Goal: Task Accomplishment & Management: Manage account settings

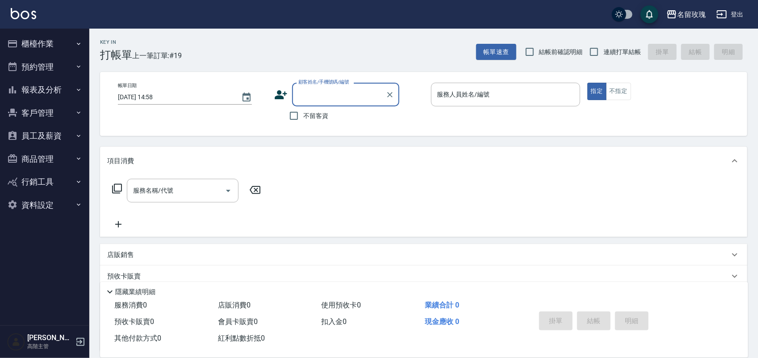
click at [49, 161] on button "商品管理" at bounding box center [45, 158] width 82 height 23
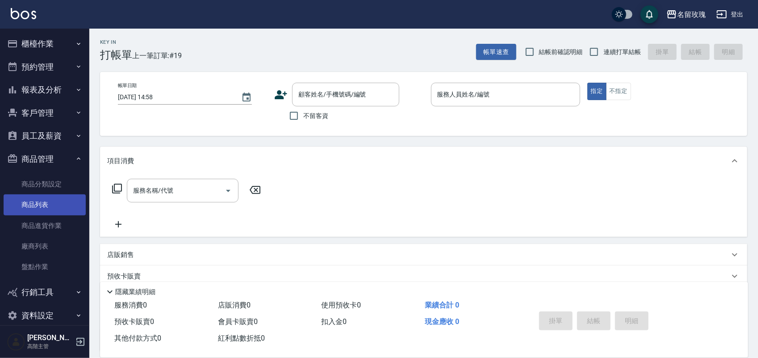
click at [53, 204] on link "商品列表" at bounding box center [45, 204] width 82 height 21
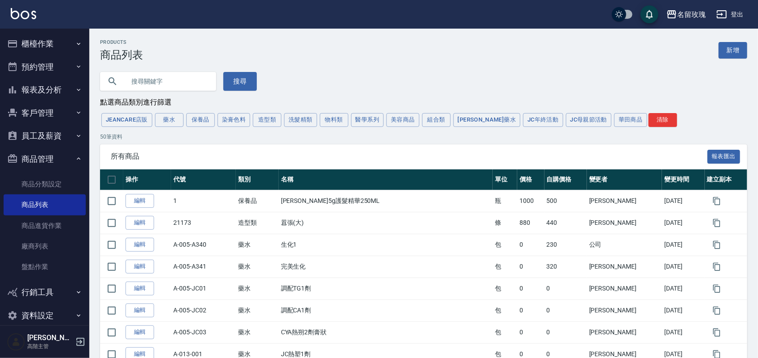
click at [176, 86] on input "text" at bounding box center [167, 81] width 84 height 24
type input "松島"
click at [235, 84] on button "搜尋" at bounding box center [239, 81] width 33 height 19
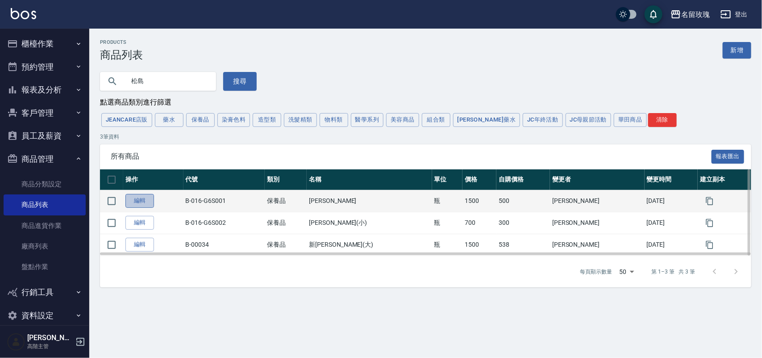
click at [139, 202] on link "編輯" at bounding box center [140, 201] width 29 height 14
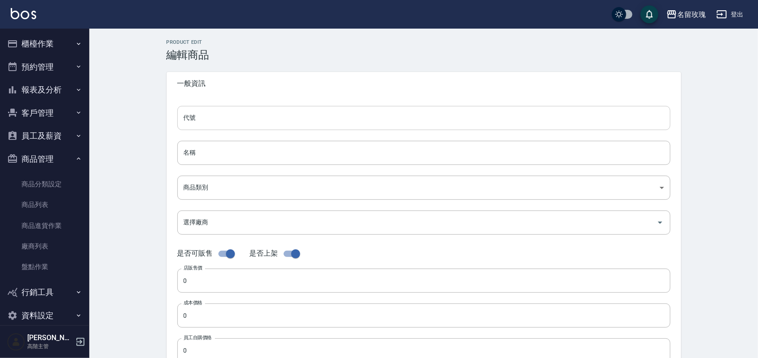
type input "B-016-G6S001"
type input "[PERSON_NAME]"
type input "fa5b8ef8-53aa-48ce-ac0c-61c37124b22b"
type input "1500"
type input "500"
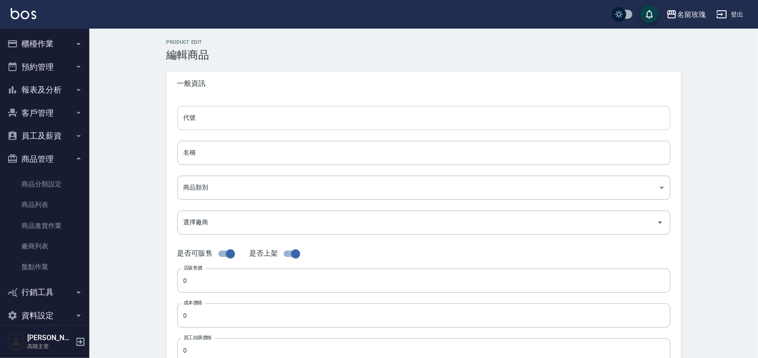
type input "500"
type input "瓶"
type input "UNSET"
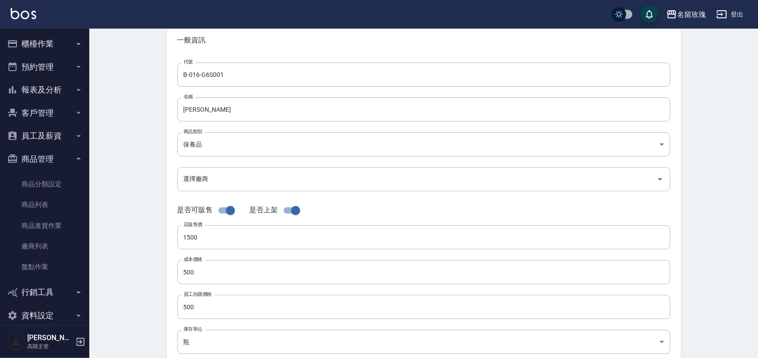
scroll to position [34, 0]
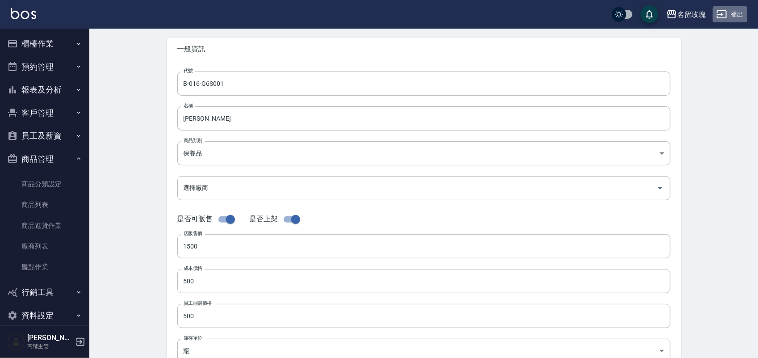
click at [717, 8] on button "登出" at bounding box center [730, 14] width 34 height 17
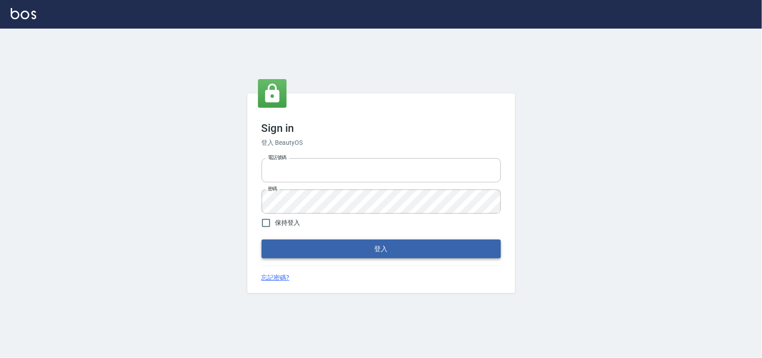
type input "28261007"
click at [354, 248] on button "登入" at bounding box center [381, 248] width 239 height 19
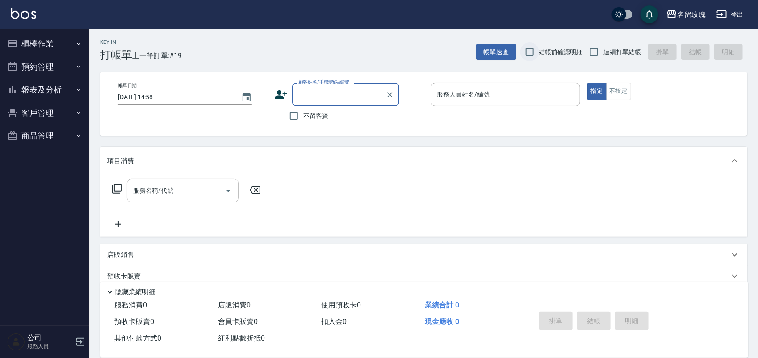
click at [537, 56] on input "結帳前確認明細" at bounding box center [529, 51] width 19 height 19
checkbox input "true"
click at [606, 46] on label "連續打單結帳" at bounding box center [613, 51] width 56 height 19
click at [603, 46] on input "連續打單結帳" at bounding box center [594, 51] width 19 height 19
checkbox input "true"
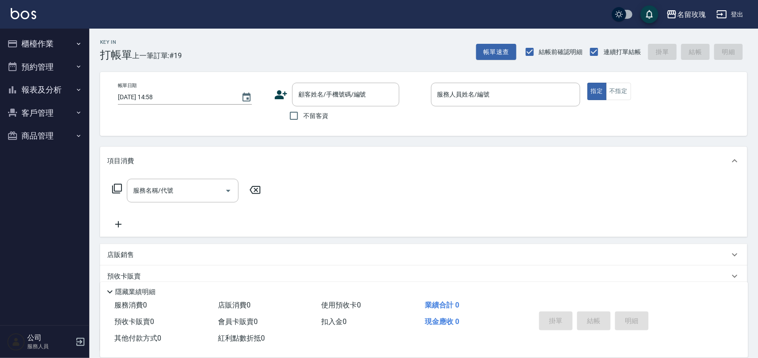
drag, startPoint x: 302, startPoint y: 128, endPoint x: 308, endPoint y: 110, distance: 19.4
click at [302, 125] on div "帳單日期 [DATE] 14:58 顧客姓名/手機號碼/編號 顧客姓名/手機號碼/編號 不留客資 服務人員姓名/編號 服務人員姓名/編號 指定 不指定" at bounding box center [423, 104] width 647 height 64
click at [310, 113] on span "不留客資" at bounding box center [315, 115] width 25 height 9
click at [303, 113] on input "不留客資" at bounding box center [294, 115] width 19 height 19
checkbox input "true"
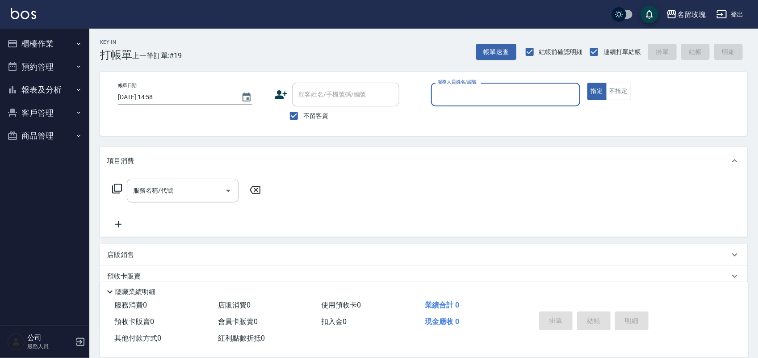
click at [42, 42] on button "櫃檯作業" at bounding box center [45, 43] width 82 height 23
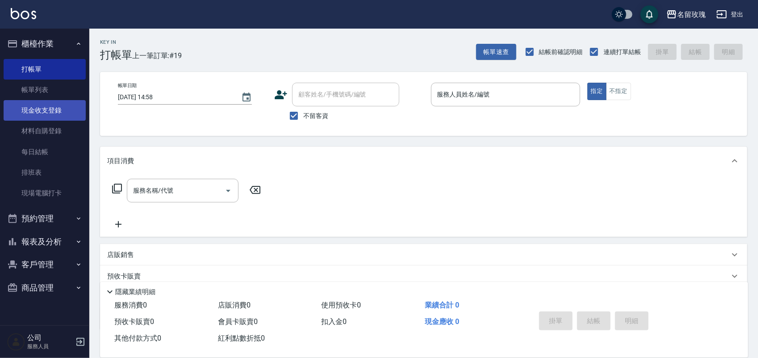
click at [48, 115] on link "現金收支登錄" at bounding box center [45, 110] width 82 height 21
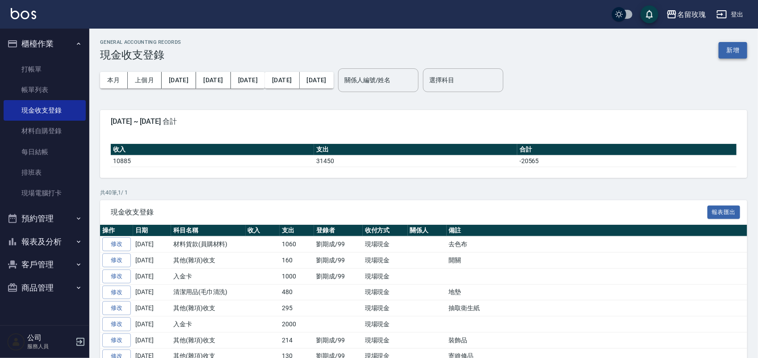
click at [732, 49] on button "新增" at bounding box center [733, 50] width 29 height 17
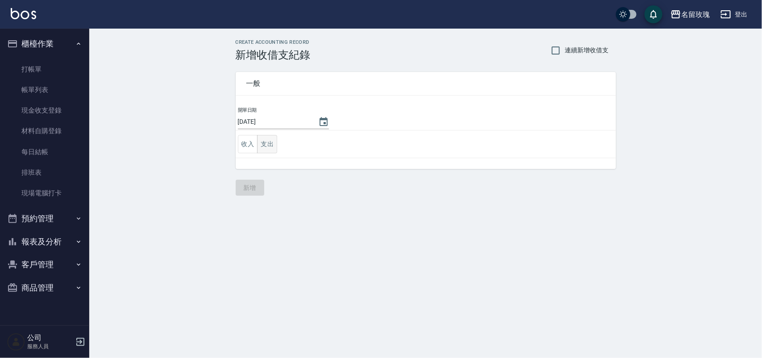
click at [267, 143] on button "支出" at bounding box center [267, 144] width 20 height 18
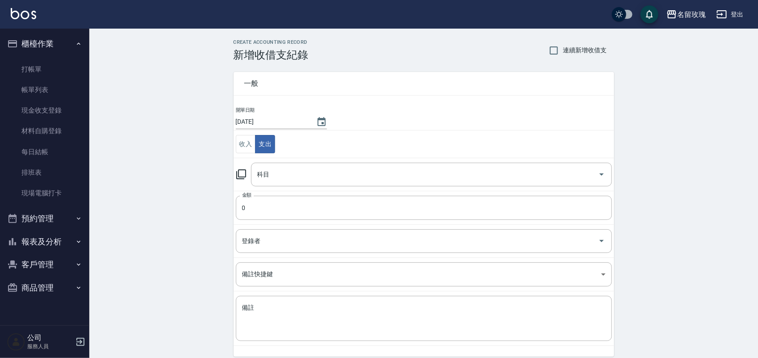
click at [241, 175] on icon at bounding box center [241, 174] width 11 height 11
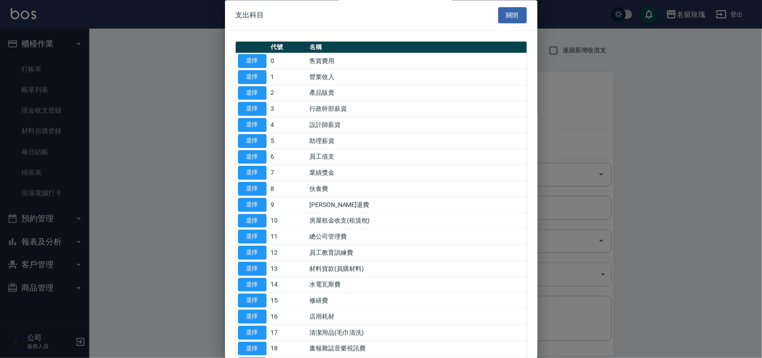
click at [244, 267] on button "選擇" at bounding box center [252, 269] width 29 height 14
type input "13 材料貨款(員購材料)"
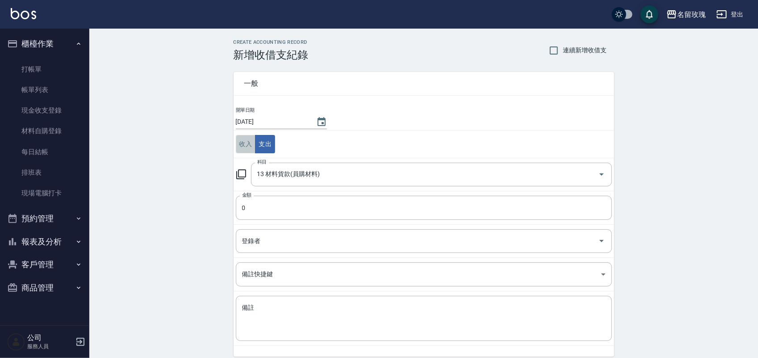
click at [244, 135] on button "收入" at bounding box center [246, 144] width 20 height 18
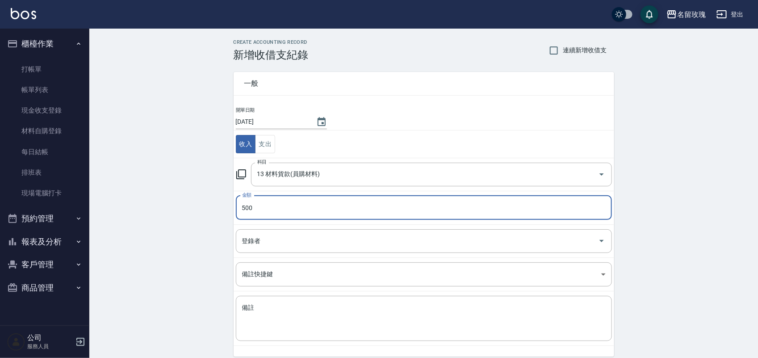
type input "500"
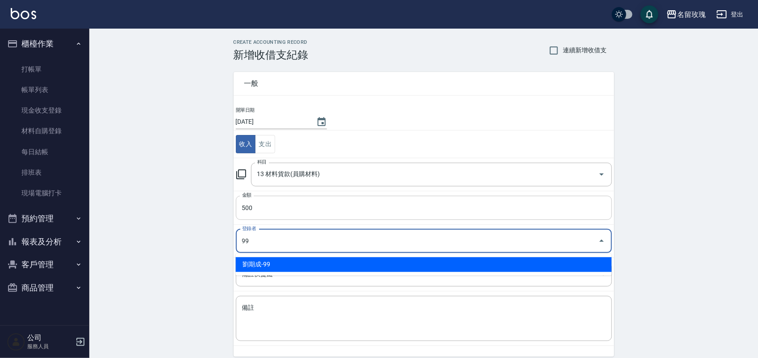
type input "劉期成-99"
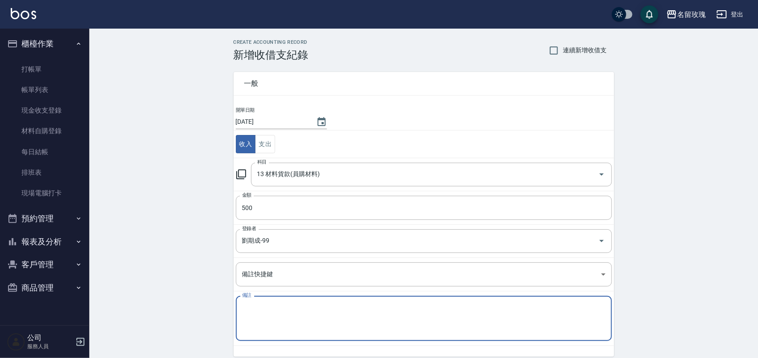
click at [299, 314] on textarea "備註" at bounding box center [424, 318] width 364 height 30
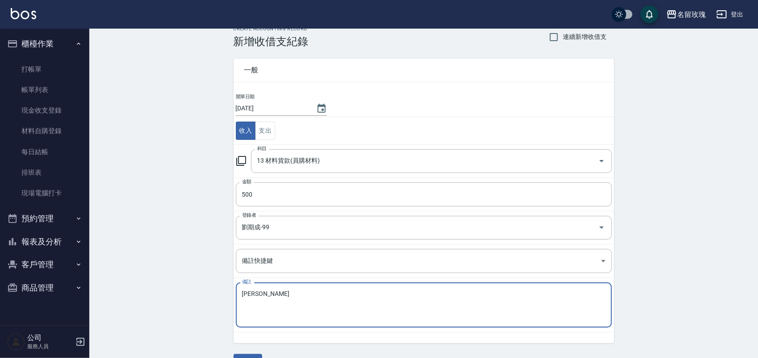
scroll to position [37, 0]
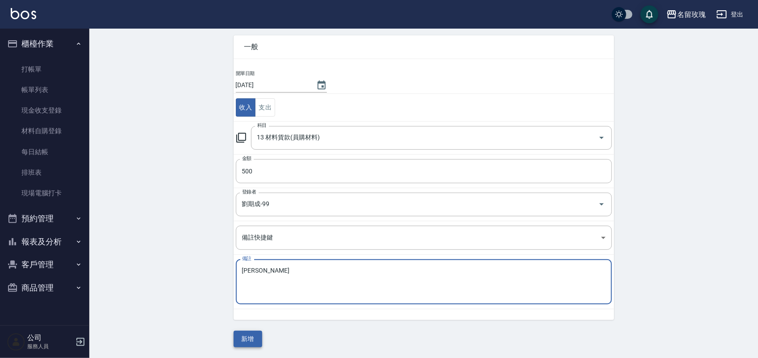
type textarea "[PERSON_NAME]"
click at [239, 340] on button "新增" at bounding box center [248, 339] width 29 height 17
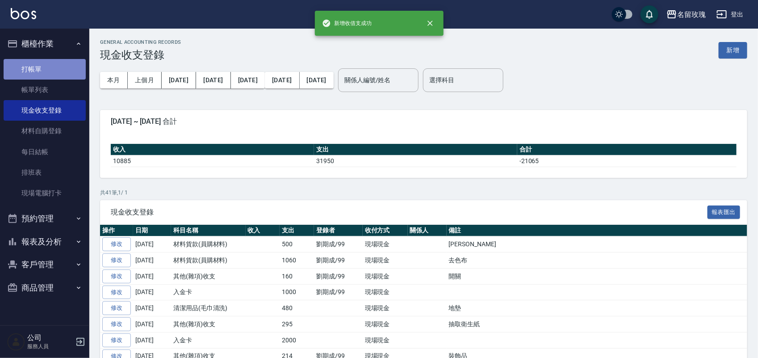
click at [28, 65] on link "打帳單" at bounding box center [45, 69] width 82 height 21
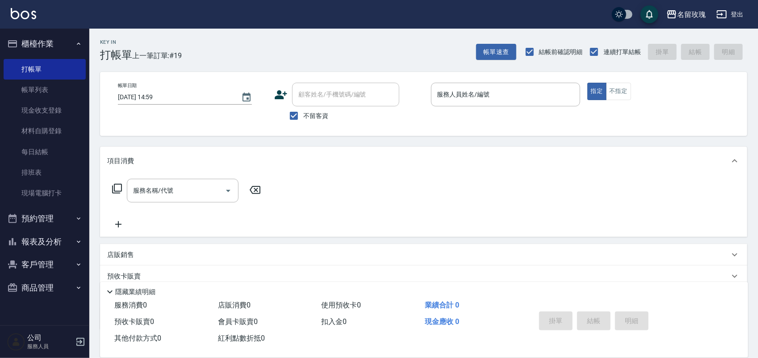
click at [304, 34] on div "Key In 打帳單 上一筆訂單:#19 帳單速查 結帳前確認明細 連續打單結帳 掛單 結帳 明細" at bounding box center [418, 45] width 658 height 33
click at [52, 106] on link "現金收支登錄" at bounding box center [45, 110] width 82 height 21
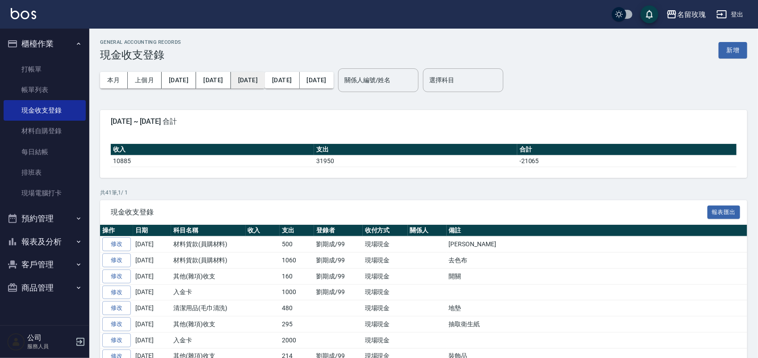
click at [231, 76] on button "[DATE]" at bounding box center [248, 80] width 34 height 17
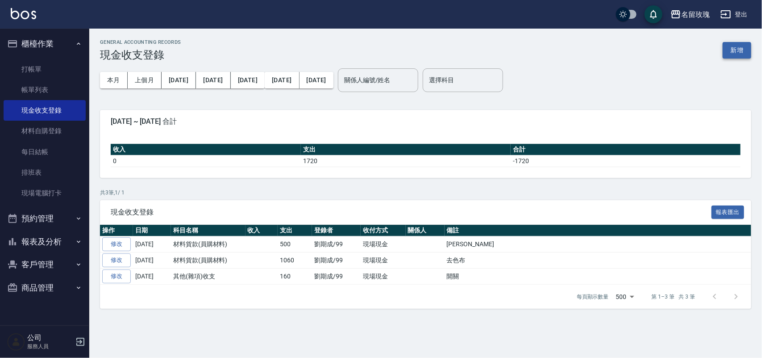
click at [731, 49] on button "新增" at bounding box center [737, 50] width 29 height 17
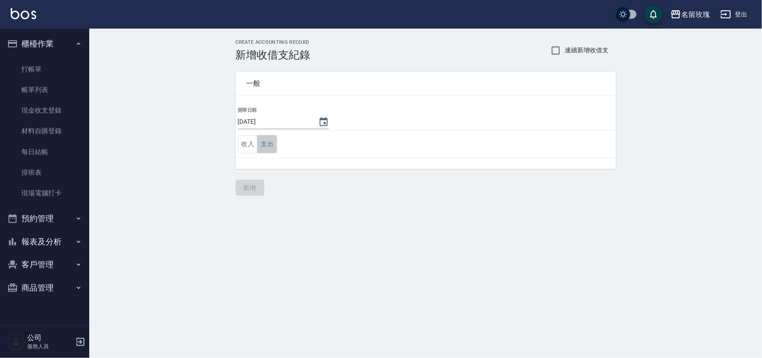
click at [273, 142] on button "支出" at bounding box center [267, 144] width 20 height 18
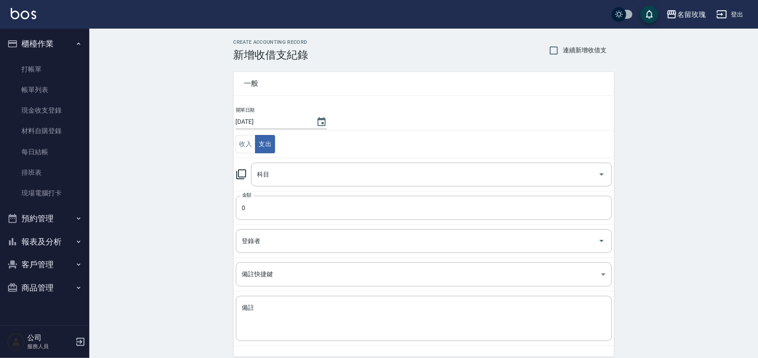
click at [240, 175] on icon at bounding box center [241, 174] width 11 height 11
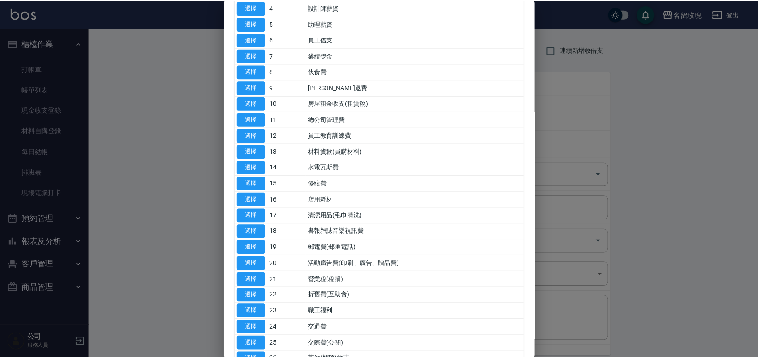
scroll to position [279, 0]
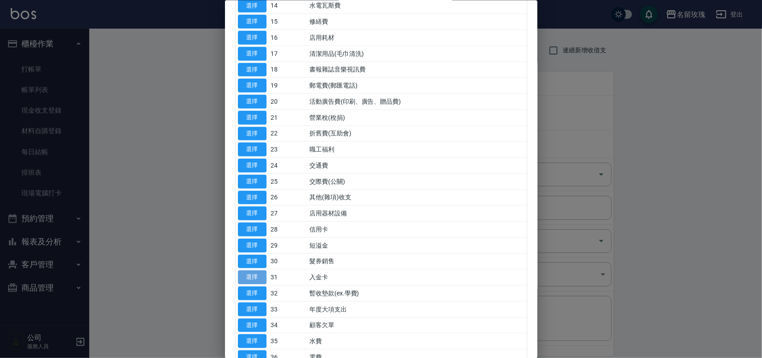
click at [240, 275] on button "選擇" at bounding box center [252, 277] width 29 height 14
type input "31 入金卡"
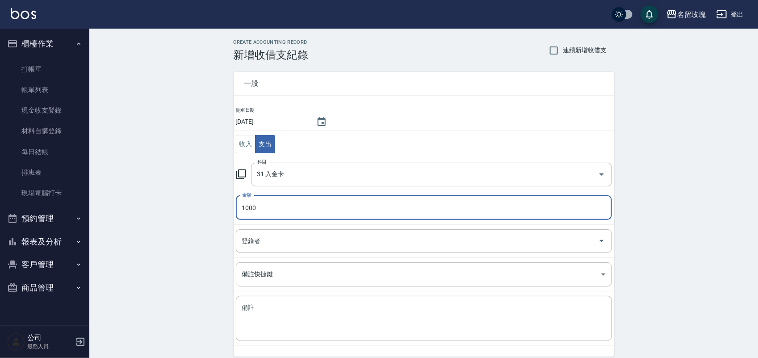
type input "1000"
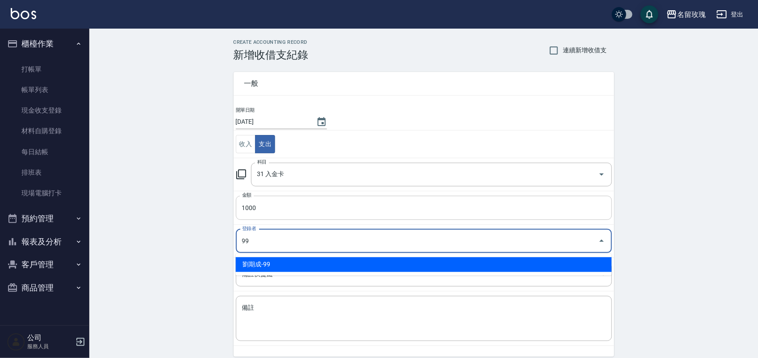
type input "劉期成-99"
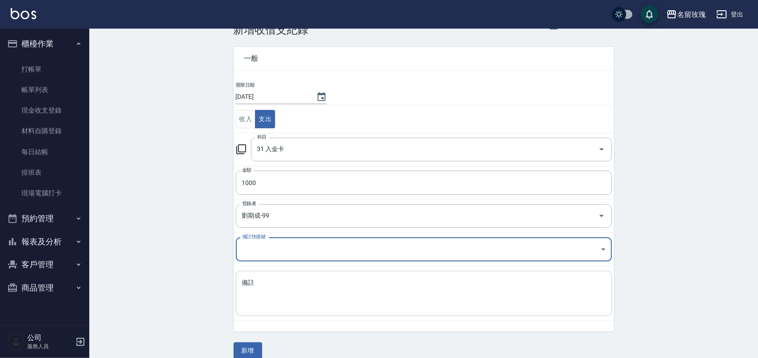
scroll to position [37, 0]
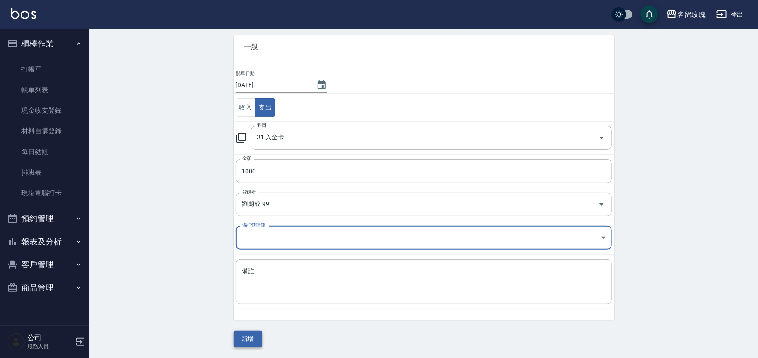
click at [248, 340] on button "新增" at bounding box center [248, 339] width 29 height 17
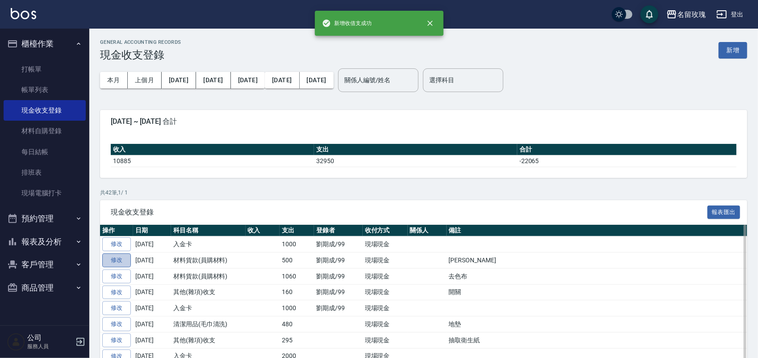
click at [119, 257] on link "修改" at bounding box center [116, 260] width 29 height 14
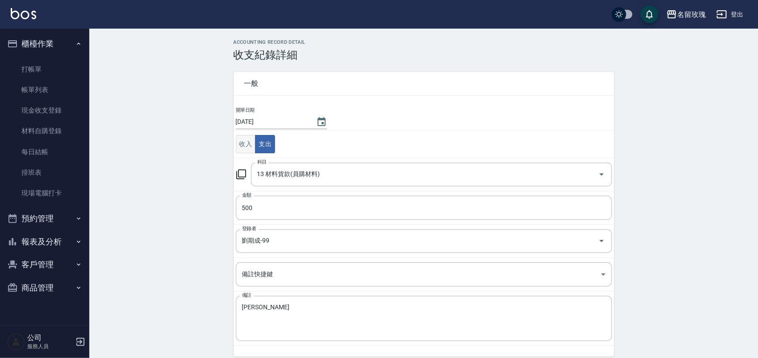
click at [246, 144] on button "收入" at bounding box center [246, 144] width 20 height 18
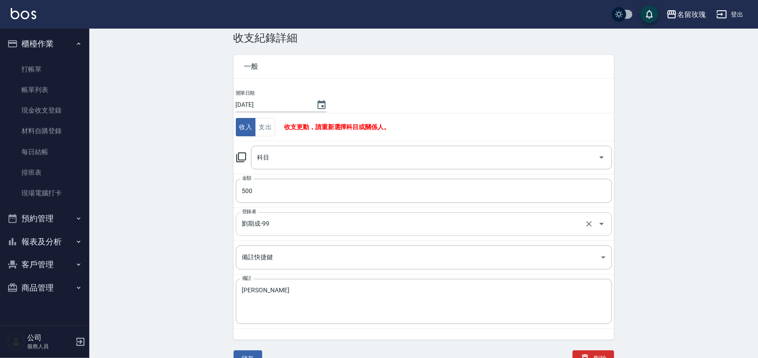
scroll to position [27, 0]
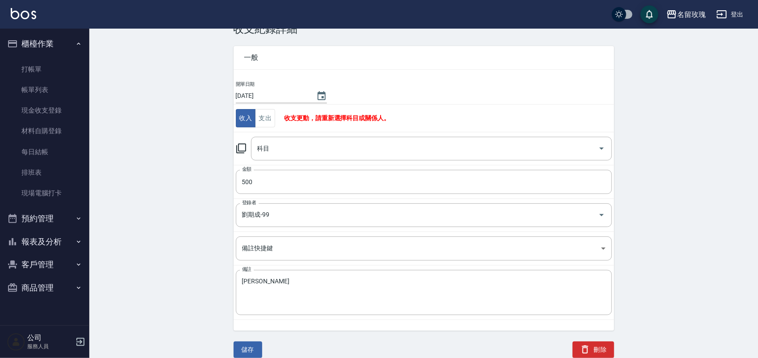
click at [238, 148] on icon at bounding box center [241, 148] width 11 height 11
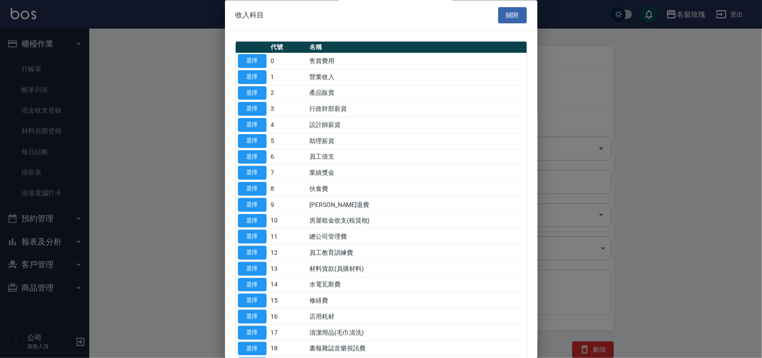
click at [265, 271] on button "選擇" at bounding box center [252, 269] width 29 height 14
type input "13 材料貨款(員購材料)"
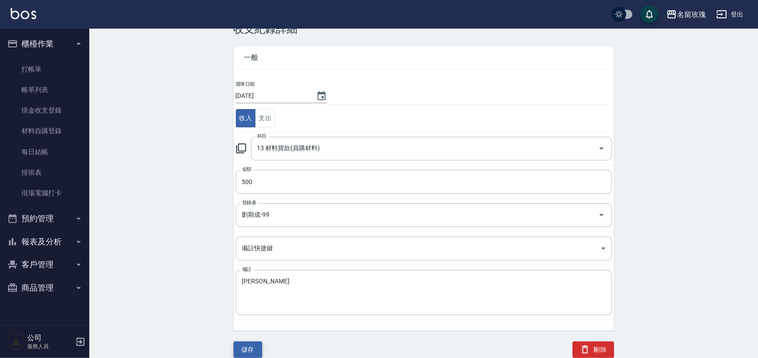
click at [247, 343] on button "儲存" at bounding box center [248, 349] width 29 height 17
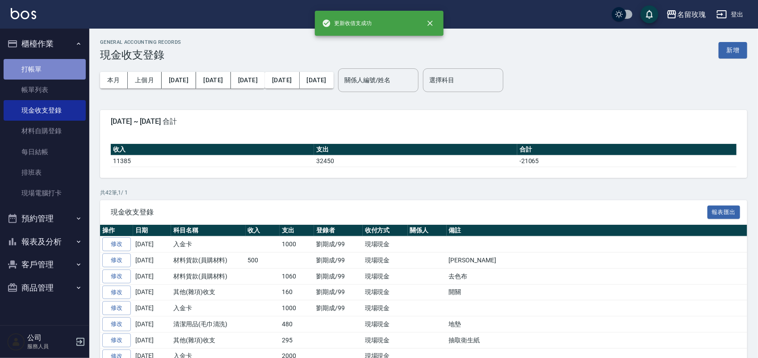
click at [27, 72] on link "打帳單" at bounding box center [45, 69] width 82 height 21
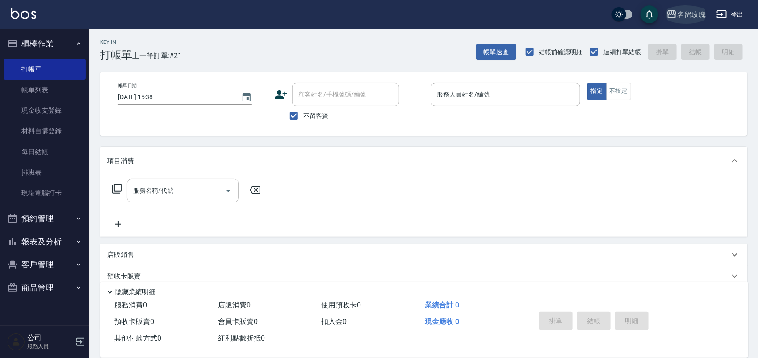
click at [668, 8] on button "名留玫瑰" at bounding box center [686, 14] width 46 height 18
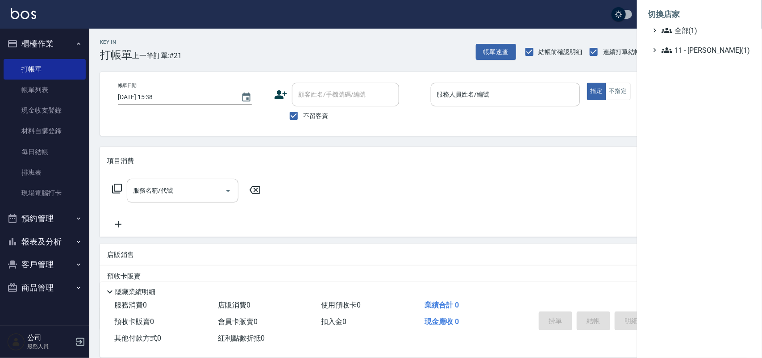
click at [325, 41] on div at bounding box center [381, 179] width 762 height 358
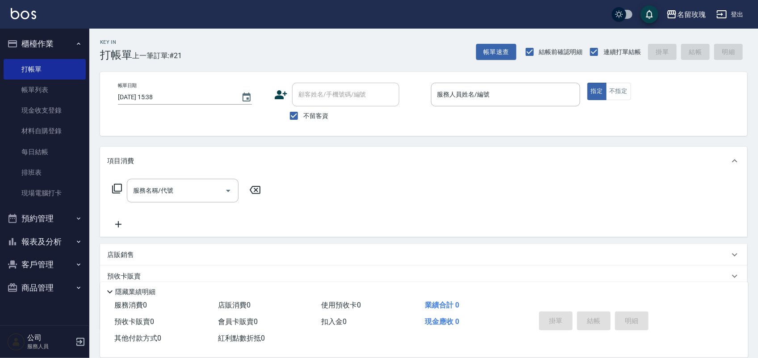
click at [304, 54] on div "Key In 打帳單 上一筆訂單:#21 帳單速查 結帳前確認明細 連續打單結帳 掛單 結帳 明細" at bounding box center [418, 45] width 658 height 33
click at [304, 115] on span "不留客資" at bounding box center [315, 115] width 25 height 9
click at [303, 115] on input "不留客資" at bounding box center [294, 115] width 19 height 19
checkbox input "false"
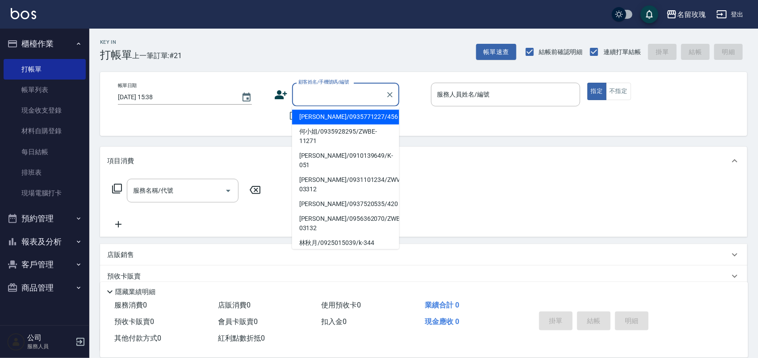
click at [309, 99] on input "顧客姓名/手機號碼/編號" at bounding box center [339, 95] width 86 height 16
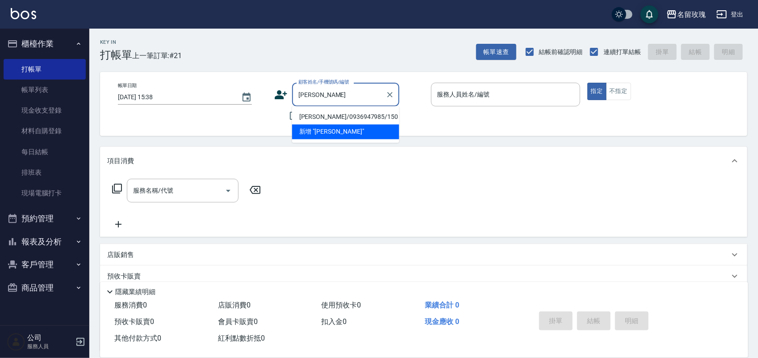
click at [330, 115] on li "[PERSON_NAME]/0936947985/150" at bounding box center [345, 117] width 107 height 15
type input "[PERSON_NAME]/0936947985/150"
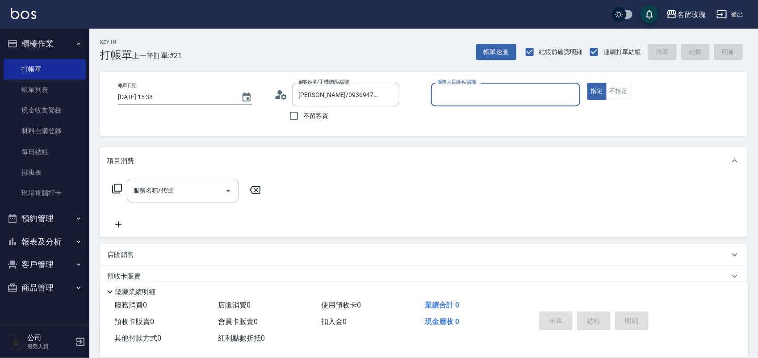
type input "[PERSON_NAME]老師-9"
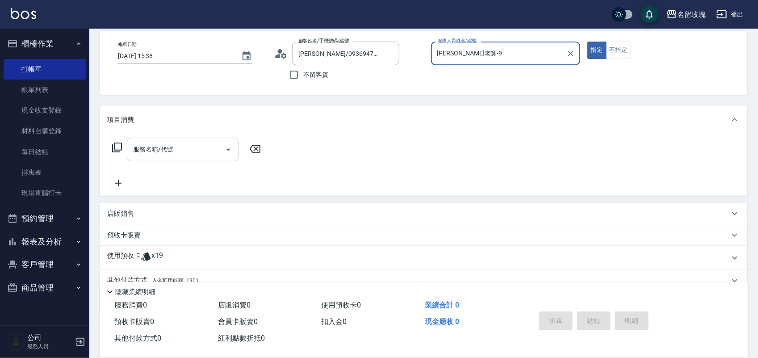
scroll to position [81, 0]
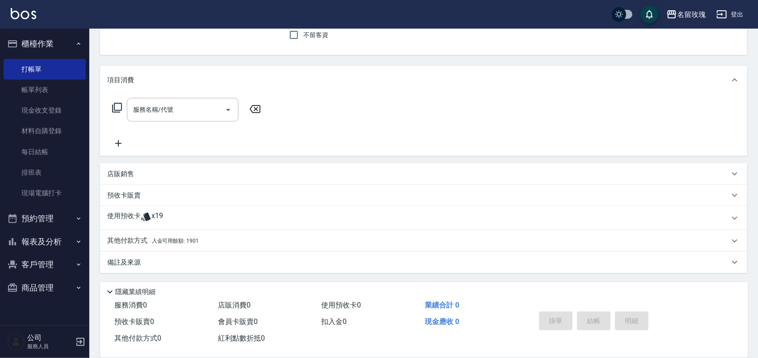
click at [204, 206] on div "使用預收卡 x19" at bounding box center [423, 218] width 647 height 24
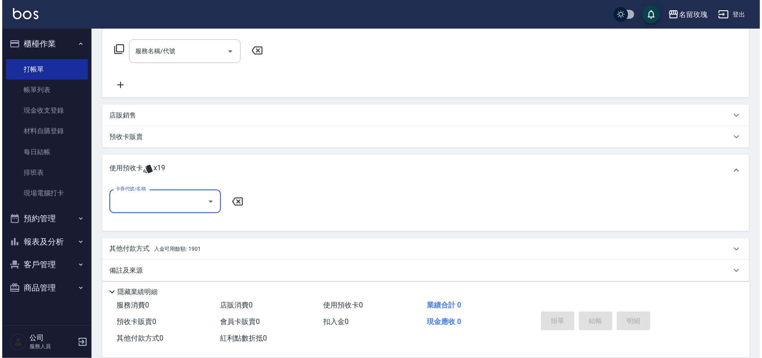
scroll to position [147, 0]
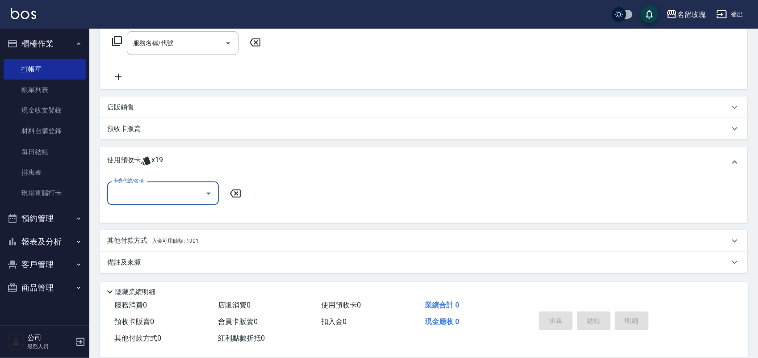
click at [202, 193] on button "Open" at bounding box center [208, 193] width 14 height 14
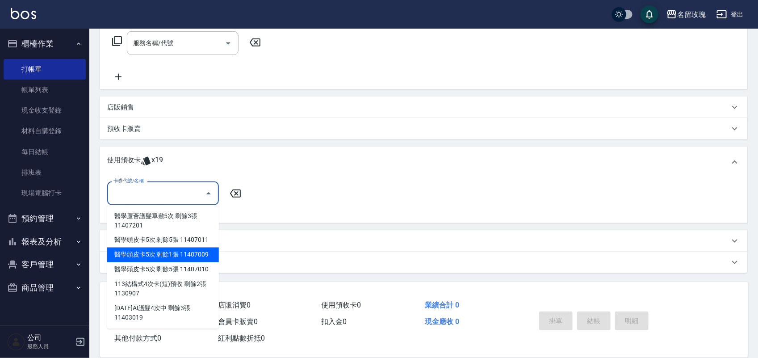
click at [204, 255] on div "醫學頭皮卡5次 剩餘1張 11407009" at bounding box center [163, 254] width 112 height 15
type input "醫學頭皮卡5次 11407009"
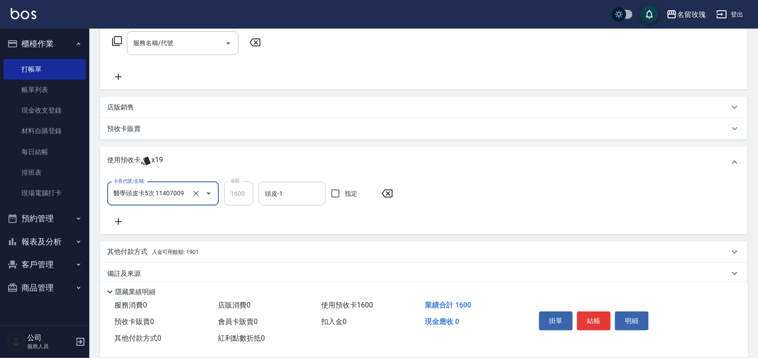
click at [280, 201] on div "頭皮-1" at bounding box center [292, 194] width 67 height 24
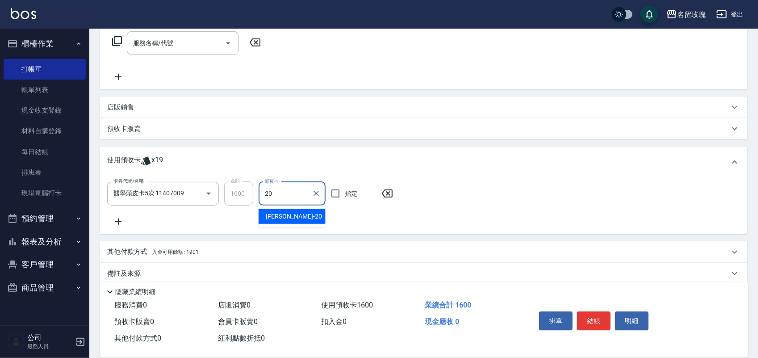
type input "[PERSON_NAME]-20"
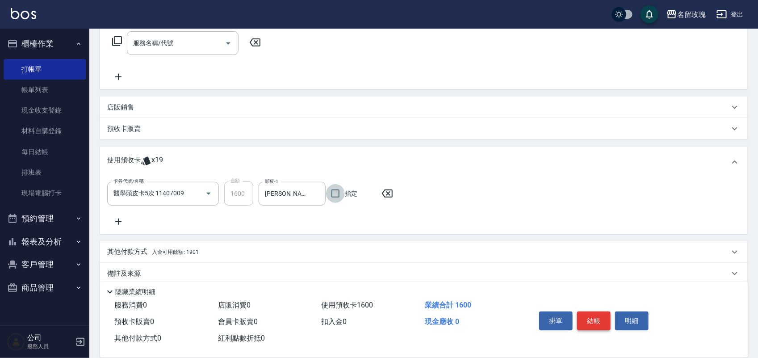
click at [591, 311] on button "結帳" at bounding box center [593, 320] width 33 height 19
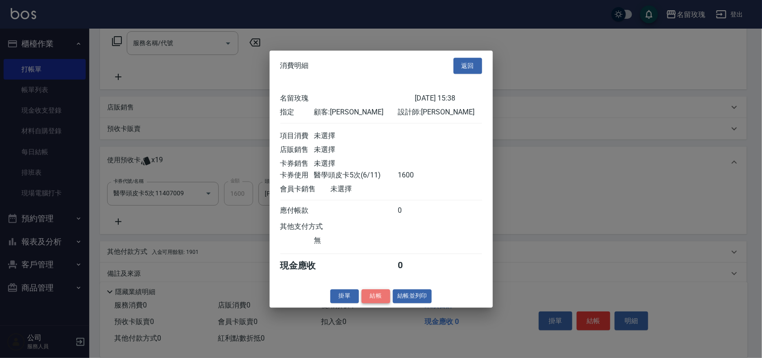
click at [378, 296] on button "結帳" at bounding box center [376, 296] width 29 height 14
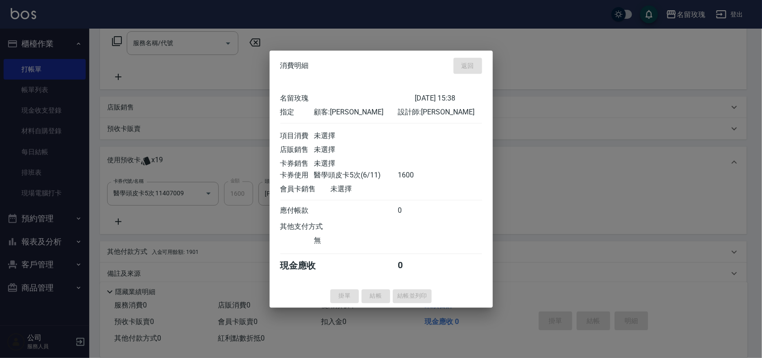
type input "[DATE] 15:56"
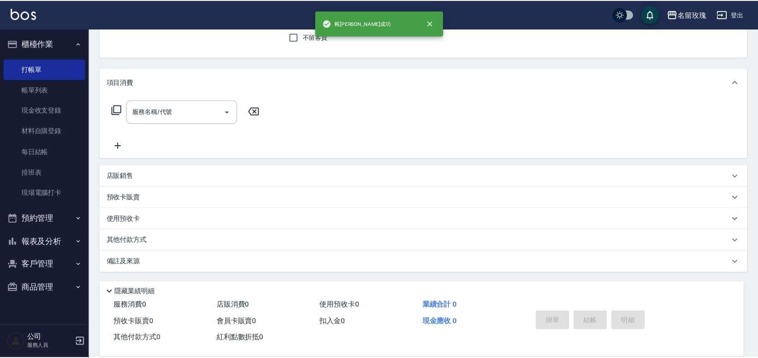
scroll to position [0, 0]
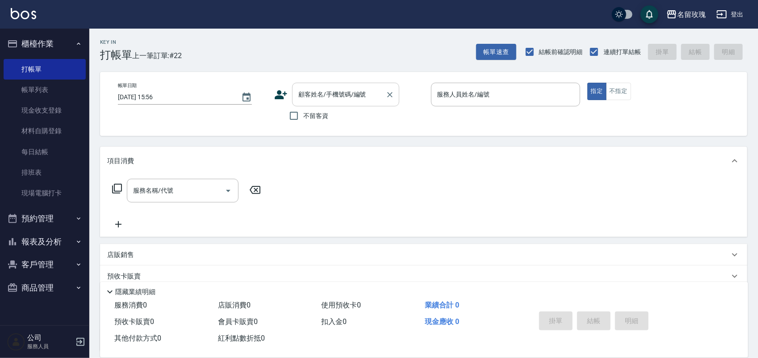
drag, startPoint x: 300, startPoint y: 103, endPoint x: 289, endPoint y: 116, distance: 17.7
click at [300, 102] on div "顧客姓名/手機號碼/編號" at bounding box center [345, 95] width 107 height 24
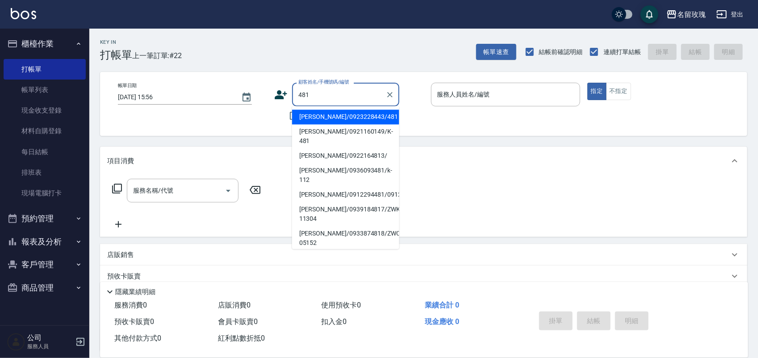
click at [310, 117] on li "[PERSON_NAME]/0923228443/481" at bounding box center [345, 117] width 107 height 15
type input "[PERSON_NAME]/0923228443/481"
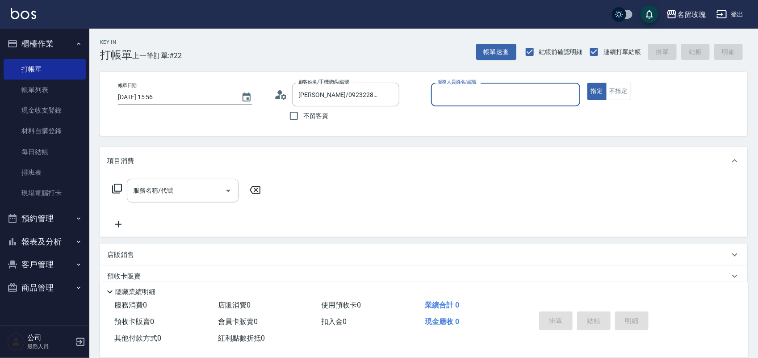
type input "[PERSON_NAME]-7"
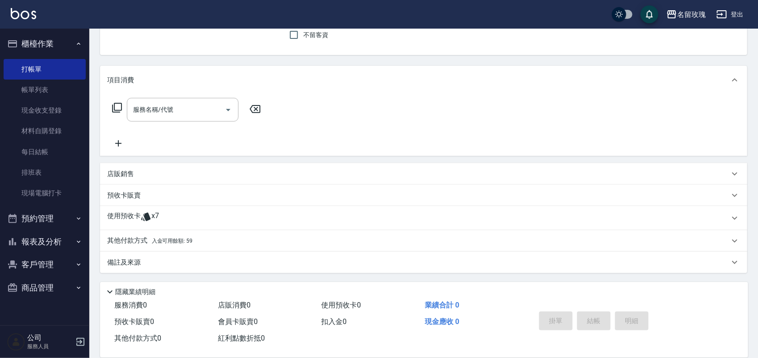
click at [182, 238] on span "入金可用餘額: 59" at bounding box center [172, 241] width 41 height 6
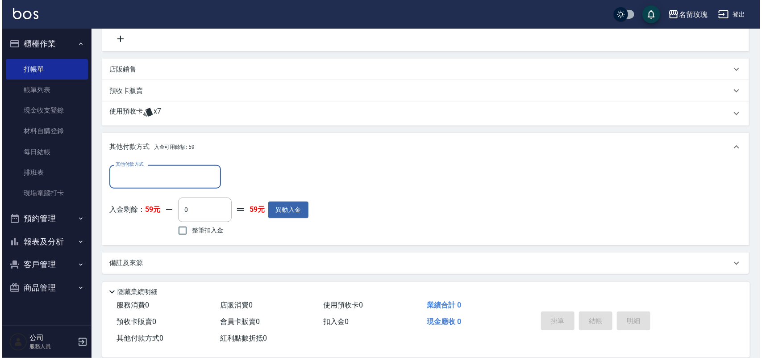
scroll to position [186, 0]
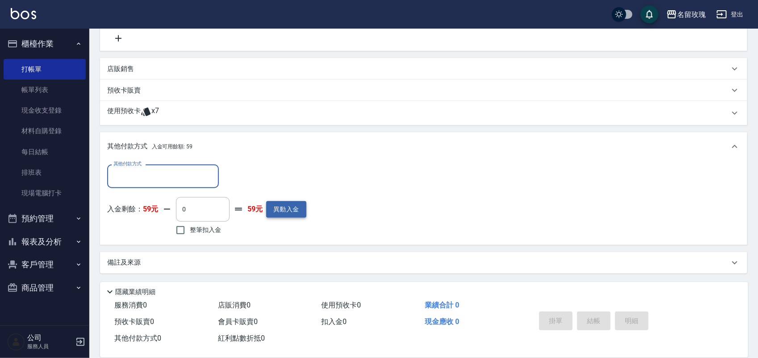
click at [290, 208] on button "異動入金" at bounding box center [286, 209] width 40 height 17
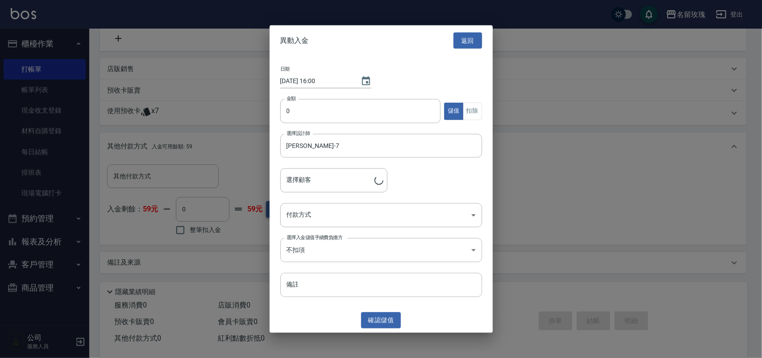
type input "[PERSON_NAME]/0923228443/481"
click at [325, 110] on input "0" at bounding box center [360, 111] width 161 height 24
type input "11000"
click at [360, 220] on body "名留玫瑰 登出 櫃檯作業 打帳單 帳單列表 現金收支登錄 材料自購登錄 每日結帳 排班表 現場電腦打卡 預約管理 預約管理 單日預約紀錄 單週預約紀錄 報表及…" at bounding box center [381, 86] width 762 height 544
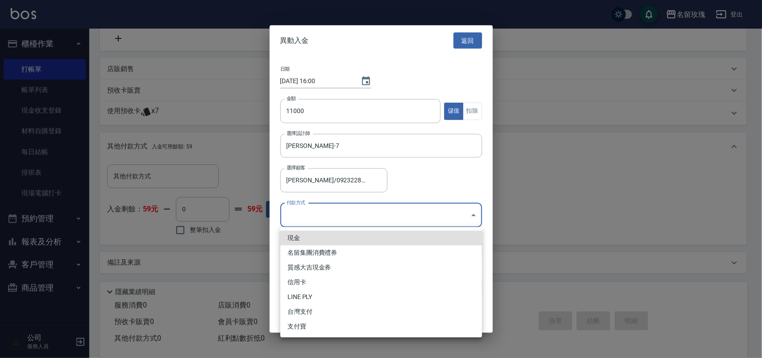
click at [362, 238] on li "現金" at bounding box center [381, 237] width 202 height 15
type input "現金"
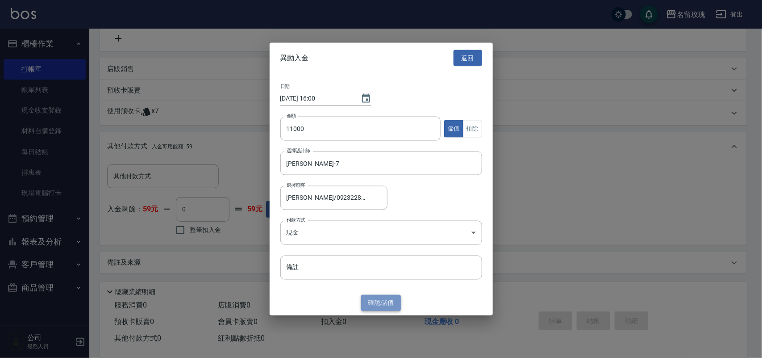
click at [366, 304] on button "確認 儲值" at bounding box center [381, 302] width 40 height 17
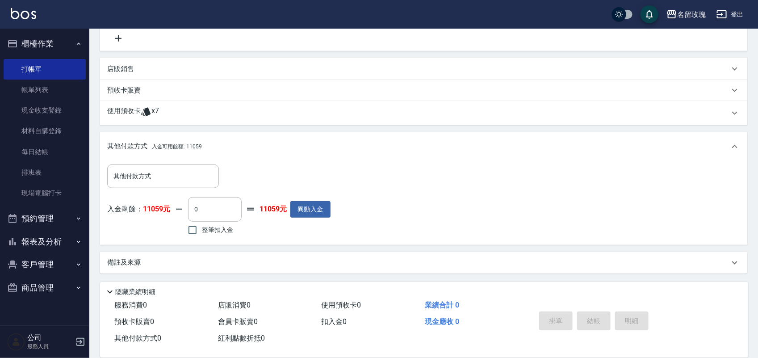
click at [151, 87] on div "預收卡販賣" at bounding box center [418, 90] width 622 height 9
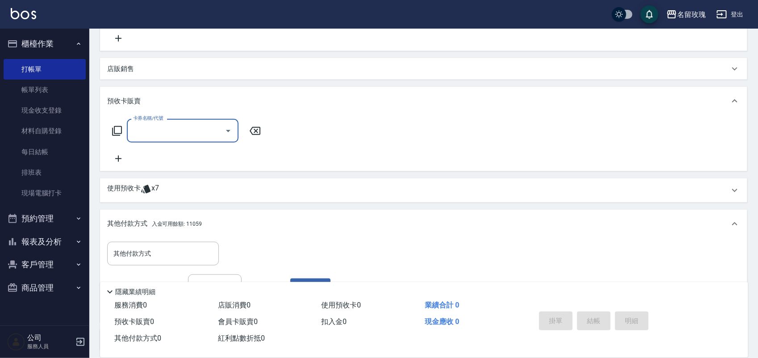
scroll to position [0, 0]
click at [115, 130] on icon at bounding box center [117, 131] width 11 height 11
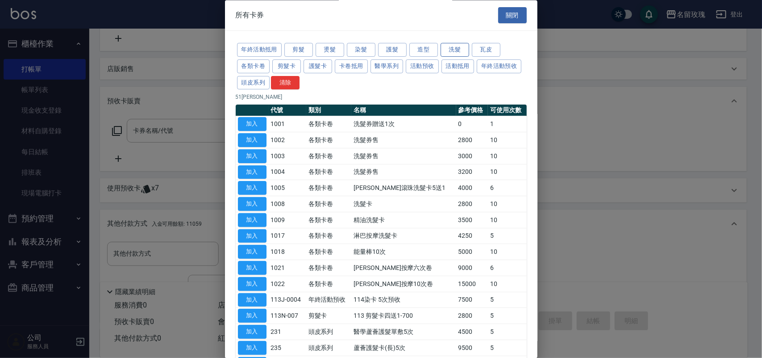
drag, startPoint x: 452, startPoint y: 59, endPoint x: 448, endPoint y: 55, distance: 5.4
click at [452, 58] on div "年終活動抵用 剪髮 燙髮 染髮 護髮 造型 洗髮 瓦皮 各類卡卷 剪髮卡 護髮卡 卡卷抵用 醫學系列 活動預收 活動抵用 年終活動預收 頭皮系列 清除" at bounding box center [381, 66] width 291 height 49
click at [447, 54] on button "洗髮" at bounding box center [455, 50] width 29 height 14
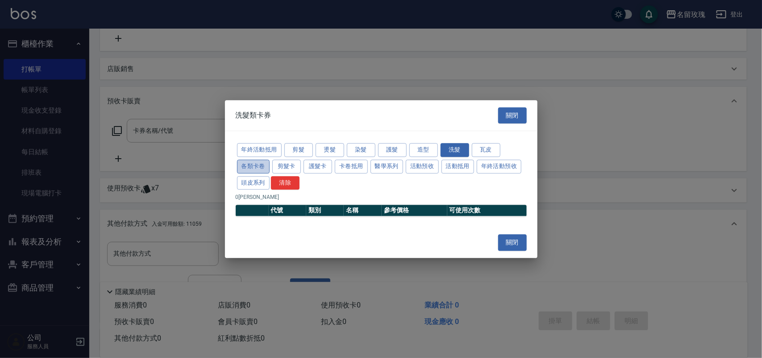
click at [258, 166] on button "各類卡卷" at bounding box center [253, 166] width 33 height 14
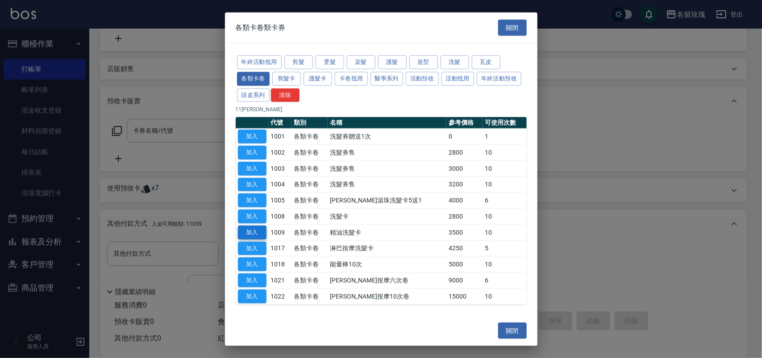
click at [253, 230] on button "加入" at bounding box center [252, 233] width 29 height 14
type input "精油洗髮卡(1009)"
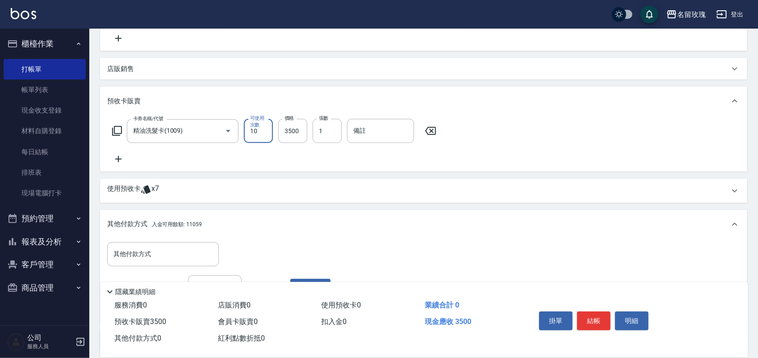
click at [266, 132] on input "10" at bounding box center [258, 131] width 29 height 24
type input "11"
click at [362, 138] on input "備註" at bounding box center [380, 131] width 67 height 24
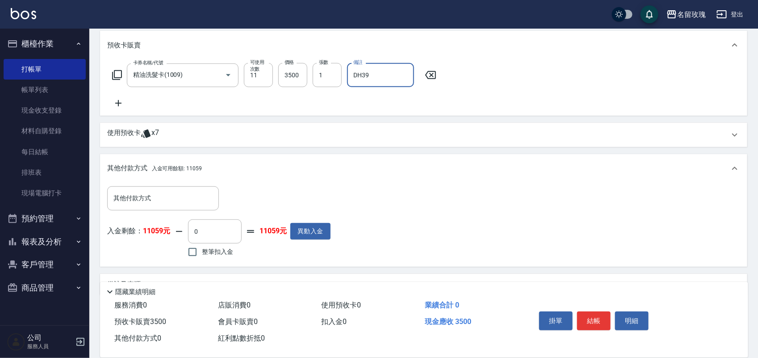
scroll to position [264, 0]
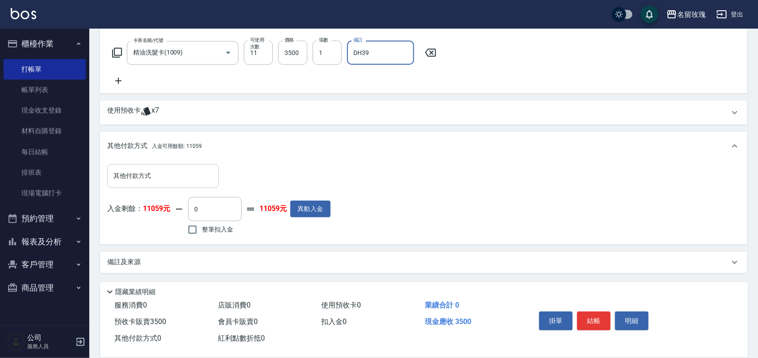
type input "DH39"
click at [199, 179] on input "其他付款方式" at bounding box center [163, 176] width 104 height 16
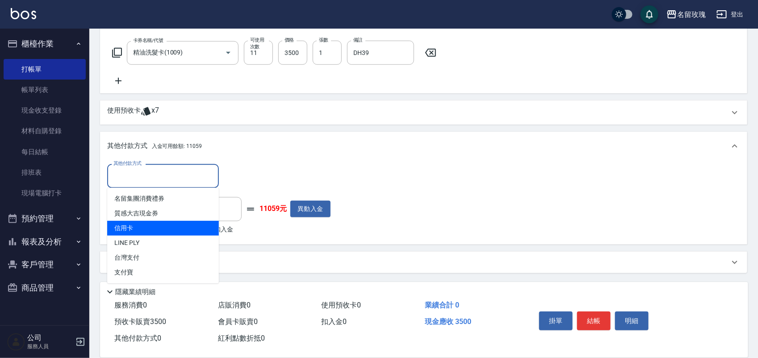
click at [385, 155] on div "其他付款方式 入金可用餘額: 11059" at bounding box center [423, 146] width 647 height 29
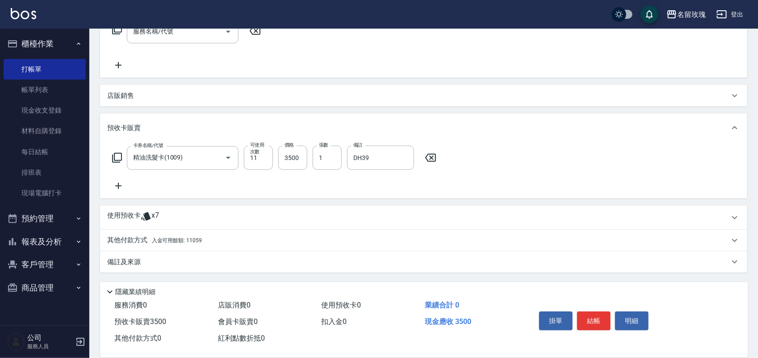
scroll to position [159, 0]
click at [246, 236] on div "其他付款方式 入金可用餘額: 11059" at bounding box center [418, 240] width 622 height 10
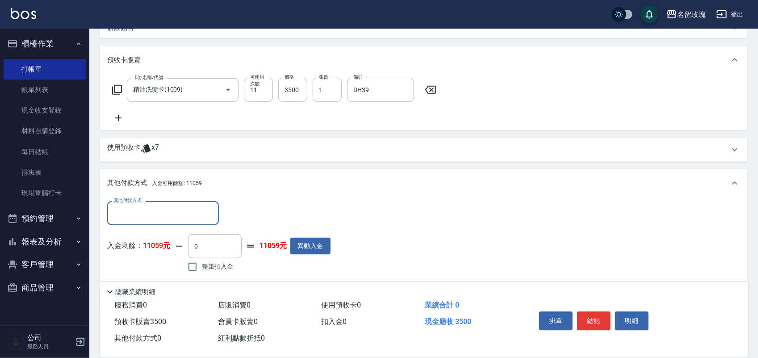
scroll to position [264, 0]
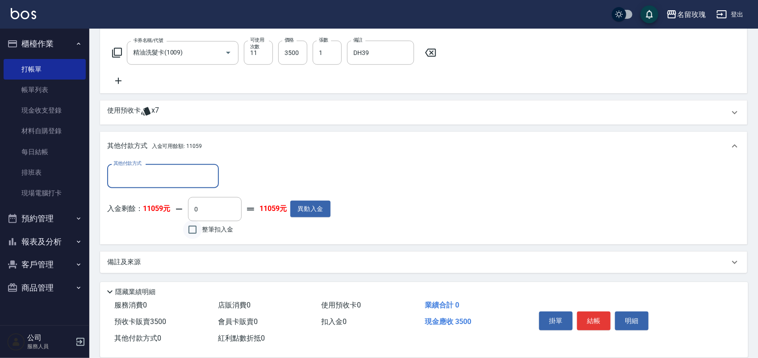
click at [194, 228] on input "整筆扣入金" at bounding box center [192, 229] width 19 height 19
checkbox input "true"
type input "3500"
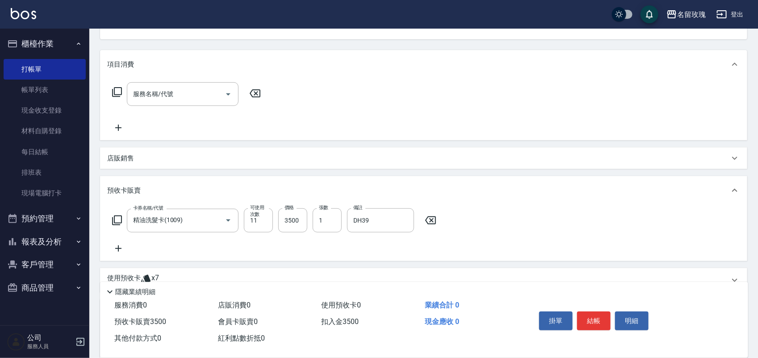
scroll to position [208, 0]
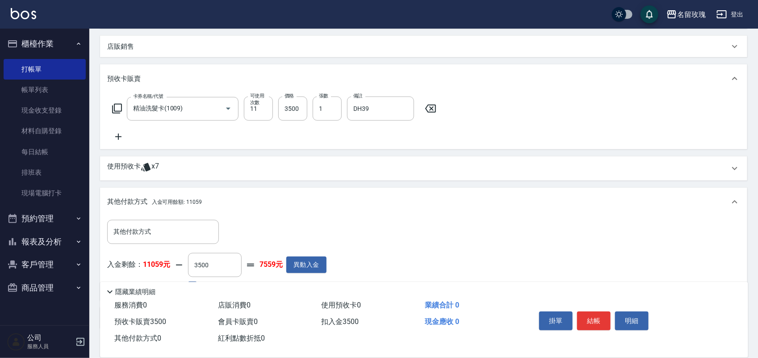
click at [194, 168] on div "使用預收卡 x7" at bounding box center [418, 168] width 622 height 13
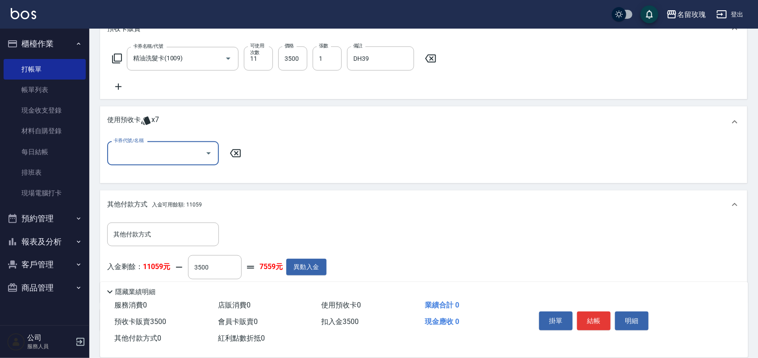
scroll to position [316, 0]
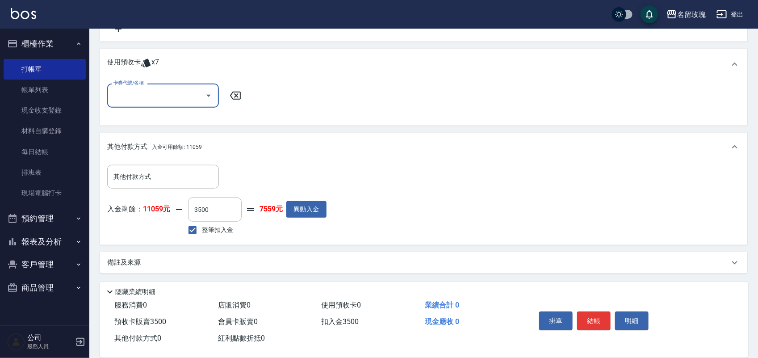
click at [209, 97] on icon "Open" at bounding box center [208, 95] width 11 height 11
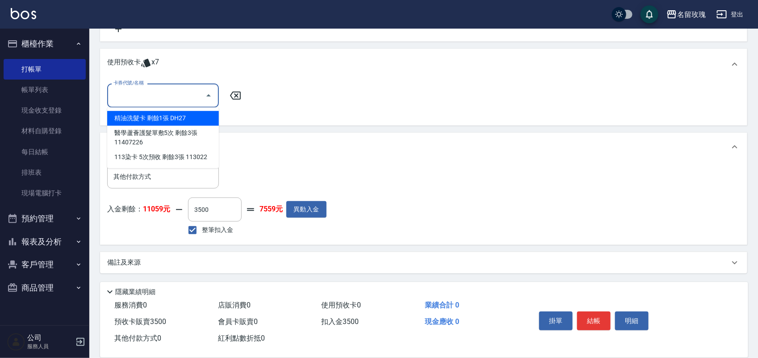
click at [204, 117] on div "精油洗髮卡 剩餘1張 DH27" at bounding box center [163, 118] width 112 height 15
type input "精油洗髮卡 DH27"
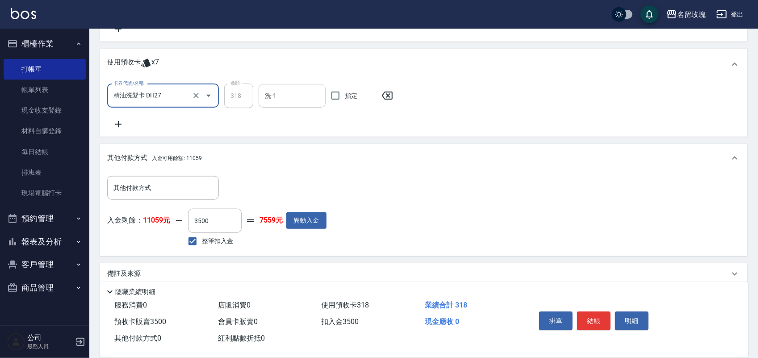
click at [298, 97] on input "洗-1" at bounding box center [292, 96] width 59 height 16
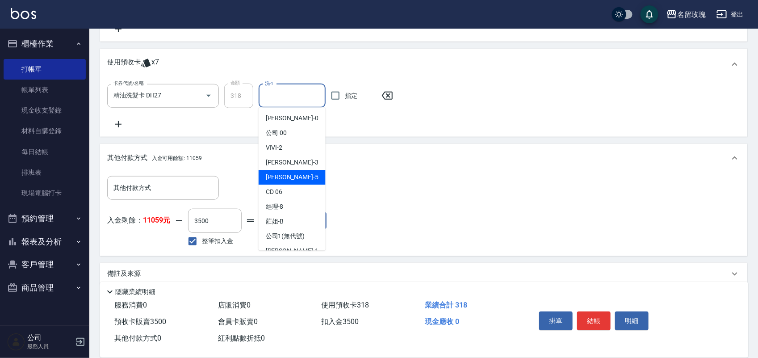
scroll to position [56, 0]
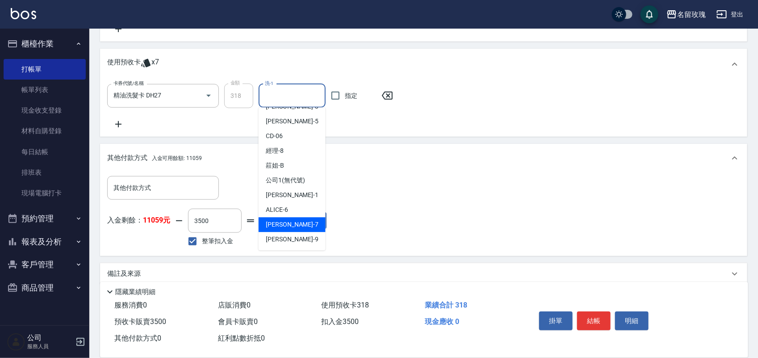
click at [301, 219] on div "[PERSON_NAME] -7" at bounding box center [292, 225] width 67 height 15
type input "[PERSON_NAME]-7"
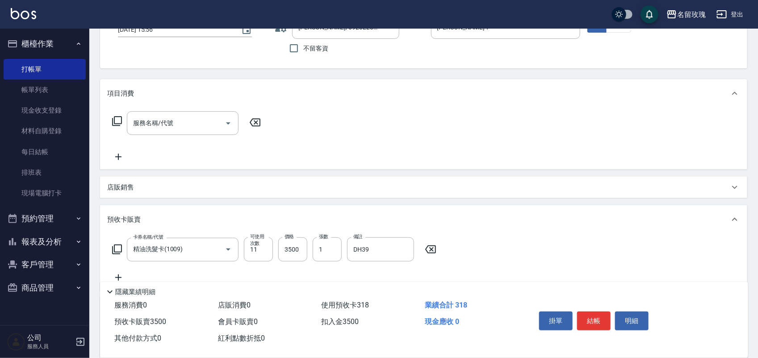
scroll to position [48, 0]
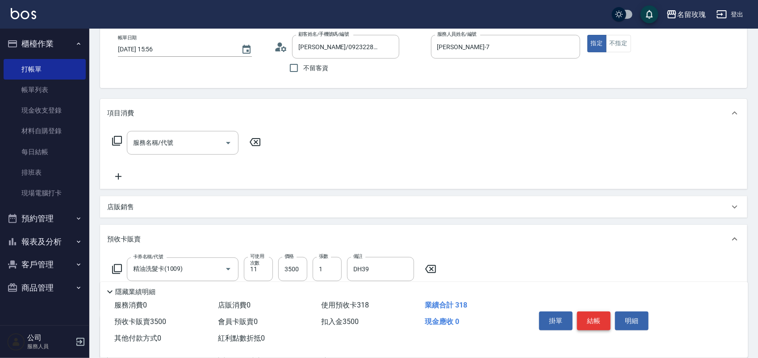
click at [588, 311] on button "結帳" at bounding box center [593, 320] width 33 height 19
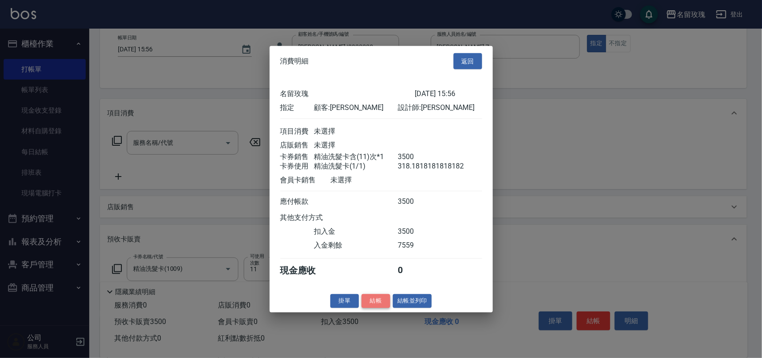
click at [382, 308] on button "結帳" at bounding box center [376, 301] width 29 height 14
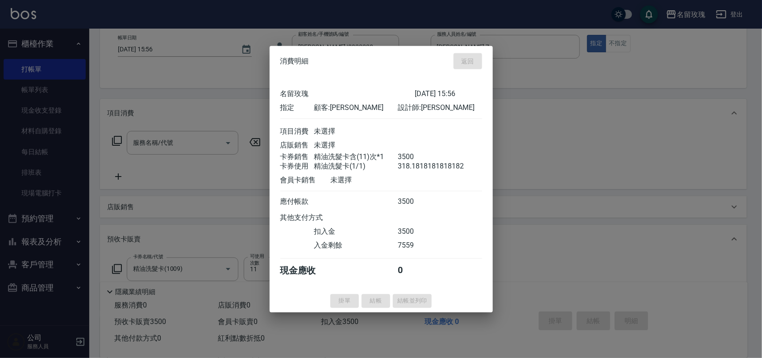
type input "[DATE] 16:01"
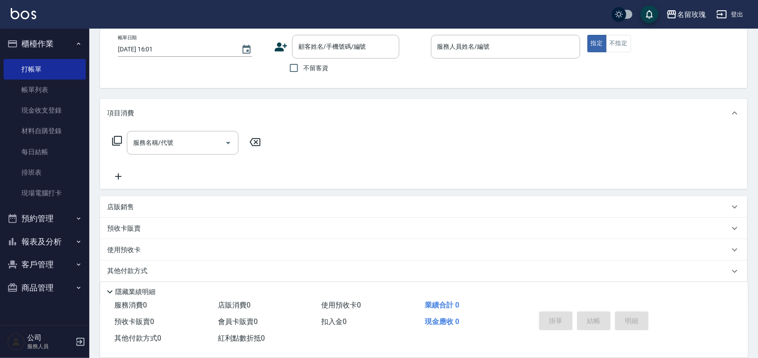
click at [310, 71] on span "不留客資" at bounding box center [315, 67] width 25 height 9
click at [303, 71] on input "不留客資" at bounding box center [294, 68] width 19 height 19
checkbox input "true"
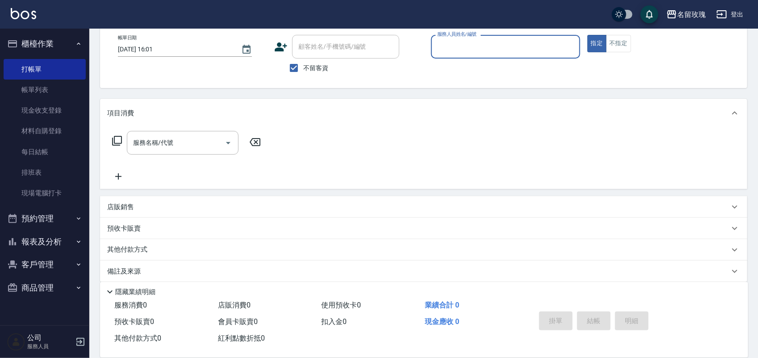
drag, startPoint x: 449, startPoint y: 54, endPoint x: 419, endPoint y: 104, distance: 58.7
click at [448, 52] on input "服務人員姓名/編號" at bounding box center [505, 47] width 141 height 16
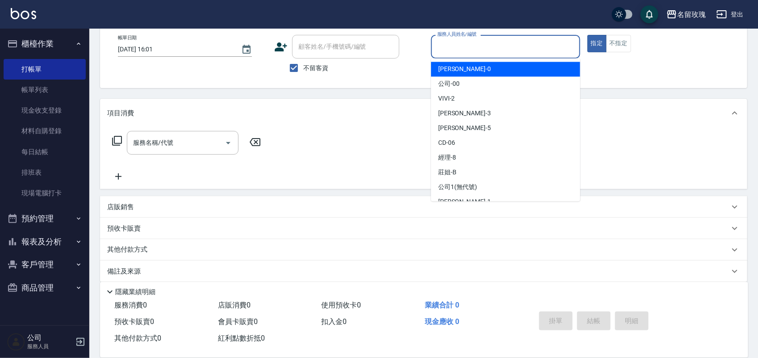
click at [476, 68] on div "[PERSON_NAME] -0" at bounding box center [505, 69] width 149 height 15
type input "[PERSON_NAME]-0"
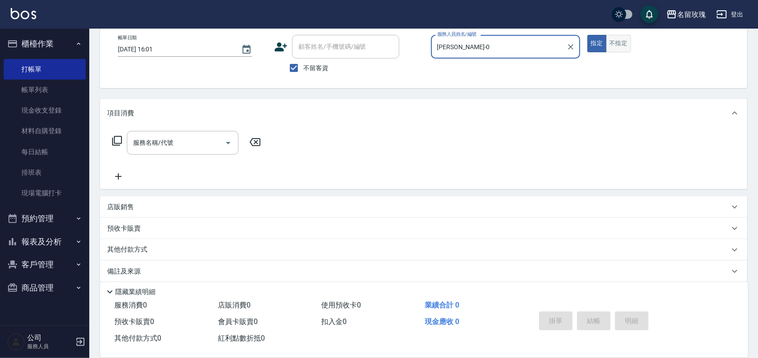
click at [615, 36] on button "不指定" at bounding box center [618, 43] width 25 height 17
click at [120, 138] on icon at bounding box center [117, 140] width 11 height 11
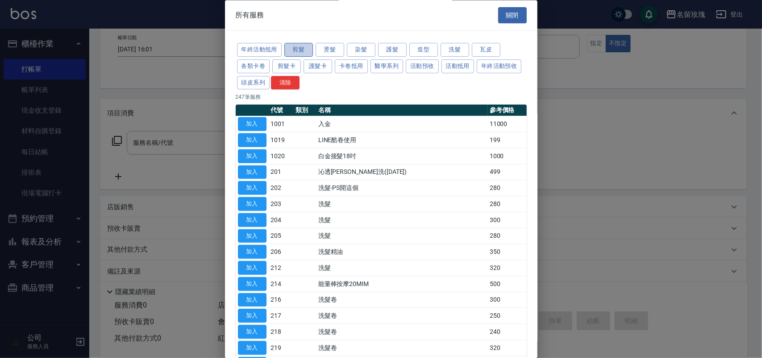
click at [297, 49] on button "剪髮" at bounding box center [299, 50] width 29 height 14
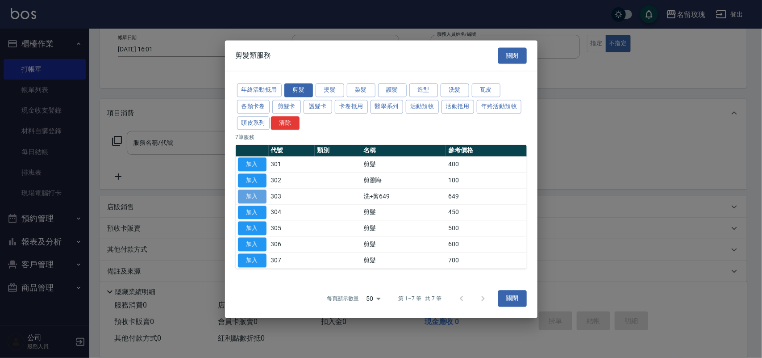
click at [260, 196] on button "加入" at bounding box center [252, 196] width 29 height 14
type input "洗+剪649(303)"
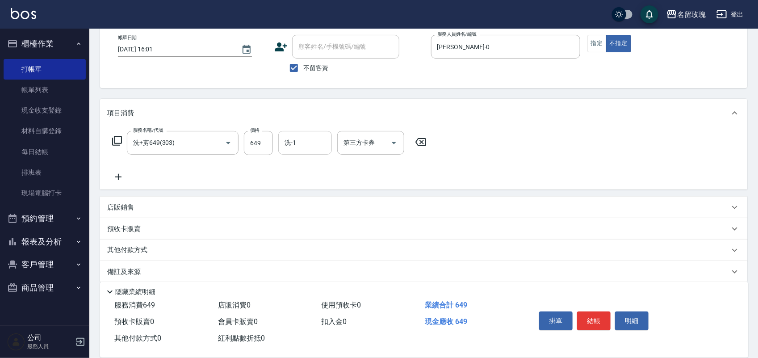
click at [307, 147] on input "洗-1" at bounding box center [305, 143] width 46 height 16
click at [301, 167] on span "[PERSON_NAME] -0" at bounding box center [311, 165] width 53 height 9
type input "[PERSON_NAME]-0"
click at [600, 313] on button "結帳" at bounding box center [593, 320] width 33 height 19
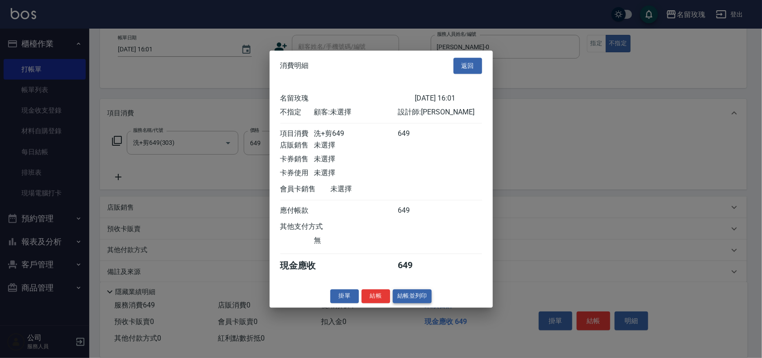
click at [425, 302] on button "結帳並列印" at bounding box center [412, 296] width 39 height 14
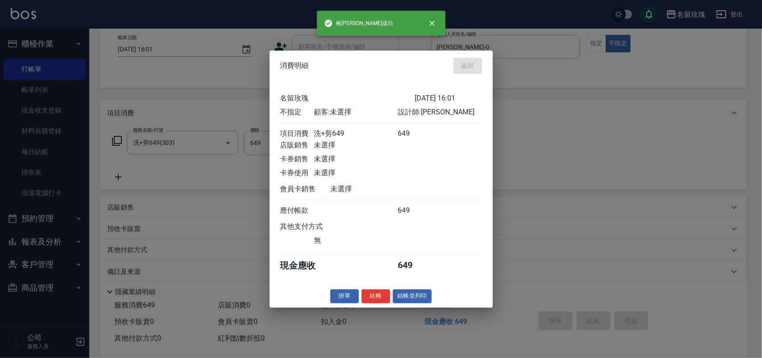
type input "[DATE] 16:26"
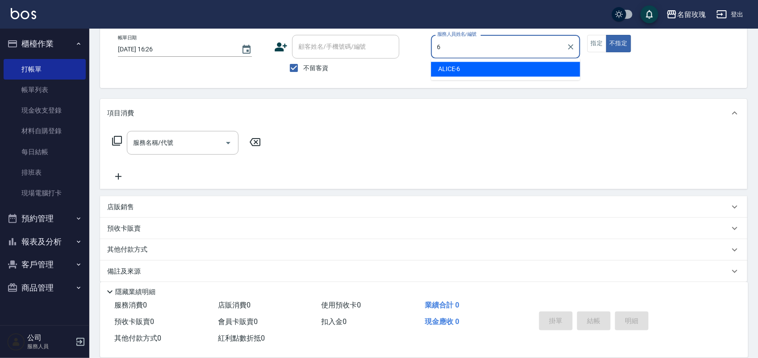
type input "ALICE-6"
type button "false"
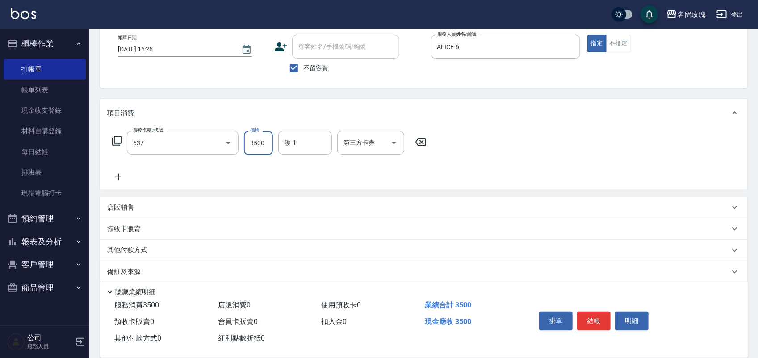
type input "離子護髮(637)"
type input "2000"
type input "\"
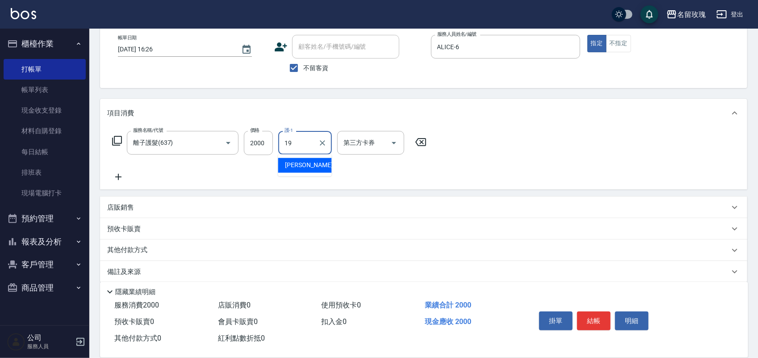
type input "[PERSON_NAME]-19"
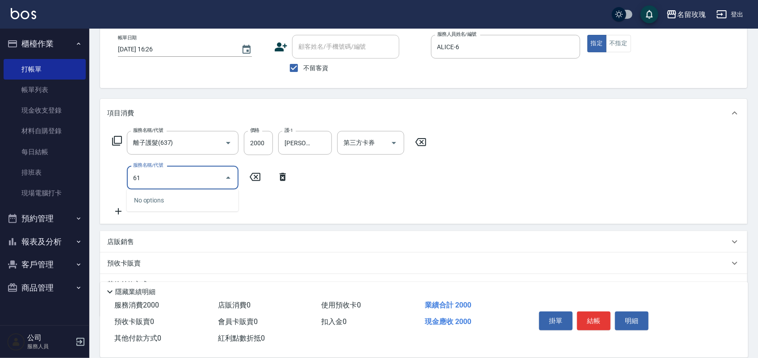
type input "6"
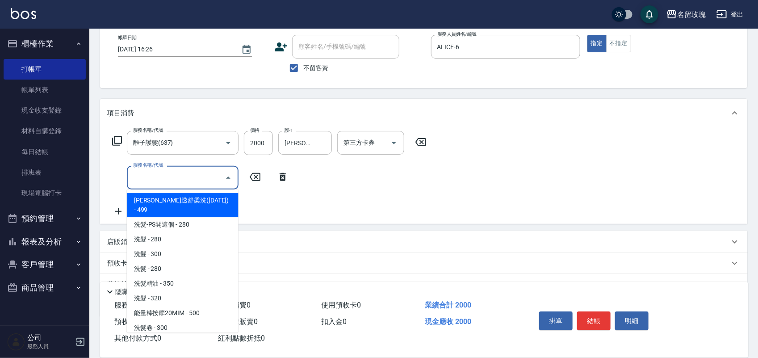
click at [280, 175] on icon at bounding box center [283, 177] width 6 height 8
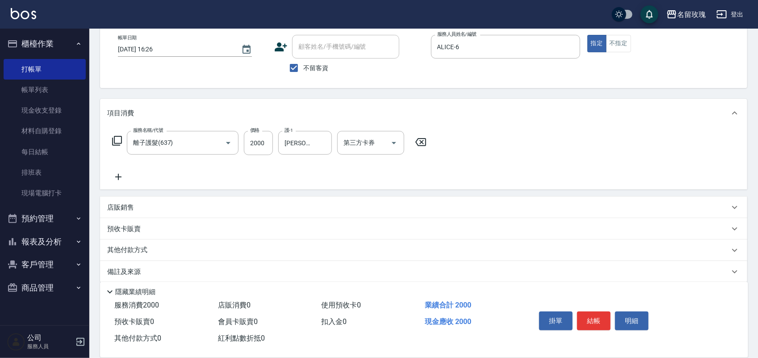
click at [114, 141] on icon at bounding box center [117, 141] width 10 height 10
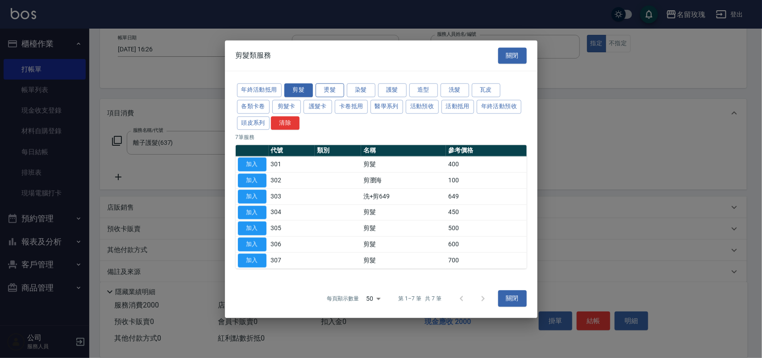
click at [331, 86] on button "燙髮" at bounding box center [330, 90] width 29 height 14
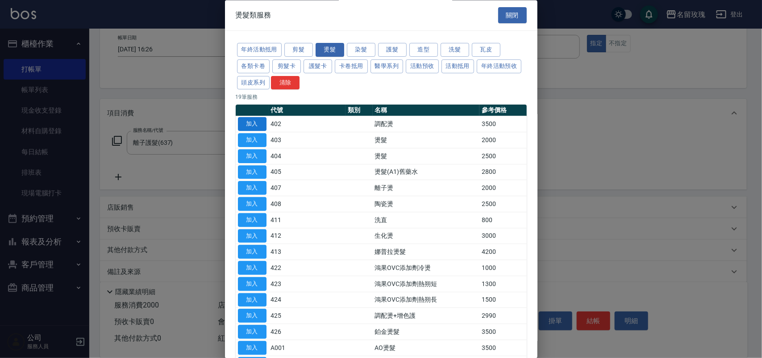
click at [254, 128] on button "加入" at bounding box center [252, 124] width 29 height 14
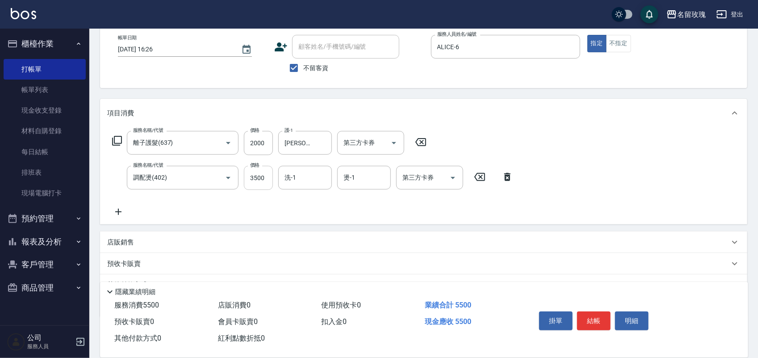
click at [257, 175] on input "3500" at bounding box center [258, 178] width 29 height 24
type input "3200"
type input "[PERSON_NAME]-19"
click at [592, 311] on button "結帳" at bounding box center [593, 320] width 33 height 19
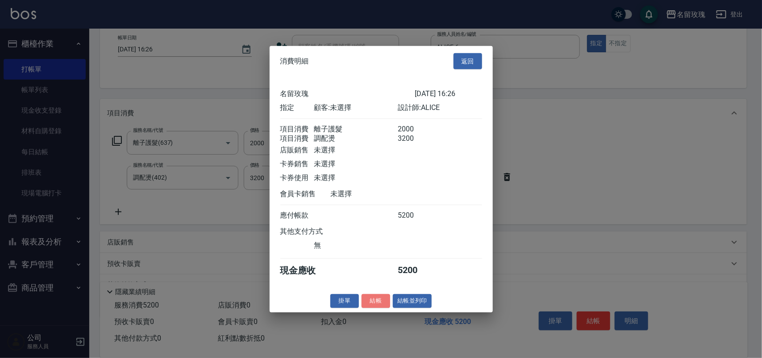
click at [368, 303] on button "結帳" at bounding box center [376, 301] width 29 height 14
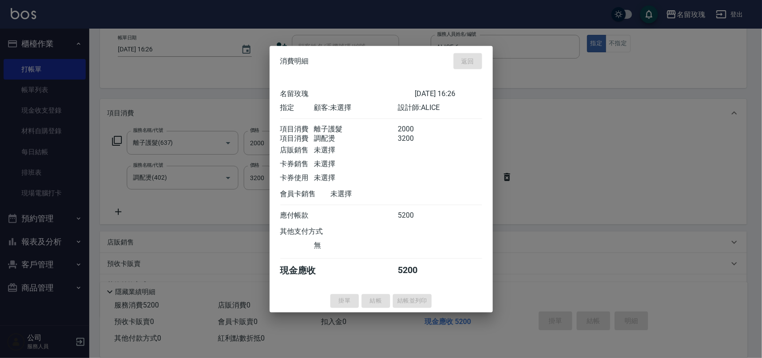
type input "[DATE] 16:47"
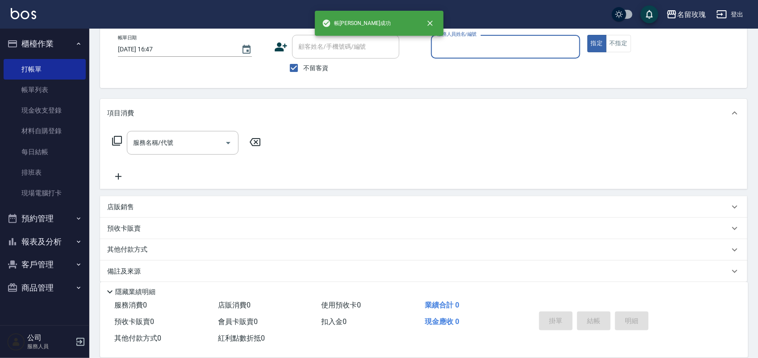
drag, startPoint x: 45, startPoint y: 230, endPoint x: 47, endPoint y: 234, distance: 5.0
click at [46, 230] on button "報表及分析" at bounding box center [45, 241] width 82 height 23
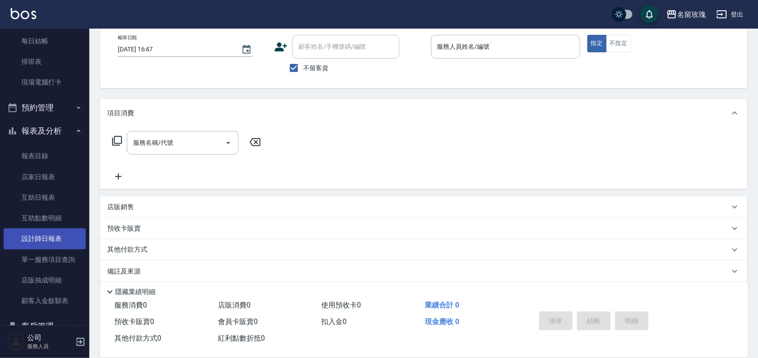
scroll to position [112, 0]
click at [41, 242] on link "設計師日報表" at bounding box center [45, 237] width 82 height 21
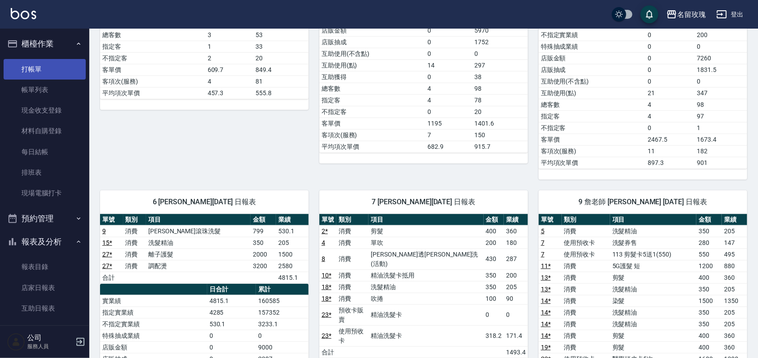
click at [53, 74] on link "打帳單" at bounding box center [45, 69] width 82 height 21
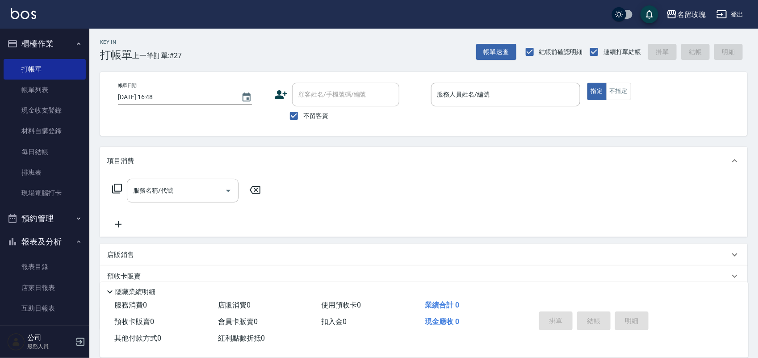
click at [312, 114] on span "不留客資" at bounding box center [315, 115] width 25 height 9
click at [303, 114] on input "不留客資" at bounding box center [294, 115] width 19 height 19
checkbox input "false"
click at [318, 80] on div "帳單日期 [DATE] 16:48 顧客姓名/手機號碼/編號 顧客姓名/手機號碼/編號 不留客資 服務人員姓名/編號 服務人員姓名/編號 指定 不指定" at bounding box center [423, 104] width 647 height 64
click at [321, 93] on input "顧客姓名/手機號碼/編號" at bounding box center [339, 95] width 86 height 16
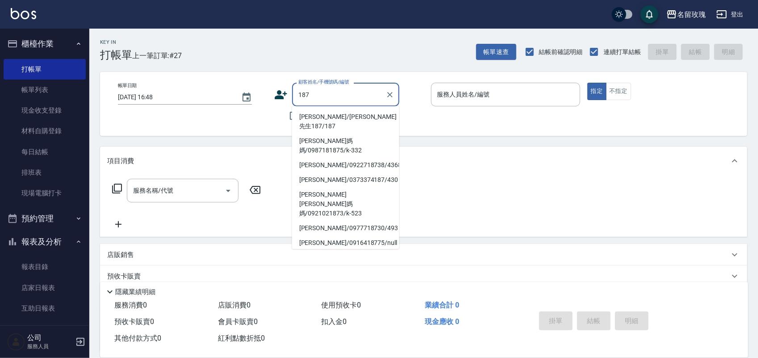
click at [325, 113] on li "[PERSON_NAME]/[PERSON_NAME]先生187/187" at bounding box center [345, 122] width 107 height 24
type input "[PERSON_NAME]/[PERSON_NAME]先生187/187"
type input "[PERSON_NAME]老師-9"
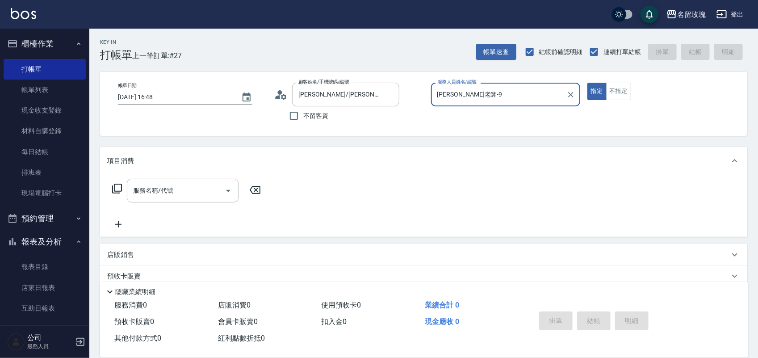
scroll to position [81, 0]
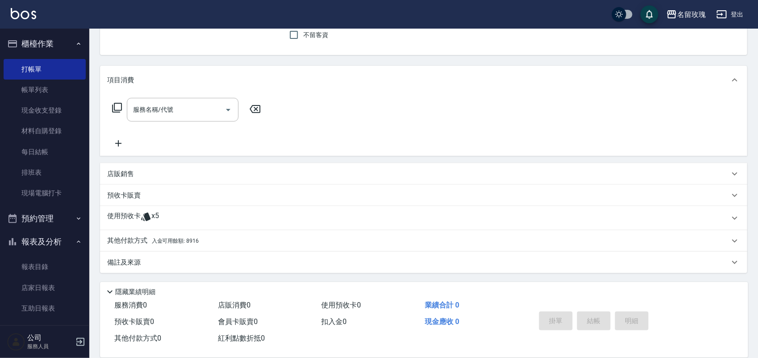
click at [146, 209] on div "使用預收卡 x5" at bounding box center [423, 218] width 647 height 24
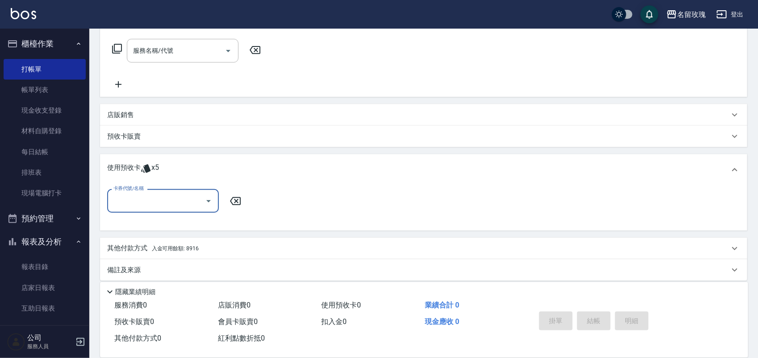
scroll to position [143, 0]
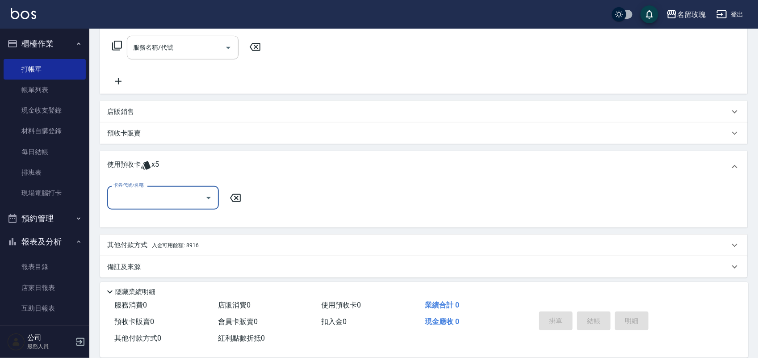
click at [148, 202] on input "卡券代號/名稱" at bounding box center [156, 198] width 90 height 16
click at [155, 214] on div "醫學頭皮卡5次 剩餘5張 11407038" at bounding box center [163, 220] width 112 height 15
type input "醫學頭皮卡5次 11407038"
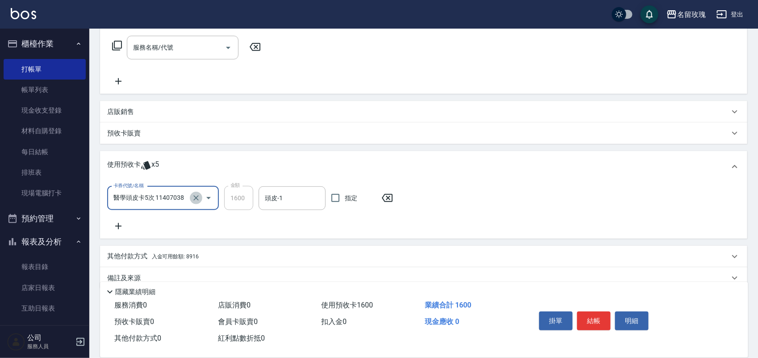
click at [197, 198] on icon "Clear" at bounding box center [196, 197] width 9 height 9
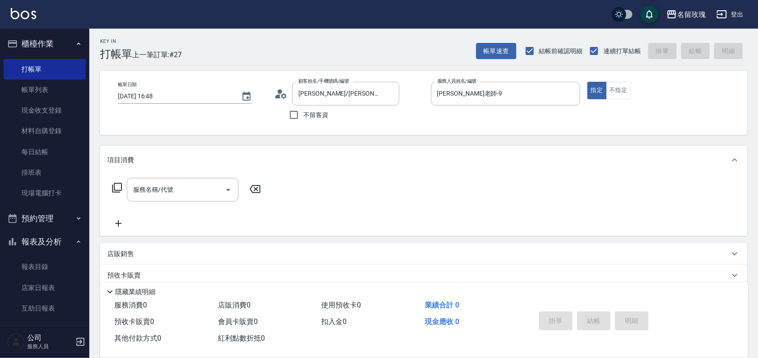
scroll to position [0, 0]
click at [119, 193] on icon at bounding box center [117, 189] width 10 height 10
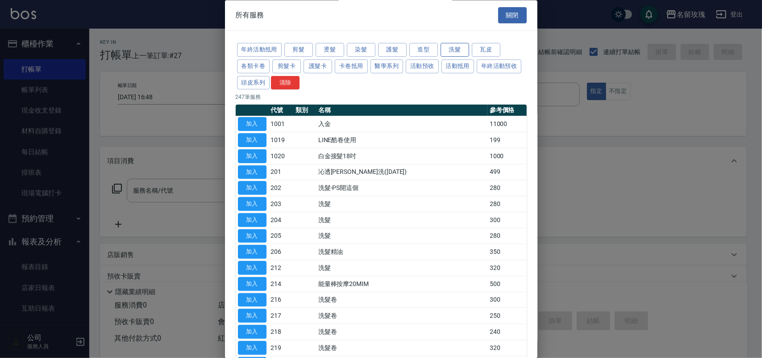
click at [465, 47] on button "洗髮" at bounding box center [455, 50] width 29 height 14
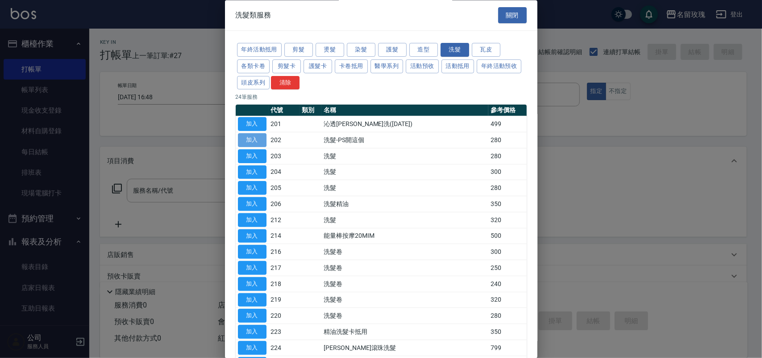
click at [256, 143] on button "加入" at bounding box center [252, 141] width 29 height 14
type input "洗髮-PS開這個(202)"
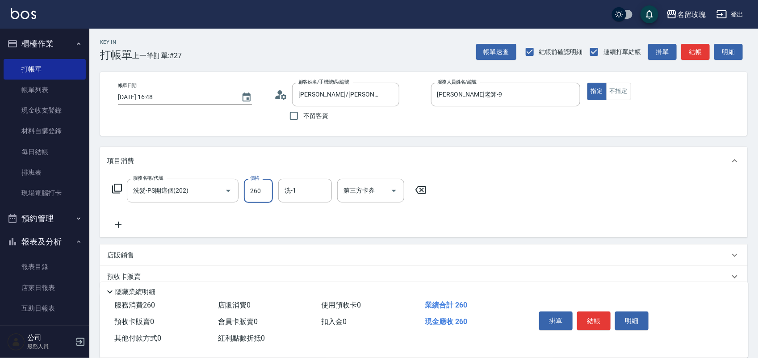
type input "260"
type input "[PERSON_NAME]-20"
click at [360, 182] on div "第三方卡券" at bounding box center [370, 191] width 67 height 24
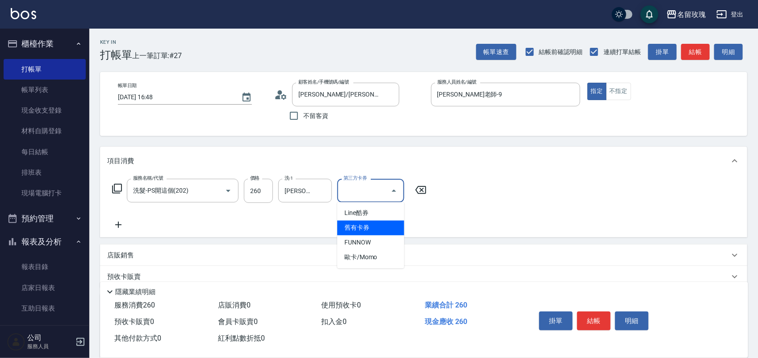
click at [360, 221] on span "舊有卡券" at bounding box center [370, 228] width 67 height 15
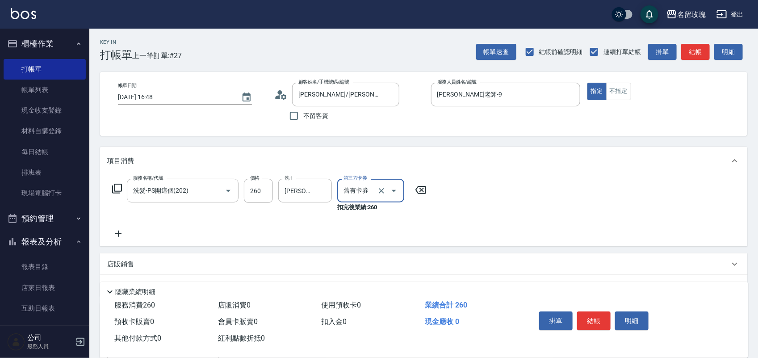
type input "舊有卡券"
click at [595, 313] on button "結帳" at bounding box center [593, 320] width 33 height 19
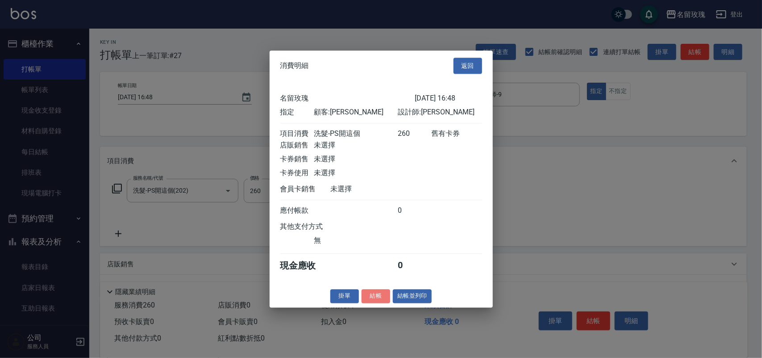
drag, startPoint x: 374, startPoint y: 300, endPoint x: 363, endPoint y: 295, distance: 12.0
click at [373, 298] on button "結帳" at bounding box center [376, 296] width 29 height 14
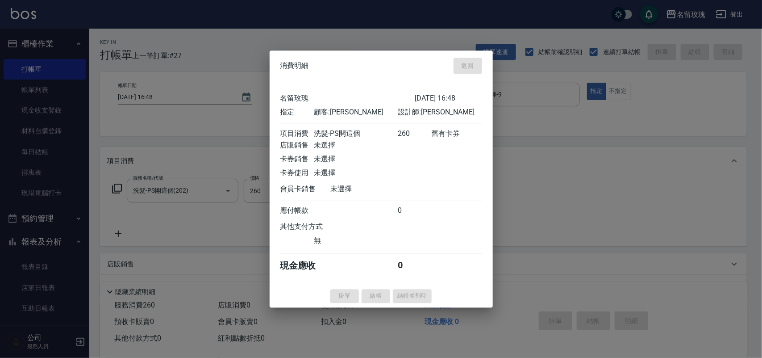
type input "[DATE] 16:52"
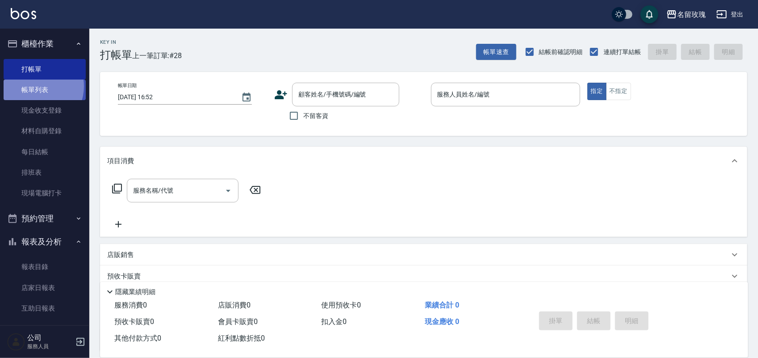
click at [35, 86] on link "帳單列表" at bounding box center [45, 90] width 82 height 21
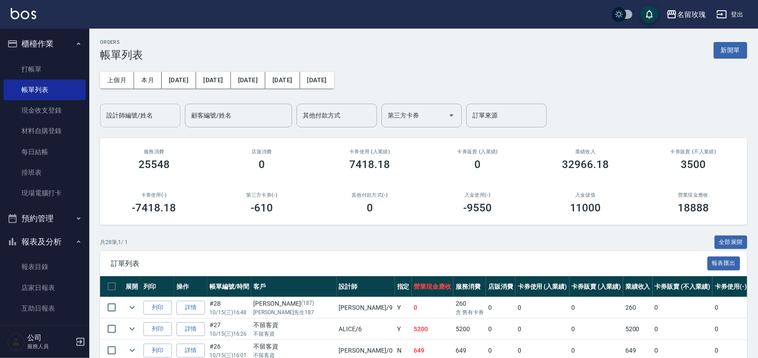
click at [117, 108] on input "設計師編號/姓名" at bounding box center [140, 116] width 72 height 16
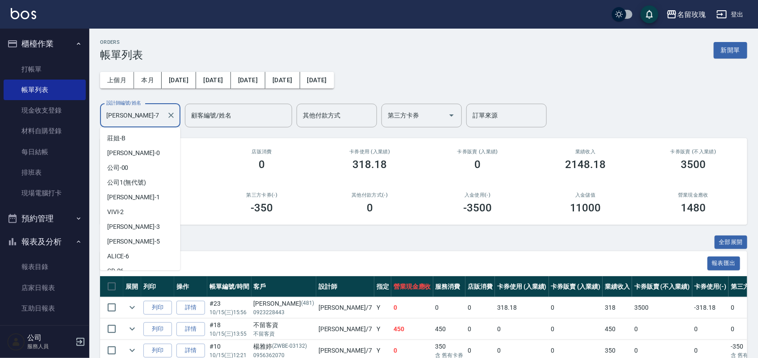
drag, startPoint x: 95, startPoint y: 100, endPoint x: 0, endPoint y: 29, distance: 117.8
click at [4, 67] on div "名留玫瑰 登出 櫃檯作業 打帳單 帳單列表 現金收支登錄 材料自購登錄 每日結帳 排班表 現場電腦打卡 預約管理 預約管理 單日預約紀錄 單週預約紀錄 報表及…" at bounding box center [379, 230] width 758 height 460
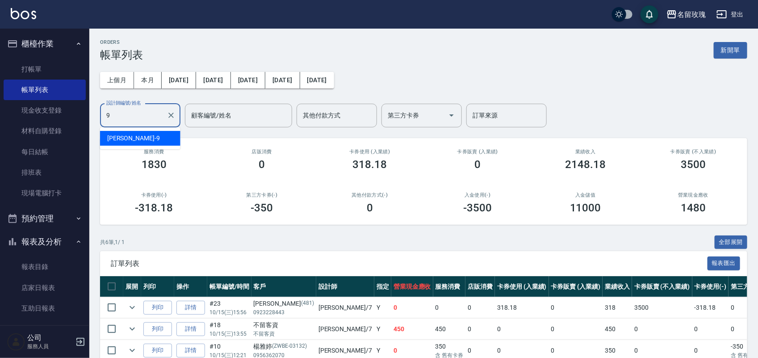
type input "[PERSON_NAME]老師-9"
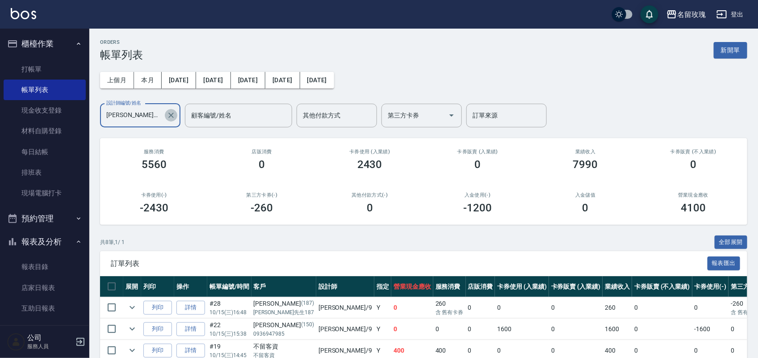
click at [169, 112] on icon "Clear" at bounding box center [171, 115] width 9 height 9
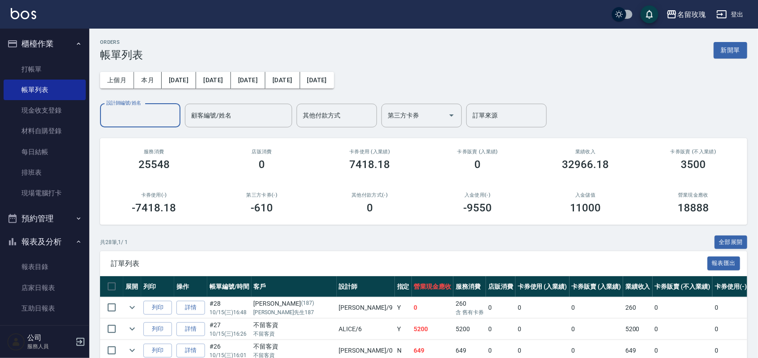
click at [141, 117] on input "設計師編號/姓名" at bounding box center [140, 116] width 72 height 16
type input "[PERSON_NAME]老師-9"
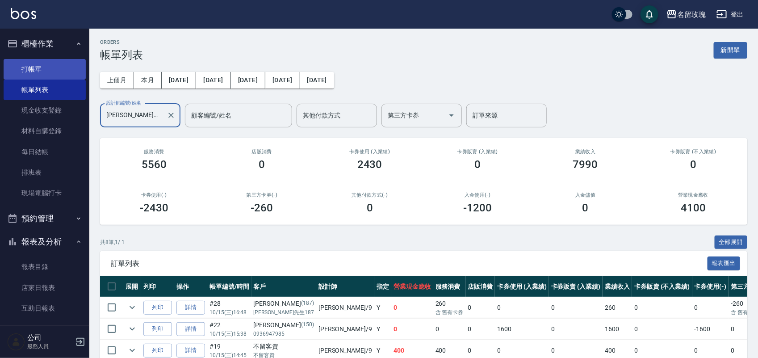
click at [25, 63] on link "打帳單" at bounding box center [45, 69] width 82 height 21
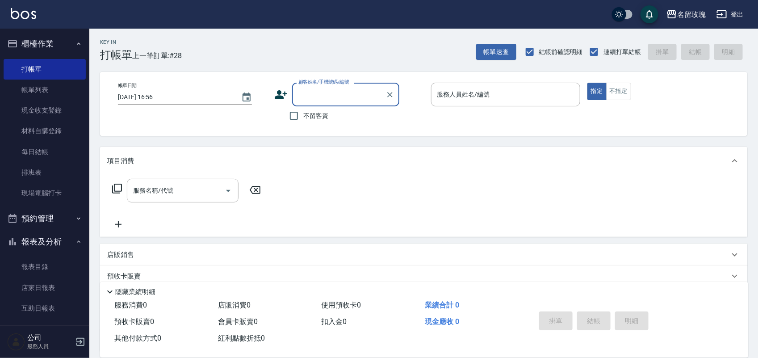
click at [34, 253] on ul "報表目錄 店家日報表 互助日報表 互助點數明細 設計師日報表 單一服務項目查詢 店販抽成明細 顧客入金餘額表" at bounding box center [45, 339] width 82 height 172
drag, startPoint x: 473, startPoint y: 100, endPoint x: 468, endPoint y: 96, distance: 5.5
click at [472, 99] on input "服務人員姓名/編號" at bounding box center [505, 95] width 141 height 16
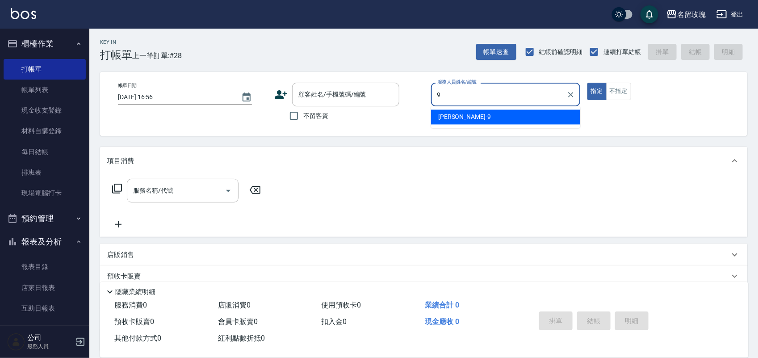
type input "[PERSON_NAME]老師-9"
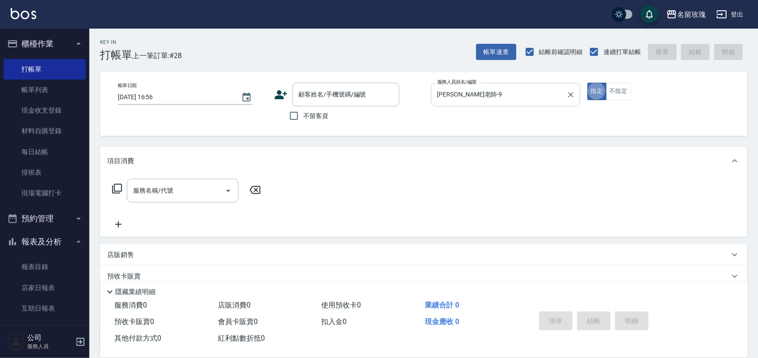
type button "true"
click at [313, 105] on div "顧客姓名/手機號碼/編號" at bounding box center [345, 95] width 107 height 24
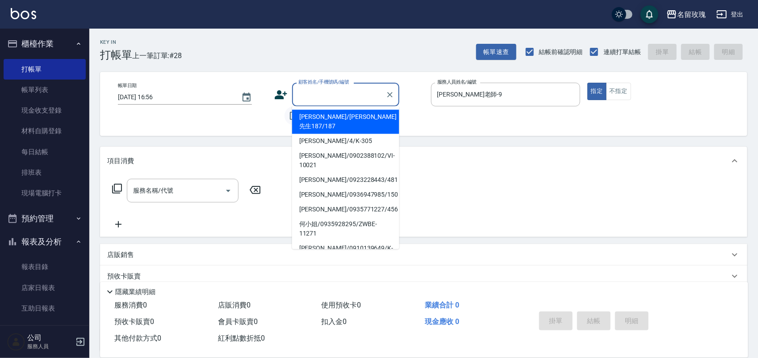
drag, startPoint x: 300, startPoint y: 121, endPoint x: 291, endPoint y: 118, distance: 9.6
click at [302, 120] on li "[PERSON_NAME]/[PERSON_NAME]先生187/187" at bounding box center [345, 122] width 107 height 24
type input "[PERSON_NAME]/[PERSON_NAME]先生187/187"
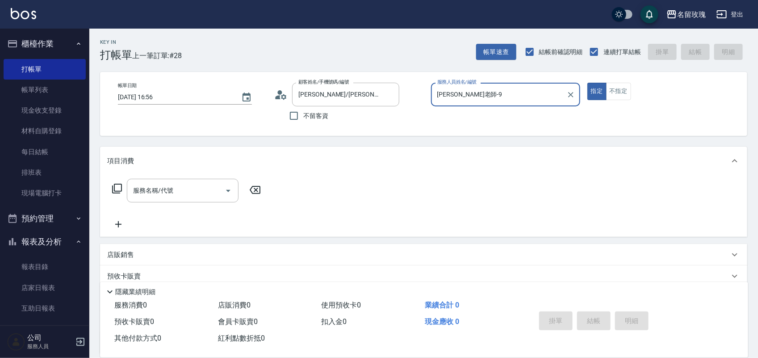
click at [267, 119] on div "帳單日期 [DATE] 16:56 顧客姓名/手機號碼/編號 [PERSON_NAME]/[PERSON_NAME]先生187/187 顧客姓名/手機號碼/編…" at bounding box center [424, 104] width 626 height 42
click at [392, 92] on icon "Clear" at bounding box center [389, 94] width 9 height 9
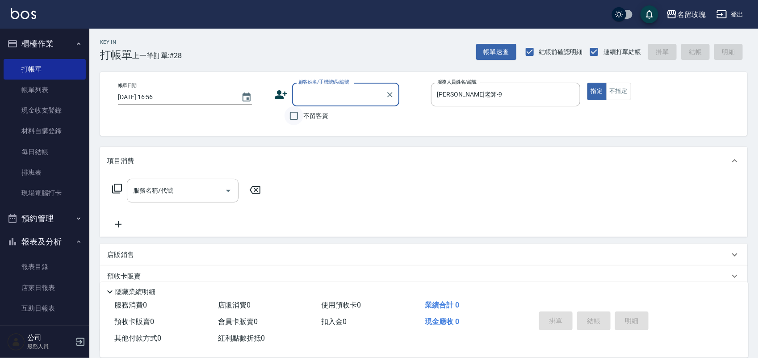
click at [301, 116] on input "不留客資" at bounding box center [294, 115] width 19 height 19
checkbox input "true"
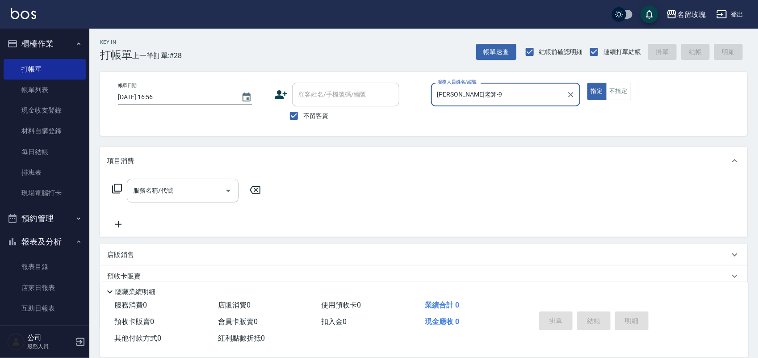
click at [113, 190] on icon at bounding box center [117, 188] width 11 height 11
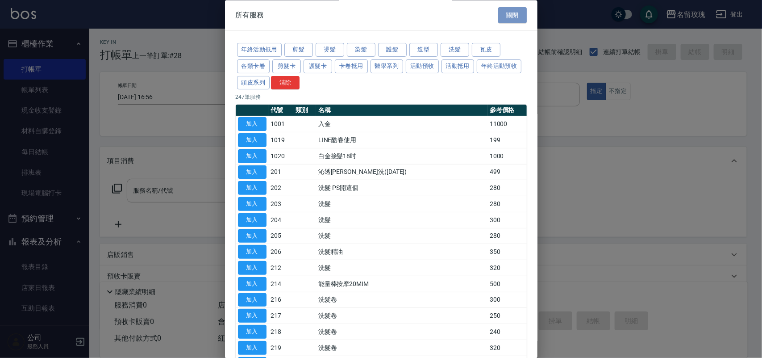
click at [506, 13] on button "關閉" at bounding box center [512, 15] width 29 height 17
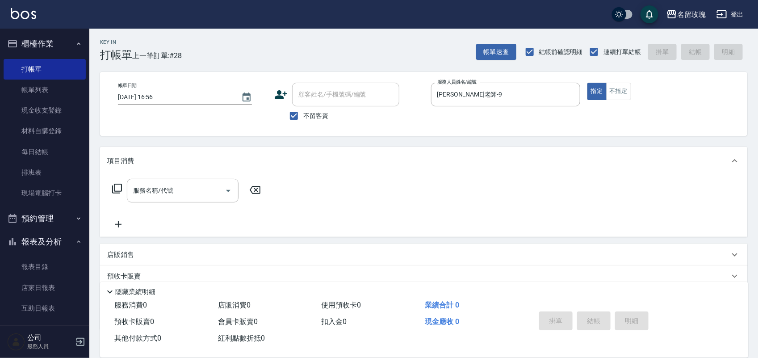
click at [119, 253] on p "店販銷售" at bounding box center [120, 254] width 27 height 9
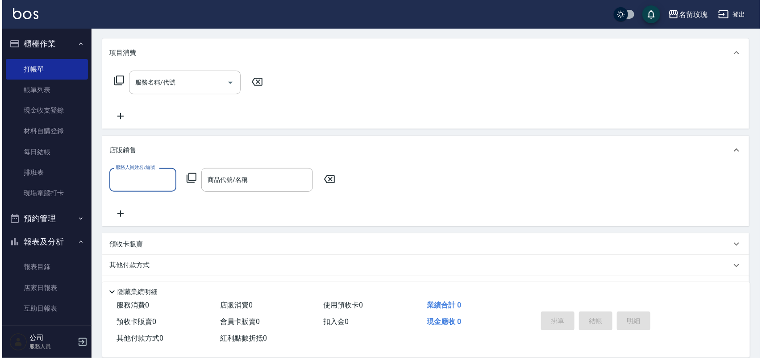
scroll to position [112, 0]
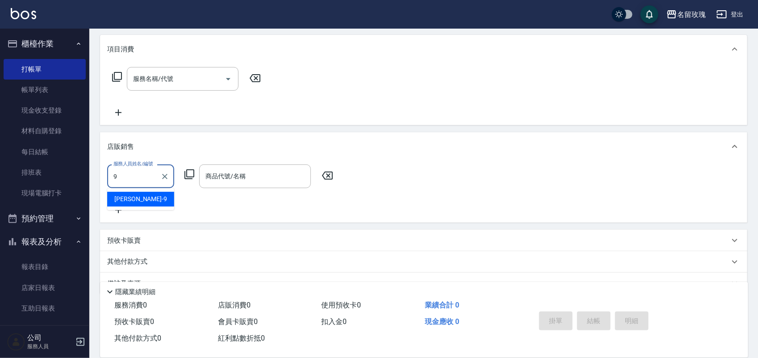
type input "[PERSON_NAME]老師-9"
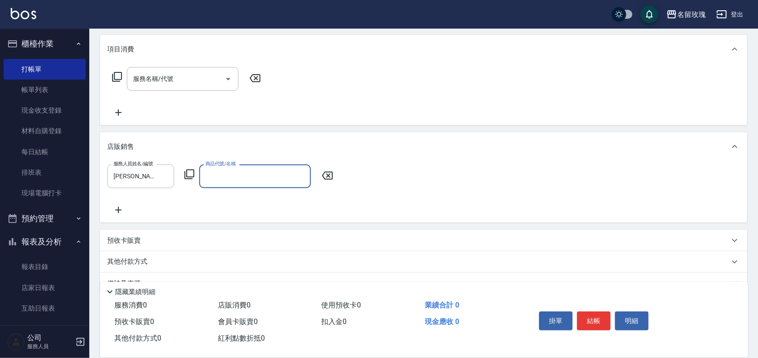
click at [190, 170] on icon at bounding box center [189, 174] width 11 height 11
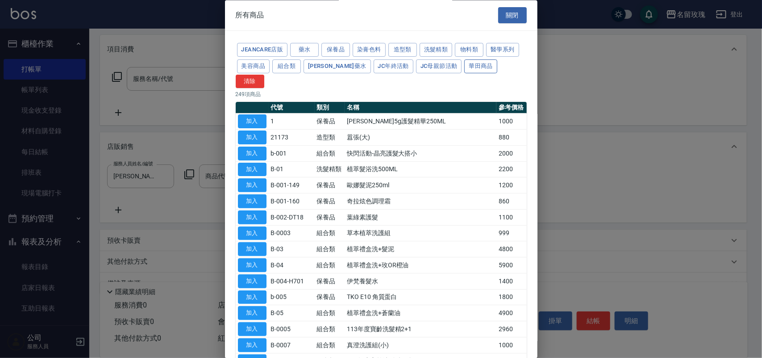
click at [465, 62] on button "華田商品" at bounding box center [481, 66] width 33 height 14
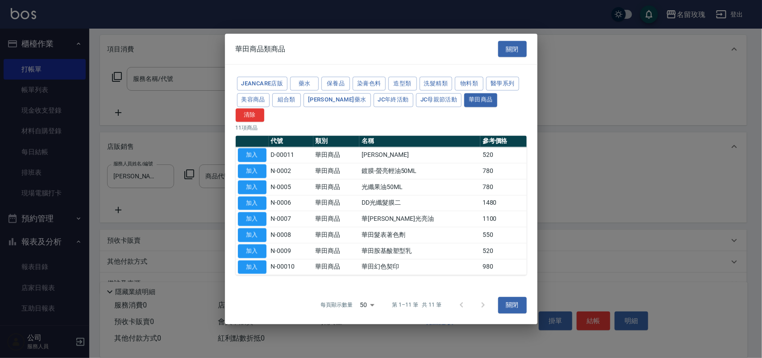
click at [255, 228] on button "加入" at bounding box center [252, 235] width 29 height 14
type input "華田髮表著色劑"
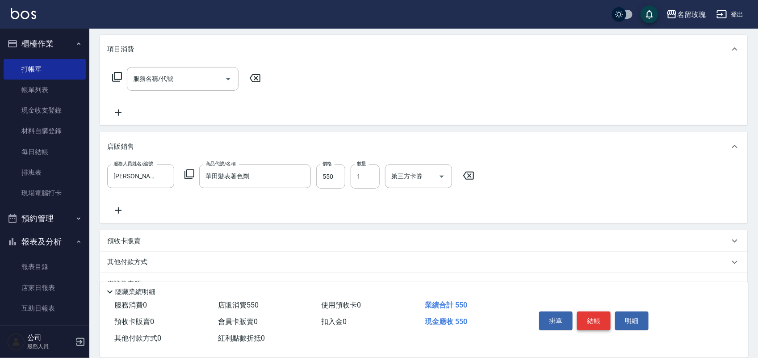
click at [595, 319] on button "結帳" at bounding box center [593, 320] width 33 height 19
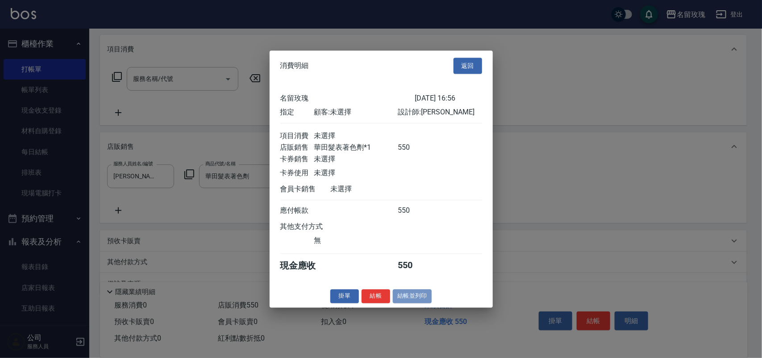
click at [410, 297] on button "結帳並列印" at bounding box center [412, 296] width 39 height 14
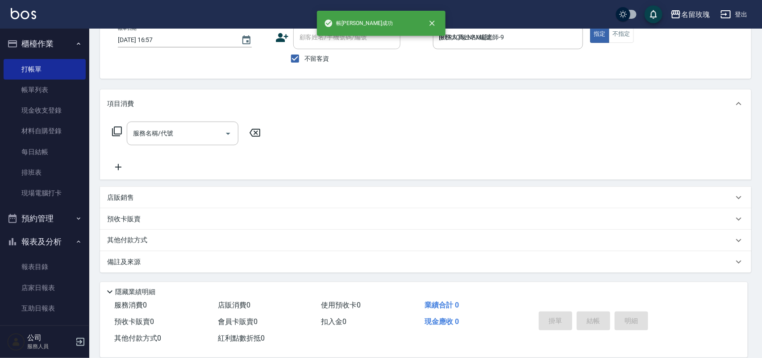
type input "[DATE] 16:57"
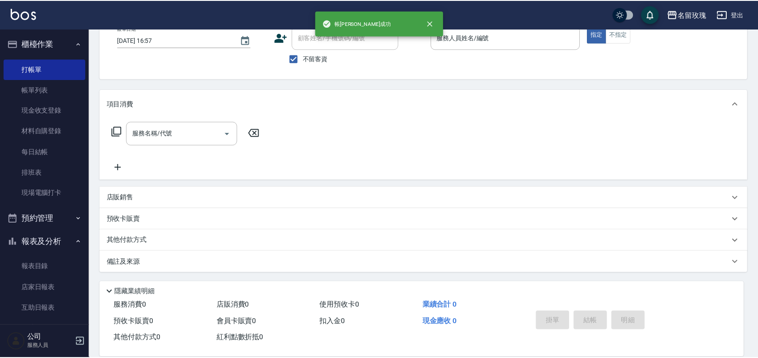
scroll to position [0, 0]
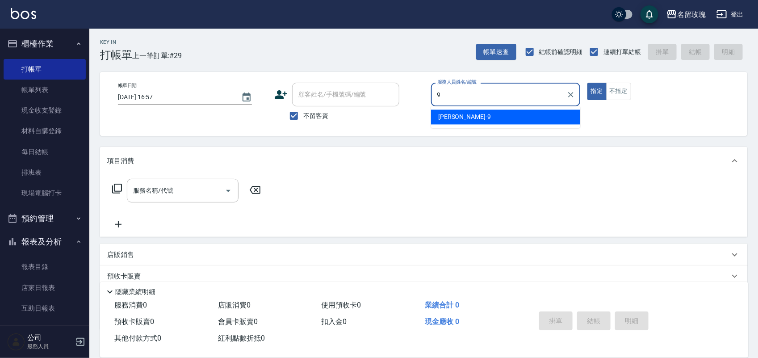
click at [545, 119] on div "[PERSON_NAME]老師 -9" at bounding box center [505, 117] width 149 height 15
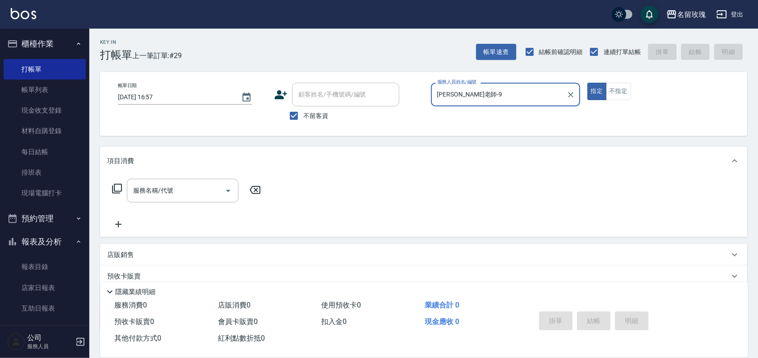
type input "[PERSON_NAME]老師-9"
click at [119, 187] on icon at bounding box center [117, 188] width 11 height 11
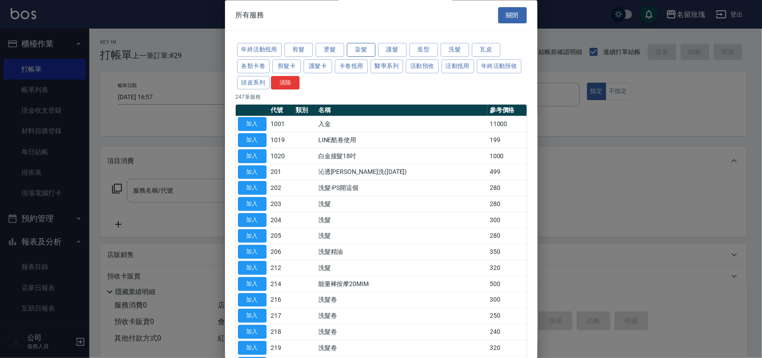
click at [366, 48] on button "染髮" at bounding box center [361, 50] width 29 height 14
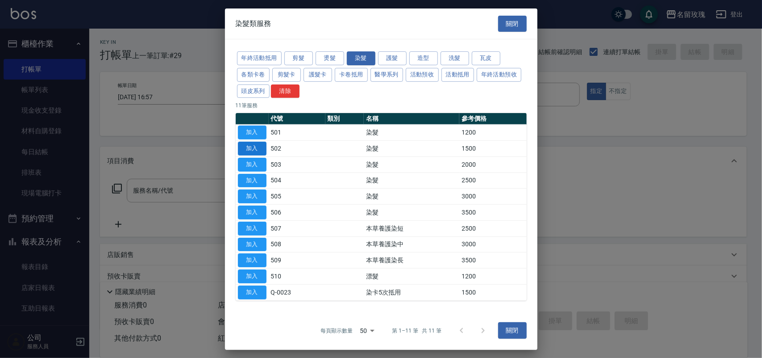
click at [248, 144] on button "加入" at bounding box center [252, 149] width 29 height 14
type input "染髮(502)"
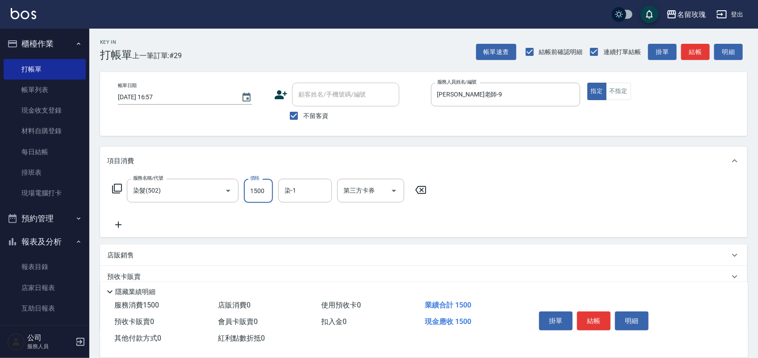
drag, startPoint x: 267, startPoint y: 188, endPoint x: 272, endPoint y: 188, distance: 5.4
click at [269, 189] on input "1500" at bounding box center [258, 191] width 29 height 24
type input "1800"
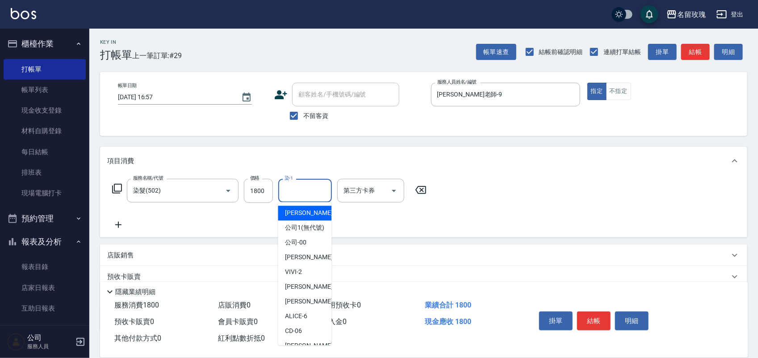
click at [306, 191] on input "染-1" at bounding box center [305, 191] width 46 height 16
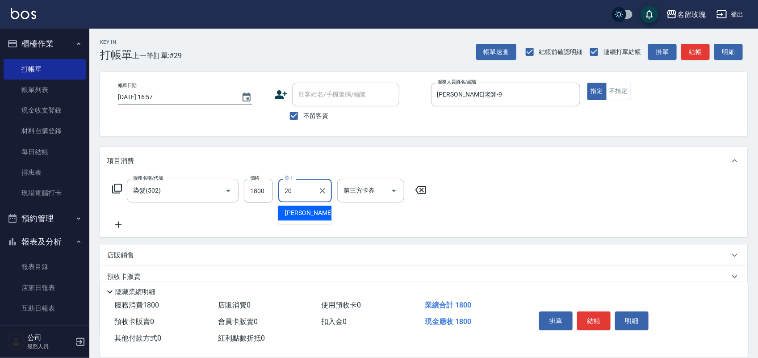
drag, startPoint x: 310, startPoint y: 213, endPoint x: 309, endPoint y: 208, distance: 6.1
click at [310, 213] on div "[PERSON_NAME] -20" at bounding box center [305, 213] width 54 height 15
type input "[PERSON_NAME]-20"
click at [115, 190] on icon at bounding box center [117, 188] width 11 height 11
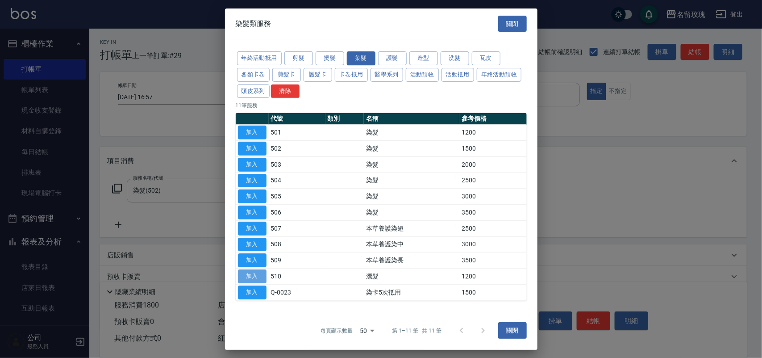
click at [258, 276] on button "加入" at bounding box center [252, 276] width 29 height 14
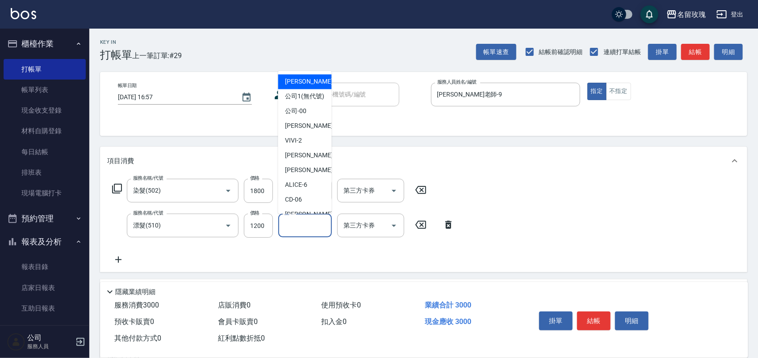
click at [301, 226] on input "染-1" at bounding box center [305, 226] width 46 height 16
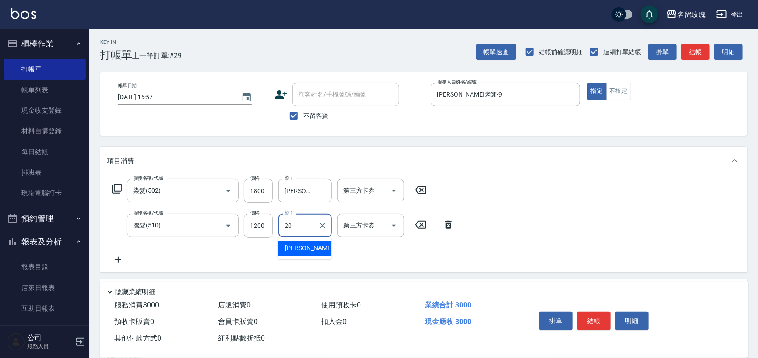
click at [322, 248] on div "[PERSON_NAME] -20" at bounding box center [305, 248] width 54 height 15
type input "[PERSON_NAME]-20"
click at [117, 186] on icon at bounding box center [117, 188] width 11 height 11
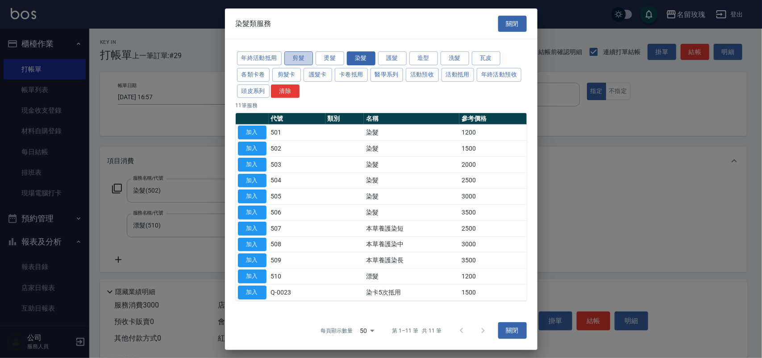
click at [300, 57] on button "剪髮" at bounding box center [299, 58] width 29 height 14
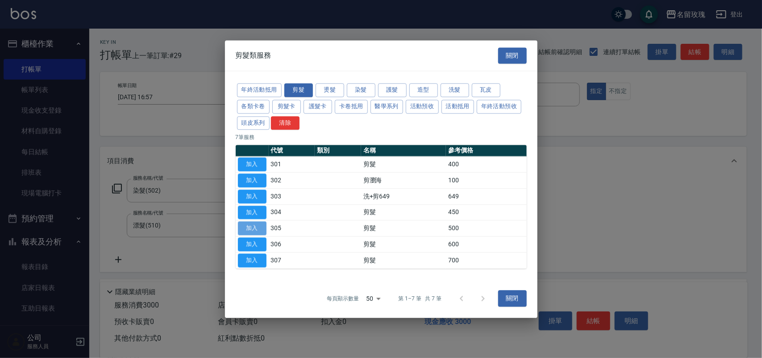
click at [246, 227] on button "加入" at bounding box center [252, 229] width 29 height 14
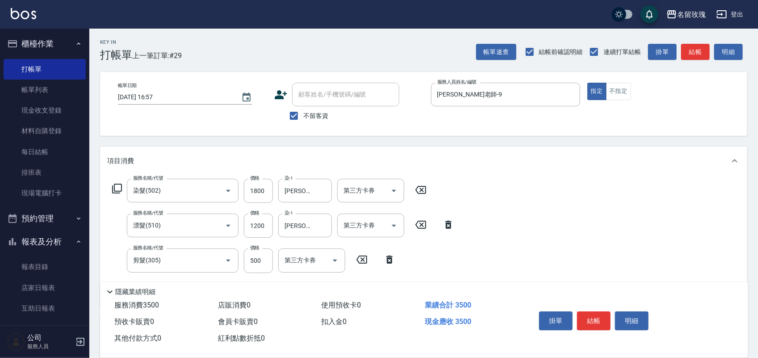
click at [110, 184] on div "服務名稱/代號 染髮(502) 服務名稱/代號 價格 1800 價格 染-1 紫芊-20 染-1 第三方卡券 第三方卡券" at bounding box center [269, 191] width 325 height 24
click at [122, 188] on icon at bounding box center [117, 188] width 11 height 11
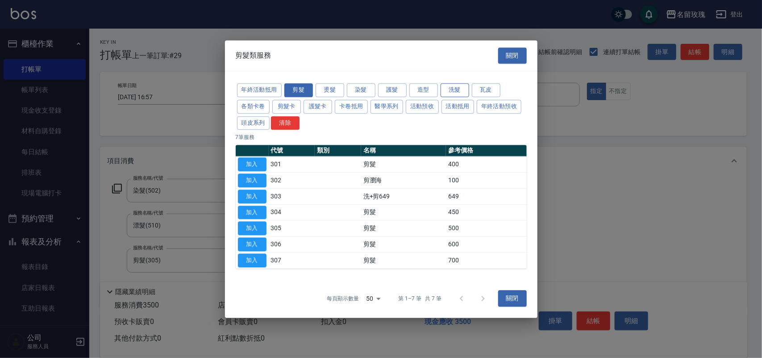
click at [462, 87] on button "洗髮" at bounding box center [455, 90] width 29 height 14
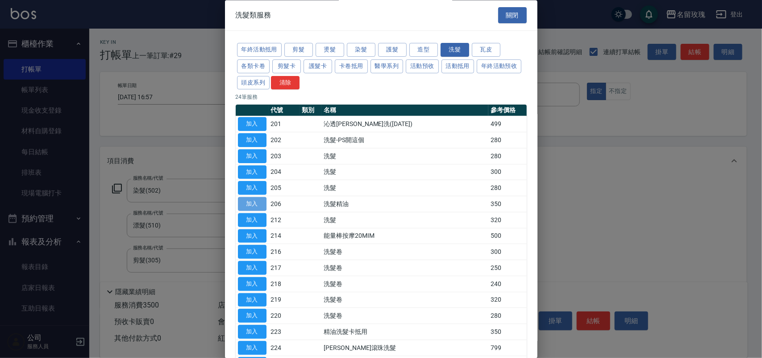
click at [242, 205] on button "加入" at bounding box center [252, 204] width 29 height 14
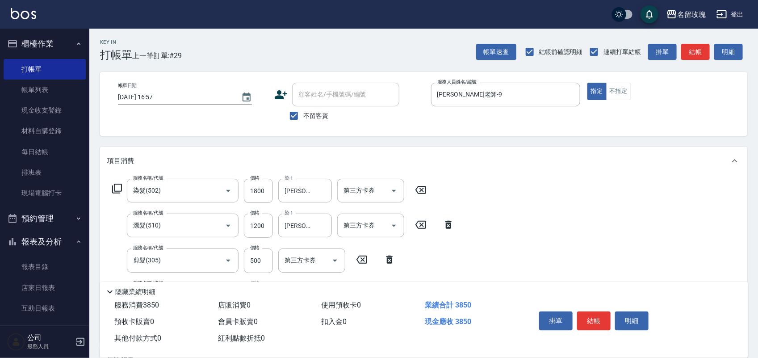
scroll to position [162, 0]
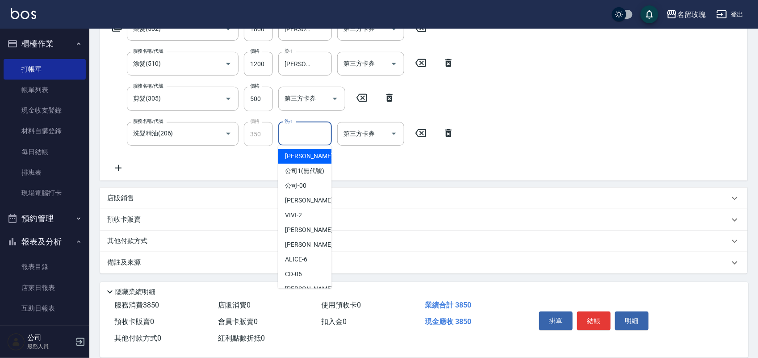
click at [304, 133] on input "洗-1" at bounding box center [305, 134] width 46 height 16
click at [307, 149] on div "[PERSON_NAME] -20" at bounding box center [305, 156] width 54 height 15
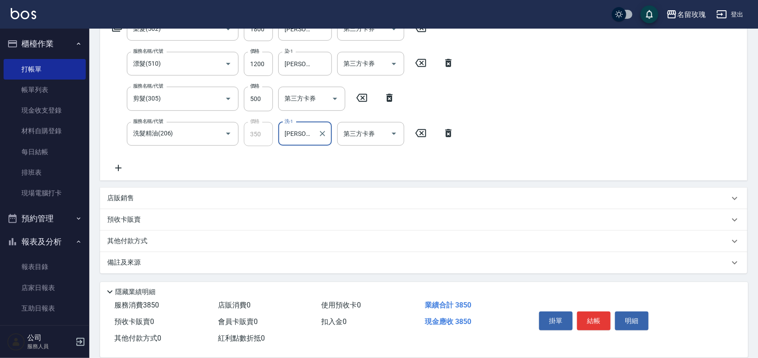
type input "[PERSON_NAME]-20"
click at [137, 240] on p "其他付款方式" at bounding box center [129, 241] width 45 height 10
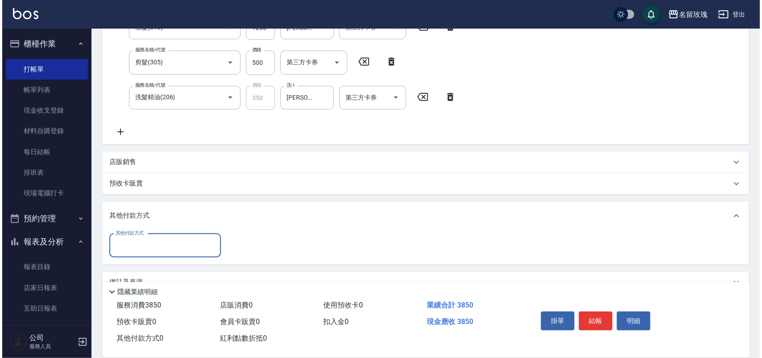
scroll to position [218, 0]
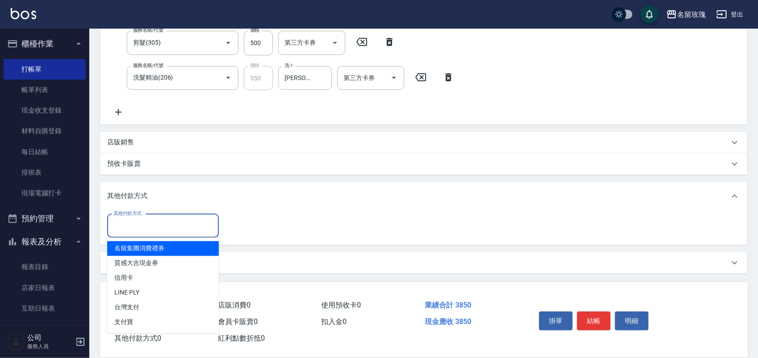
click at [164, 229] on input "其他付款方式" at bounding box center [163, 226] width 104 height 16
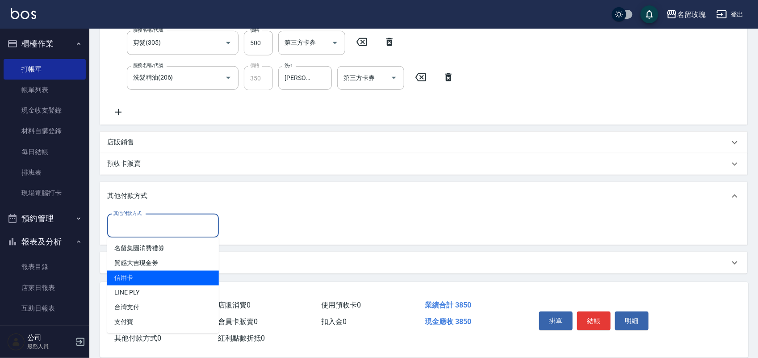
drag, startPoint x: 197, startPoint y: 276, endPoint x: 204, endPoint y: 272, distance: 8.0
click at [200, 276] on span "信用卡" at bounding box center [163, 278] width 112 height 15
type input "信用卡"
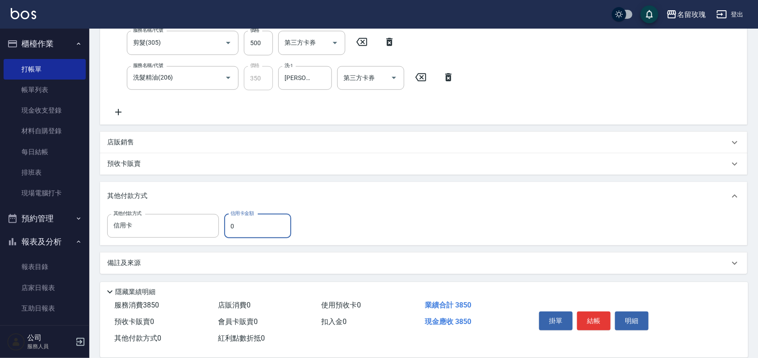
click at [244, 226] on input "0" at bounding box center [257, 226] width 67 height 24
type input "3850"
click at [599, 317] on button "結帳" at bounding box center [593, 320] width 33 height 19
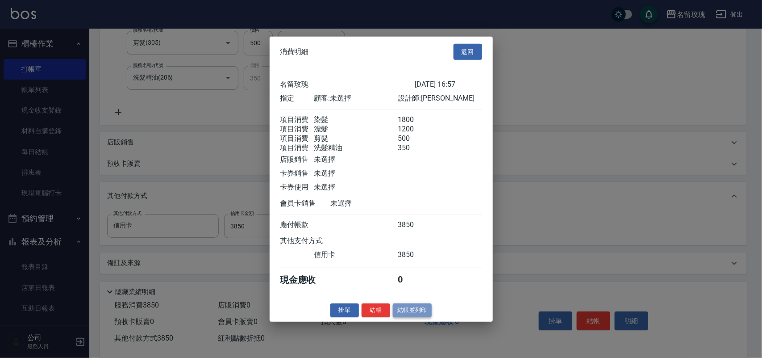
click at [416, 317] on button "結帳並列印" at bounding box center [412, 310] width 39 height 14
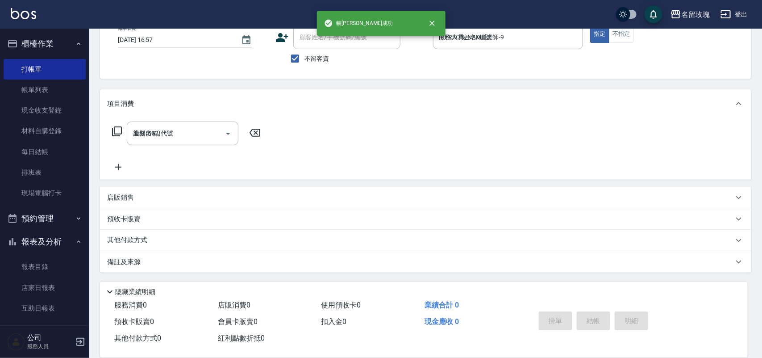
type input "[DATE] 17:02"
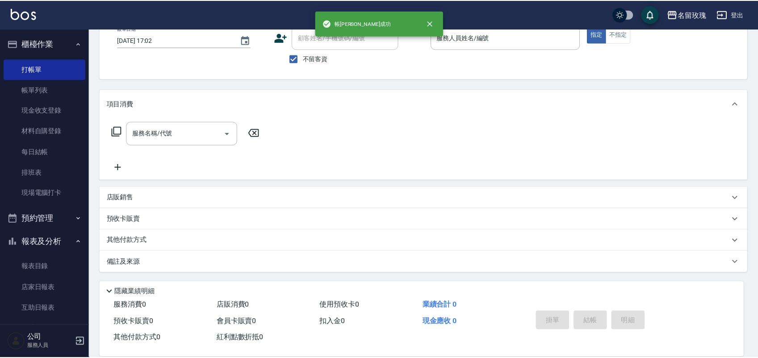
scroll to position [0, 0]
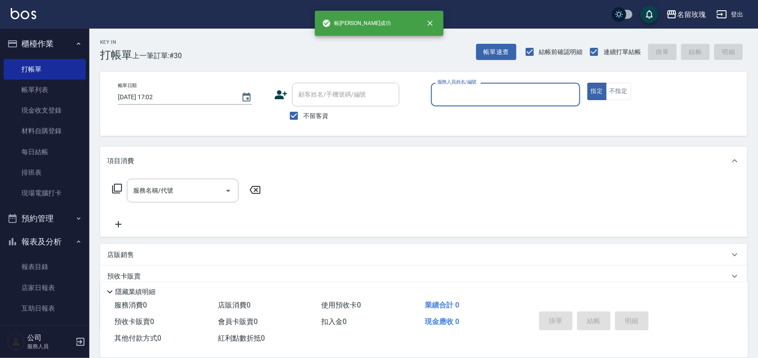
click at [37, 238] on button "報表及分析" at bounding box center [45, 241] width 82 height 23
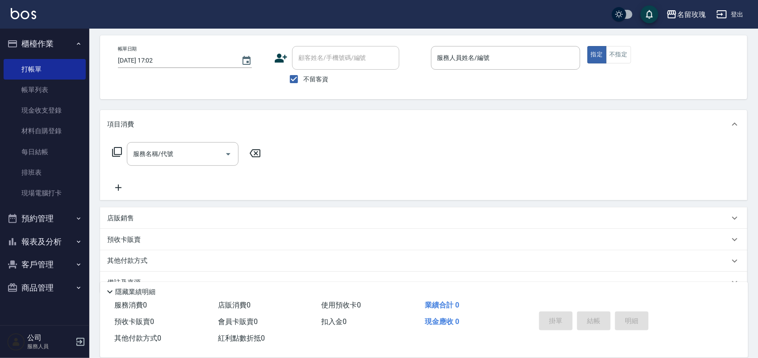
scroll to position [57, 0]
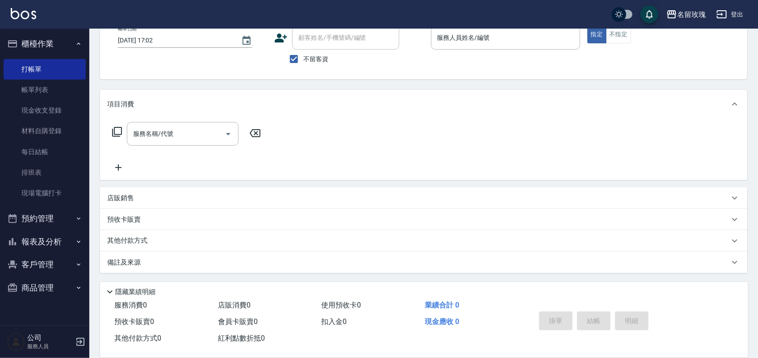
click at [38, 240] on button "報表及分析" at bounding box center [45, 241] width 82 height 23
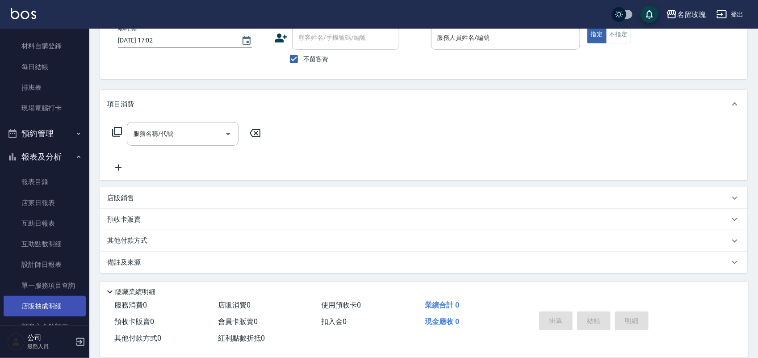
scroll to position [157, 0]
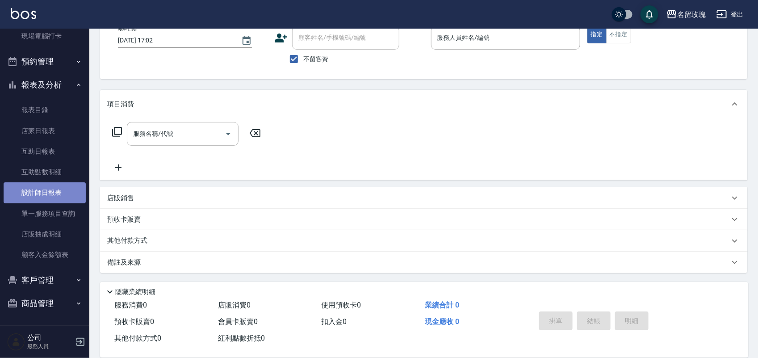
click at [50, 191] on link "設計師日報表" at bounding box center [45, 192] width 82 height 21
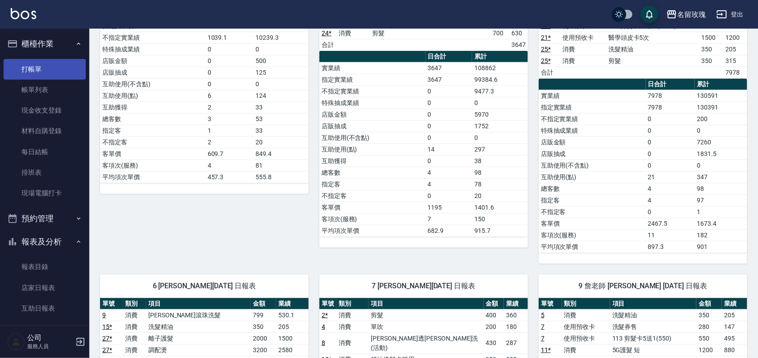
scroll to position [56, 0]
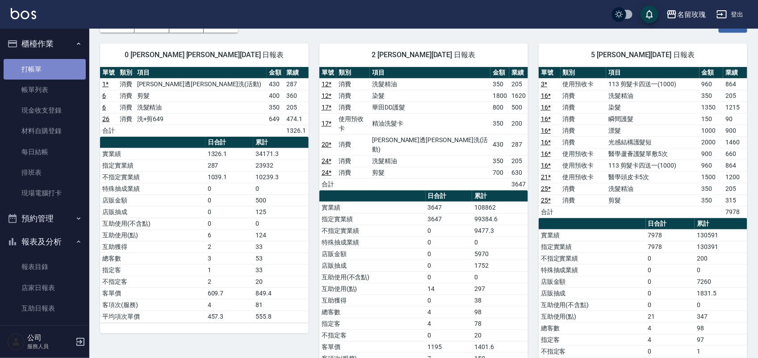
click at [47, 76] on link "打帳單" at bounding box center [45, 69] width 82 height 21
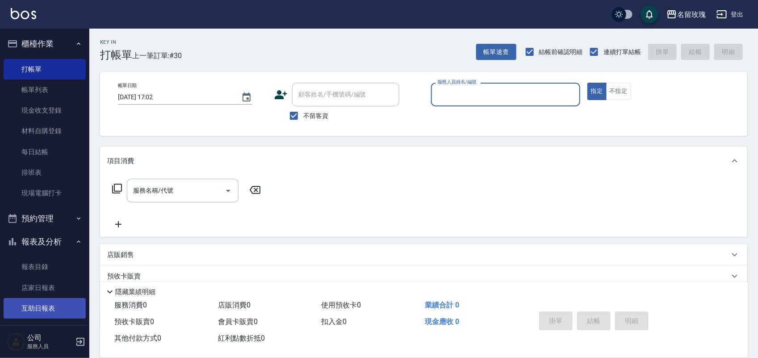
click at [52, 310] on link "互助日報表" at bounding box center [45, 308] width 82 height 21
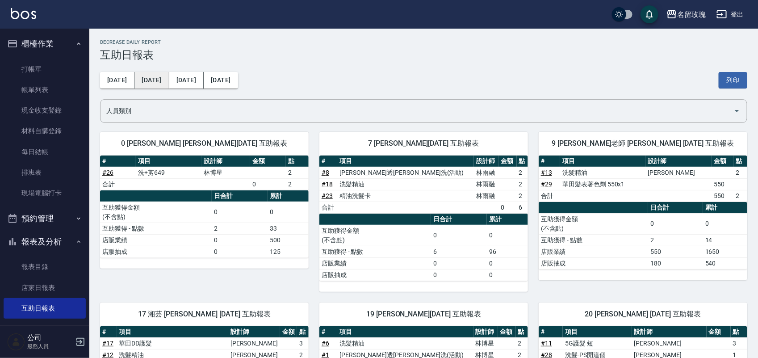
click at [151, 79] on button "[DATE]" at bounding box center [151, 80] width 34 height 17
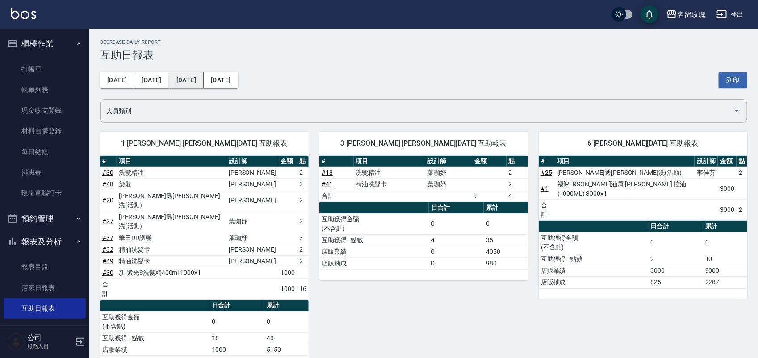
drag, startPoint x: 172, startPoint y: 81, endPoint x: 137, endPoint y: 83, distance: 34.9
click at [171, 83] on button "[DATE]" at bounding box center [186, 80] width 34 height 17
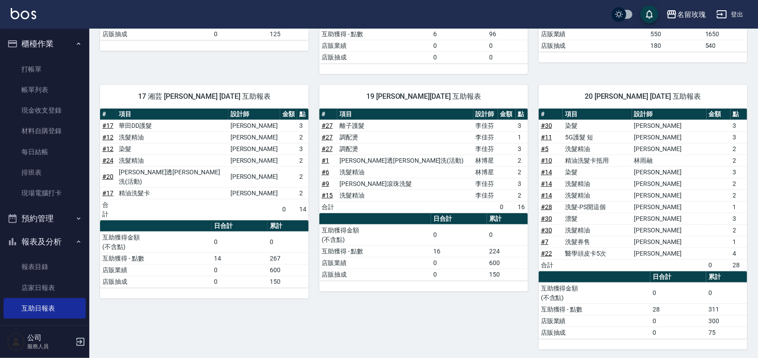
scroll to position [391, 0]
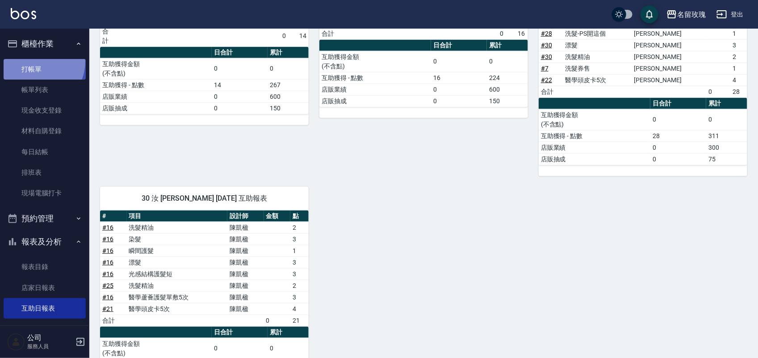
click at [32, 61] on link "打帳單" at bounding box center [45, 69] width 82 height 21
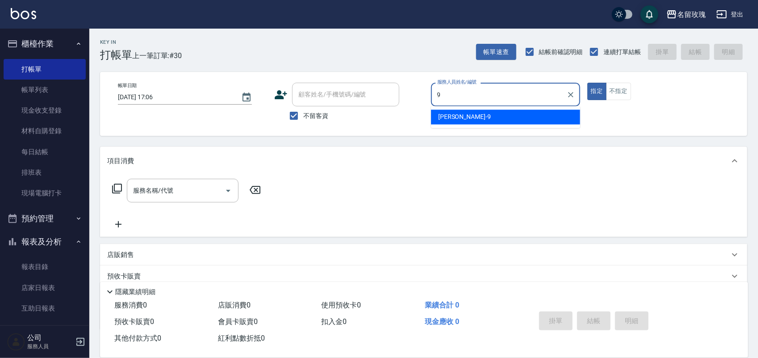
click at [521, 107] on ul "[PERSON_NAME]老師 -9" at bounding box center [505, 117] width 149 height 22
click at [523, 114] on div "[PERSON_NAME]老師 -9" at bounding box center [505, 117] width 149 height 15
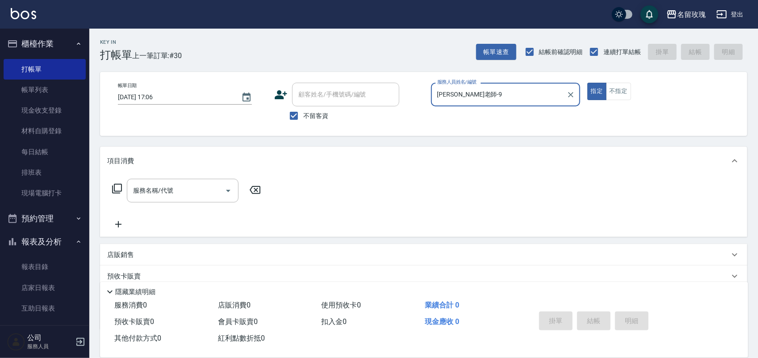
type input "[PERSON_NAME]老師-9"
click at [112, 189] on icon at bounding box center [117, 188] width 11 height 11
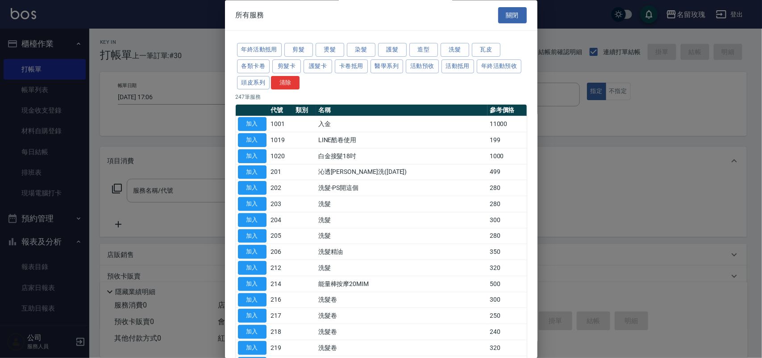
click at [115, 188] on div at bounding box center [381, 179] width 762 height 358
click at [308, 50] on button "剪髮" at bounding box center [299, 50] width 29 height 14
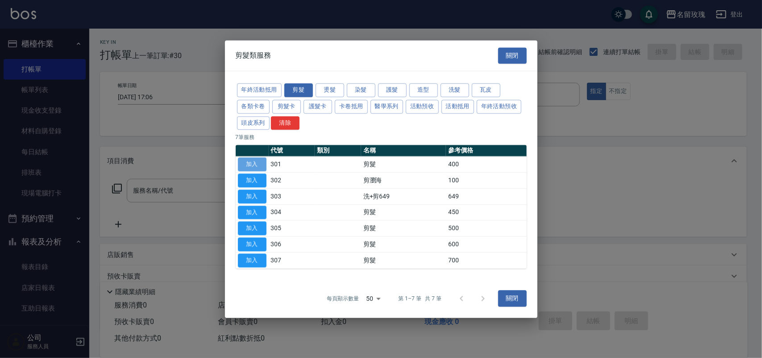
click at [259, 167] on button "加入" at bounding box center [252, 165] width 29 height 14
type input "剪髮(301)"
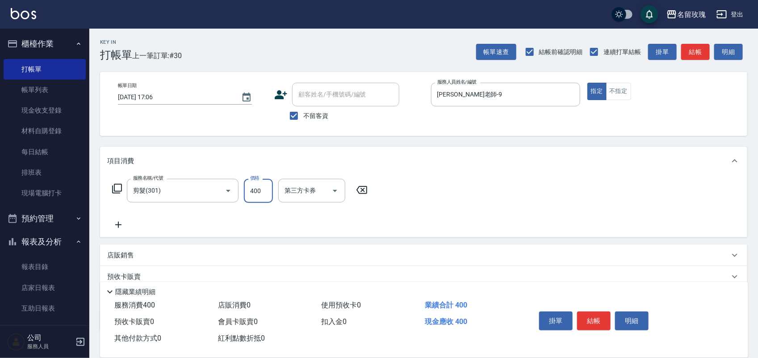
click at [267, 191] on input "400" at bounding box center [258, 191] width 29 height 24
type input "100"
click at [597, 311] on button "結帳" at bounding box center [593, 320] width 33 height 19
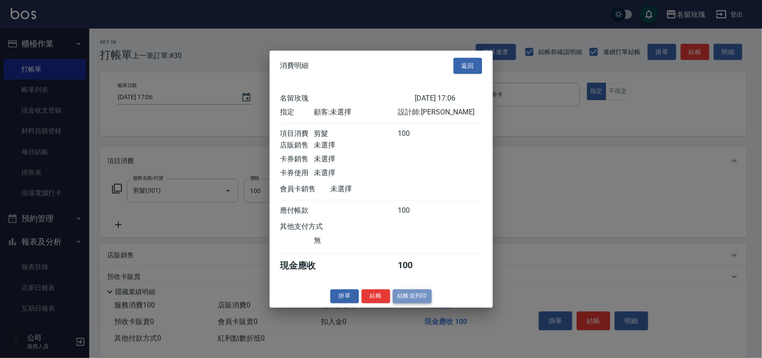
click at [405, 300] on button "結帳並列印" at bounding box center [412, 296] width 39 height 14
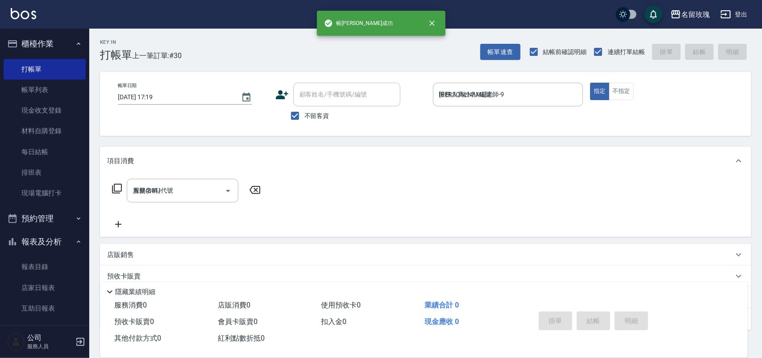
type input "[DATE] 17:19"
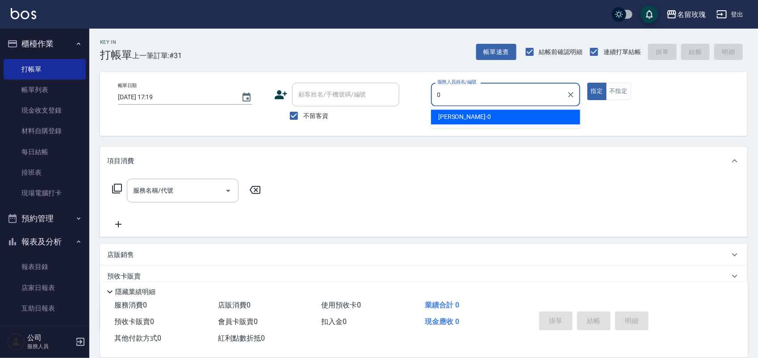
click at [438, 115] on span "[PERSON_NAME] -0" at bounding box center [464, 117] width 53 height 9
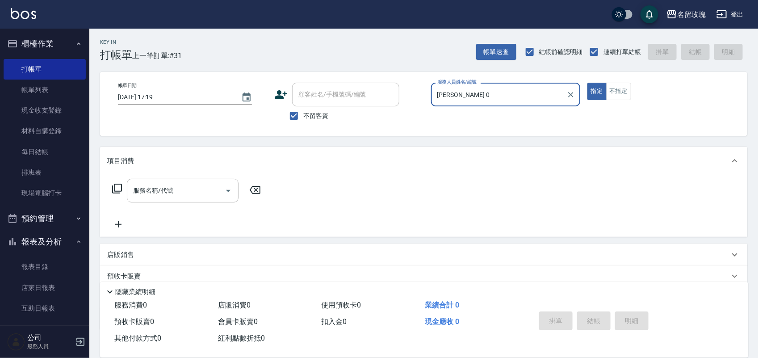
type input "[PERSON_NAME]-0"
click at [118, 188] on icon at bounding box center [117, 188] width 11 height 11
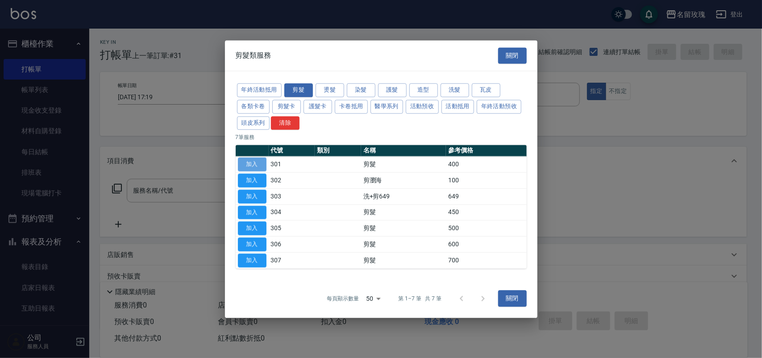
click at [260, 159] on button "加入" at bounding box center [252, 165] width 29 height 14
type input "剪髮(301)"
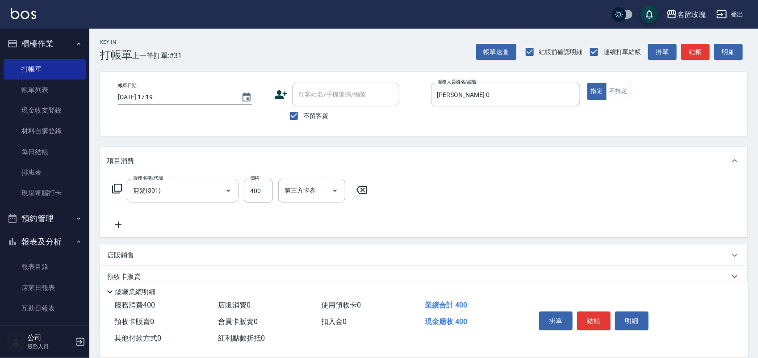
click at [124, 188] on div "服務名稱/代號 剪髮(301) 服務名稱/代號 價格 400 價格 第三方卡券 第三方卡券" at bounding box center [240, 191] width 266 height 24
click at [123, 190] on div "服務名稱/代號 剪髮(301) 服務名稱/代號 價格 400 價格 第三方卡券 第三方卡券" at bounding box center [240, 191] width 266 height 24
click at [117, 186] on icon at bounding box center [117, 188] width 11 height 11
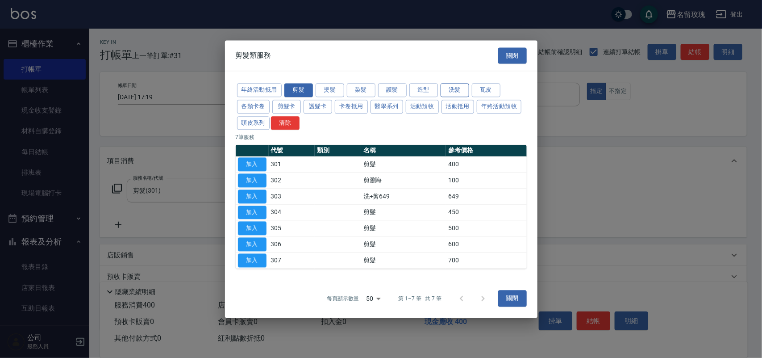
click at [452, 84] on button "洗髮" at bounding box center [455, 90] width 29 height 14
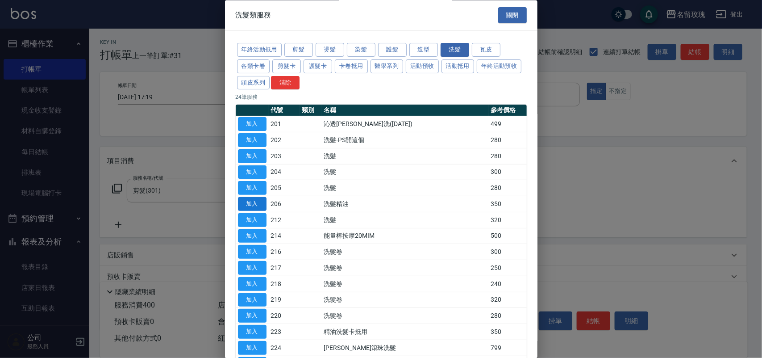
click at [257, 201] on button "加入" at bounding box center [252, 204] width 29 height 14
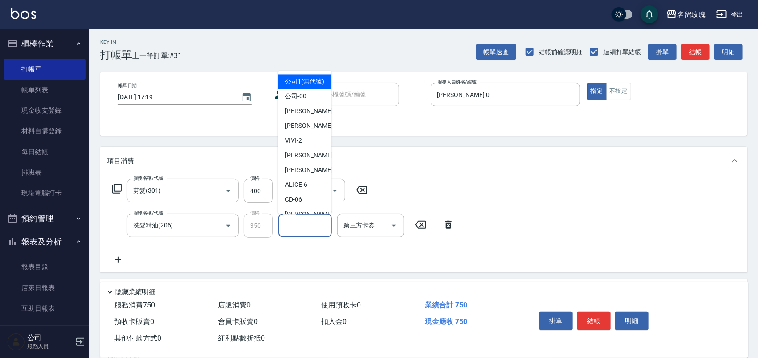
click at [302, 222] on input "洗-1" at bounding box center [305, 226] width 46 height 16
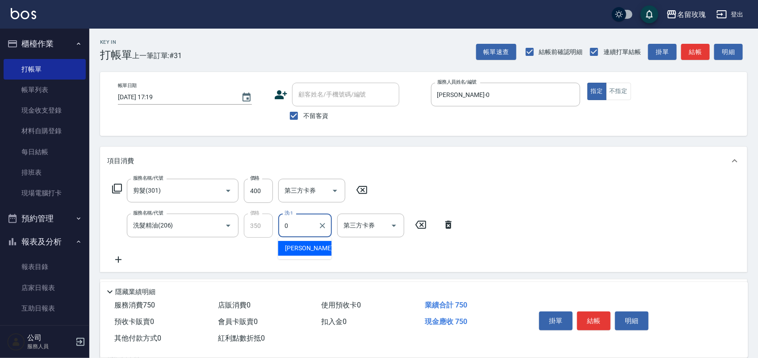
click at [306, 247] on div "[PERSON_NAME] -0" at bounding box center [305, 248] width 54 height 15
type input "[PERSON_NAME]-0"
click at [594, 315] on button "結帳" at bounding box center [593, 320] width 33 height 19
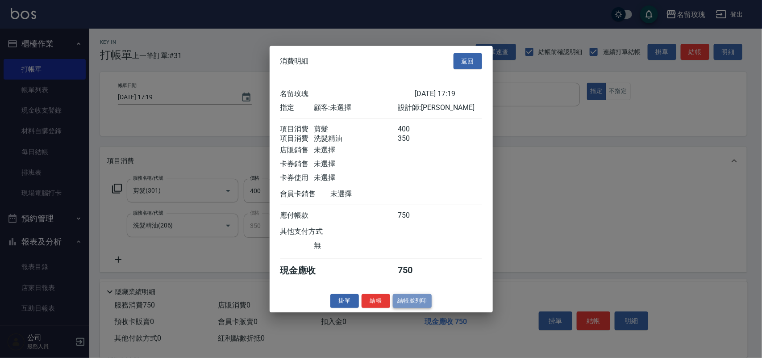
click at [430, 308] on button "結帳並列印" at bounding box center [412, 301] width 39 height 14
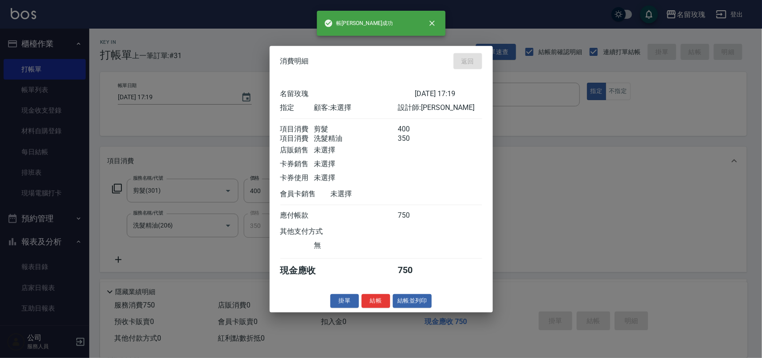
type input "[DATE] 17:20"
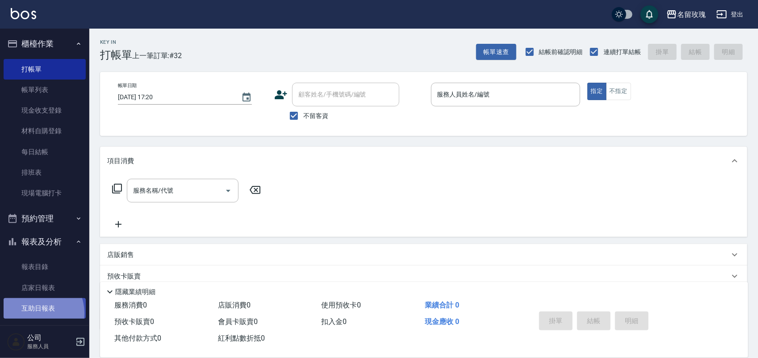
click at [34, 313] on link "互助日報表" at bounding box center [45, 308] width 82 height 21
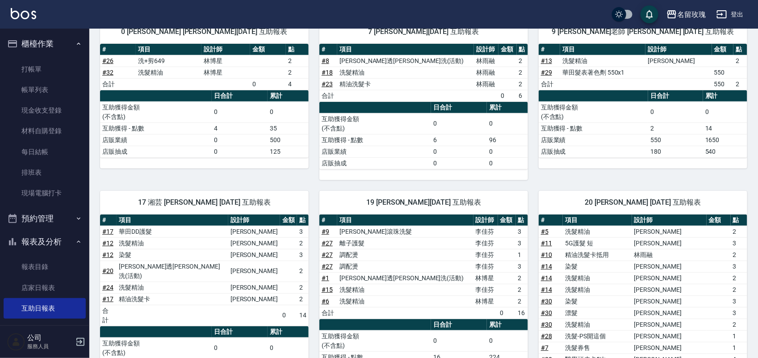
scroll to position [223, 0]
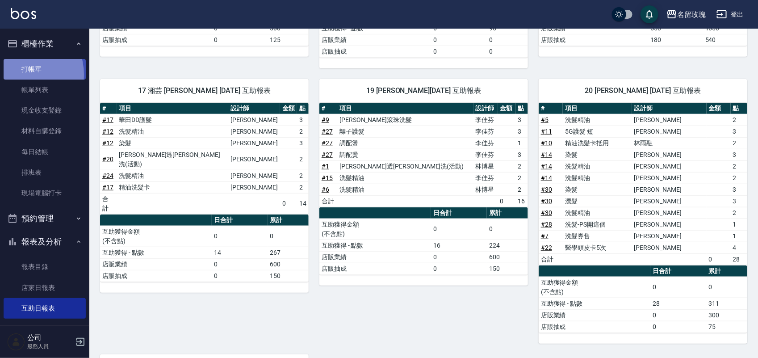
click at [20, 74] on link "打帳單" at bounding box center [45, 69] width 82 height 21
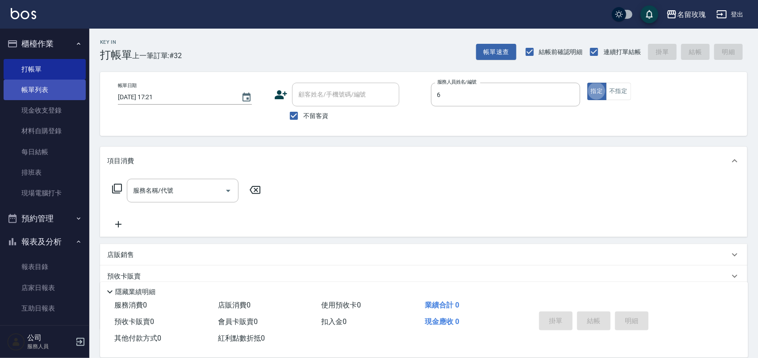
type input "ALICE-6"
type button "true"
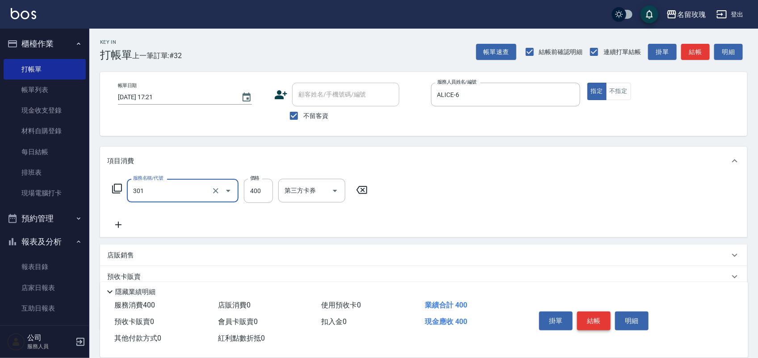
type input "剪髮(301)"
click at [587, 314] on button "結帳" at bounding box center [593, 320] width 33 height 19
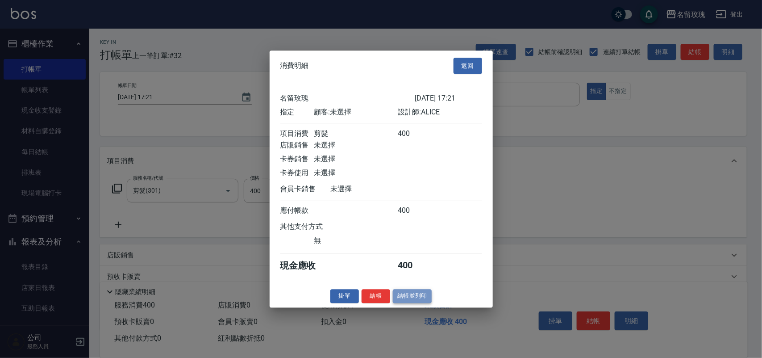
click at [424, 302] on button "結帳並列印" at bounding box center [412, 296] width 39 height 14
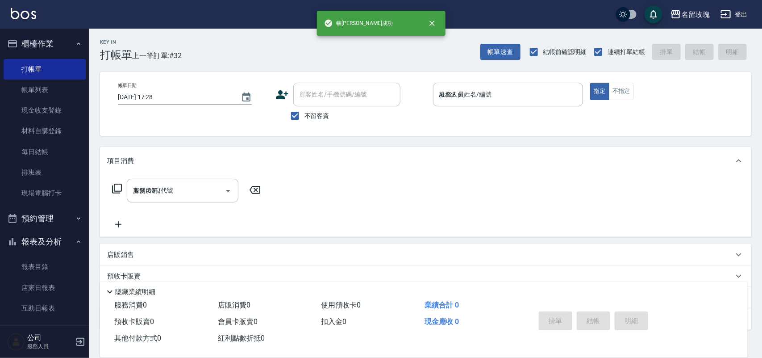
type input "[DATE] 17:28"
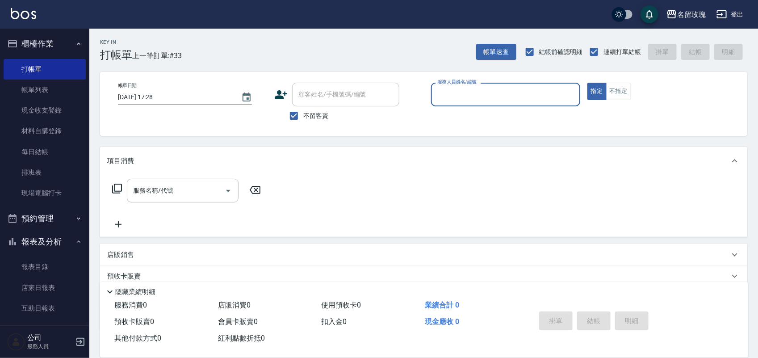
click at [566, 88] on input "服務人員姓名/編號" at bounding box center [505, 95] width 141 height 16
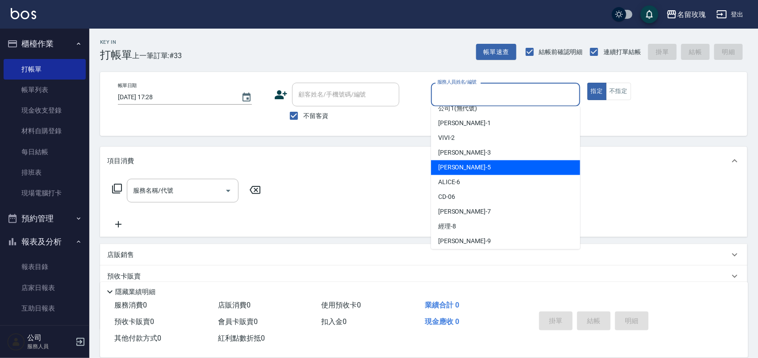
scroll to position [56, 0]
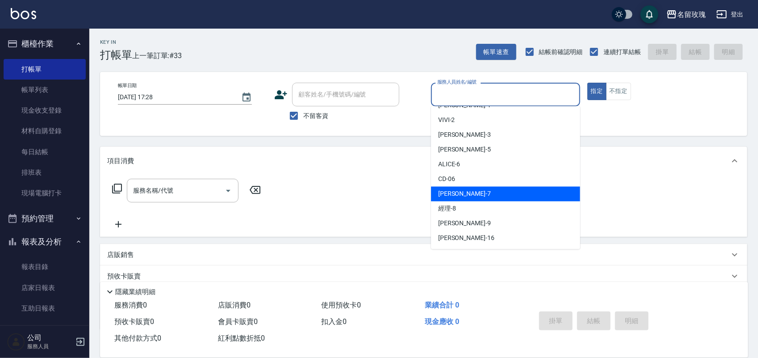
drag, startPoint x: 500, startPoint y: 197, endPoint x: 762, endPoint y: 200, distance: 261.7
click at [501, 197] on div "[PERSON_NAME] -7" at bounding box center [505, 194] width 149 height 15
type input "[PERSON_NAME]-7"
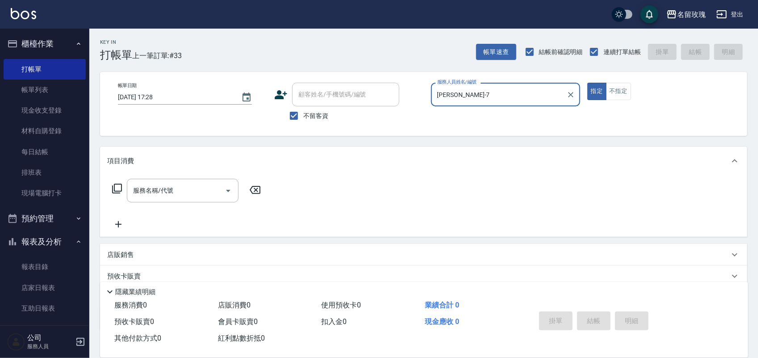
click at [121, 184] on icon at bounding box center [117, 188] width 11 height 11
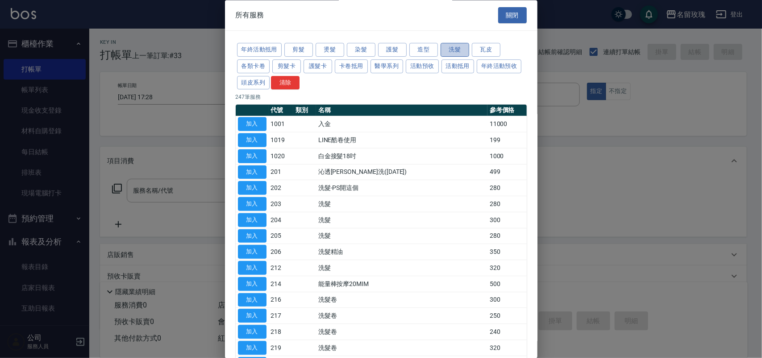
click at [458, 50] on button "洗髮" at bounding box center [455, 50] width 29 height 14
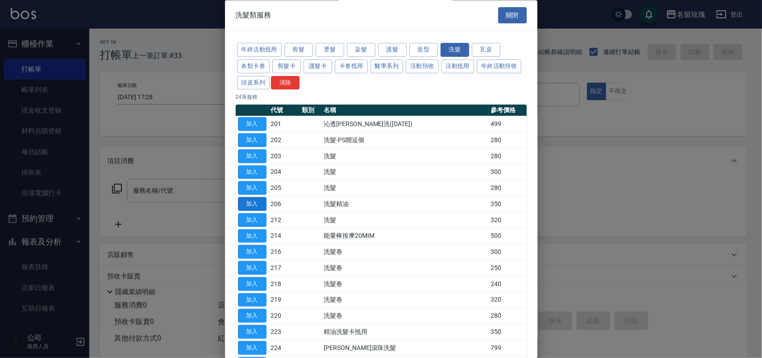
click at [246, 201] on button "加入" at bounding box center [252, 204] width 29 height 14
type input "洗髮精油(206)"
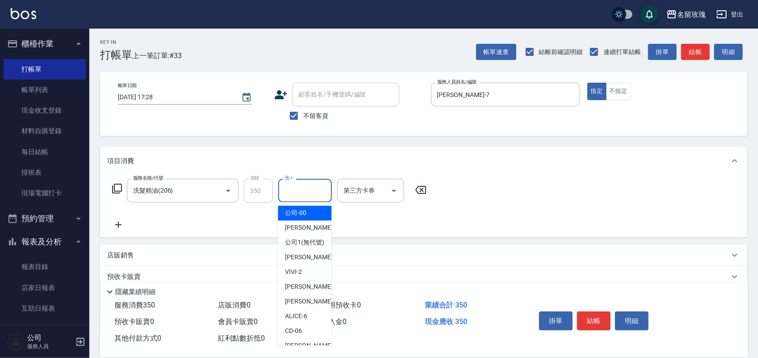
click at [304, 191] on input "洗-1" at bounding box center [305, 191] width 46 height 16
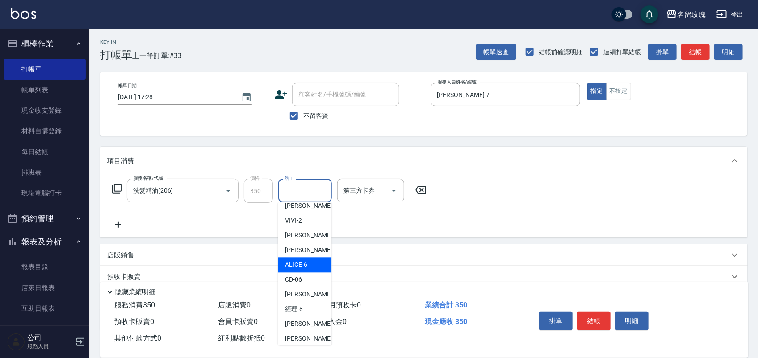
scroll to position [112, 0]
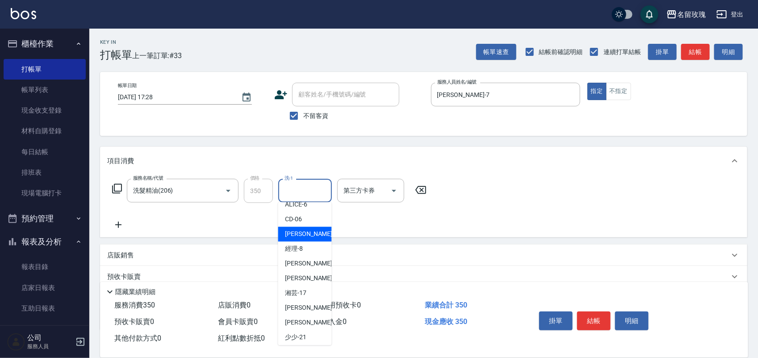
click at [311, 242] on div "[PERSON_NAME] -7" at bounding box center [305, 234] width 54 height 15
type input "[PERSON_NAME]-7"
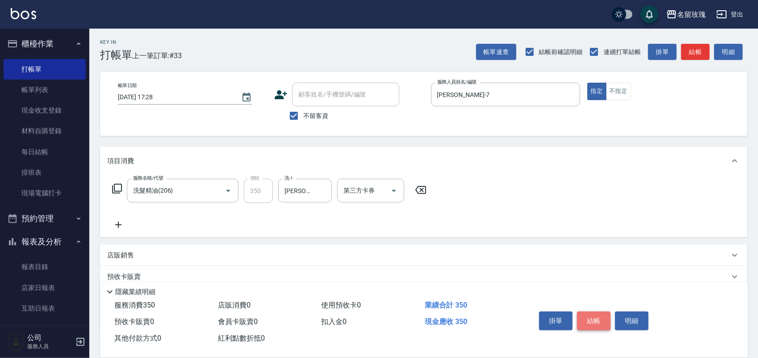
drag, startPoint x: 589, startPoint y: 318, endPoint x: 581, endPoint y: 315, distance: 8.1
click at [588, 318] on button "結帳" at bounding box center [593, 320] width 33 height 19
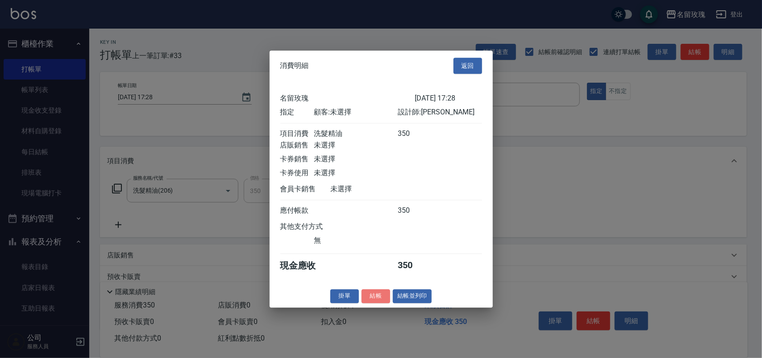
click at [366, 303] on button "結帳" at bounding box center [376, 296] width 29 height 14
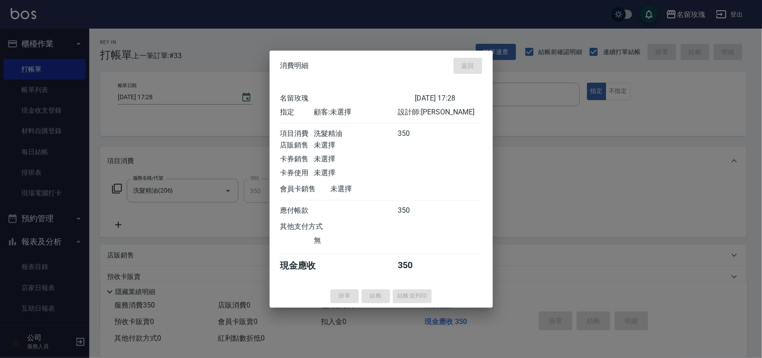
type input "[DATE] 17:46"
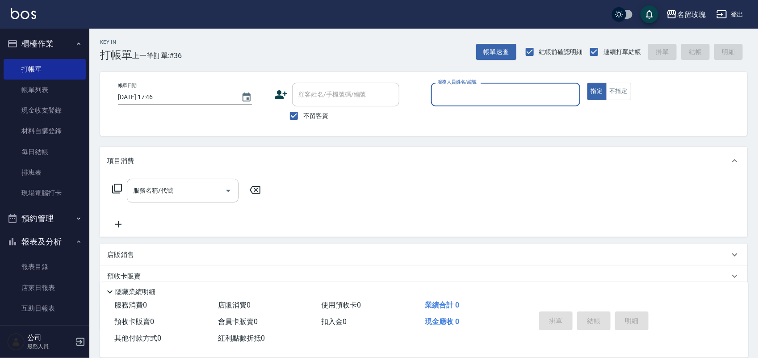
click at [313, 113] on span "不留客資" at bounding box center [315, 115] width 25 height 9
click at [303, 113] on input "不留客資" at bounding box center [294, 115] width 19 height 19
checkbox input "false"
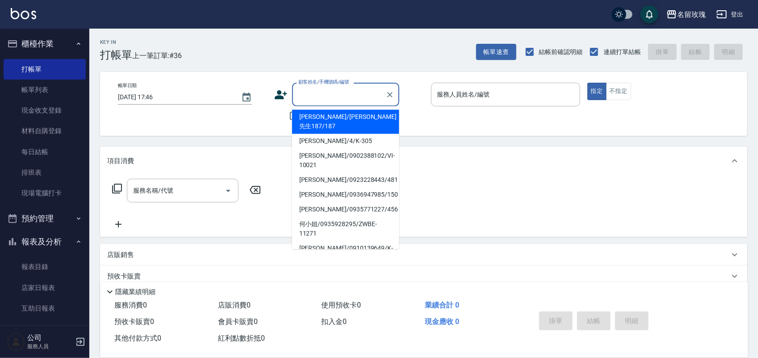
click at [323, 90] on div "顧客姓名/手機號碼/編號 顧客姓名/手機號碼/編號" at bounding box center [345, 95] width 107 height 24
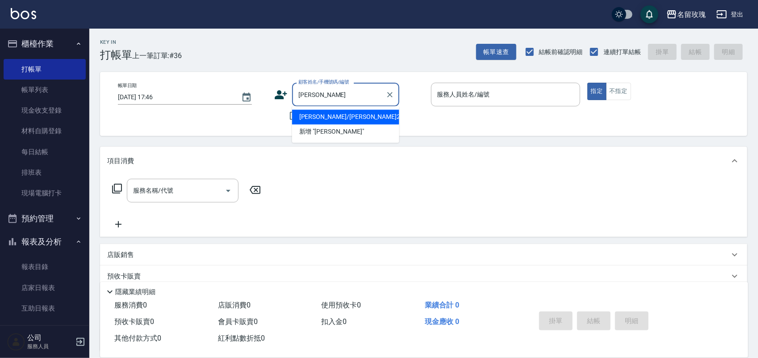
click at [343, 114] on li "[PERSON_NAME]/[PERSON_NAME]221/221" at bounding box center [345, 117] width 107 height 15
type input "[PERSON_NAME]/[PERSON_NAME]221/221"
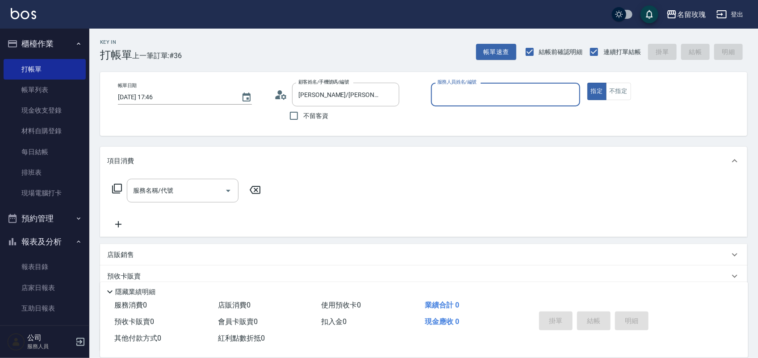
type input "[PERSON_NAME]老師-9"
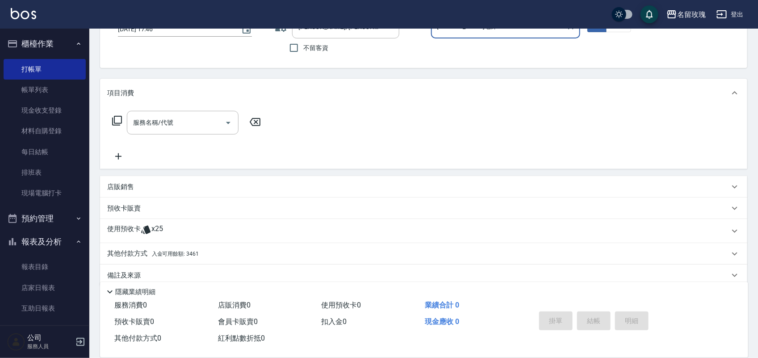
scroll to position [81, 0]
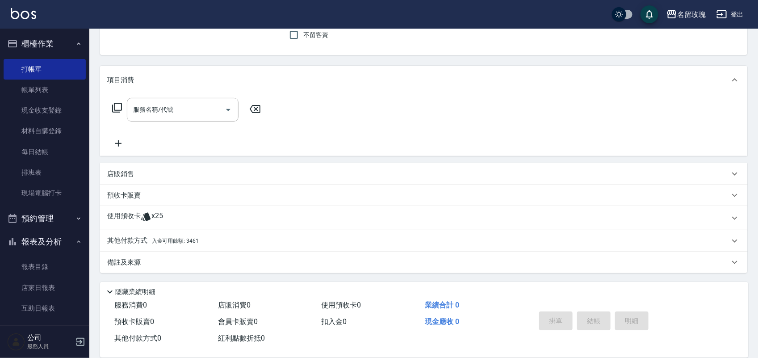
click at [122, 213] on p "使用預收卡" at bounding box center [123, 217] width 33 height 13
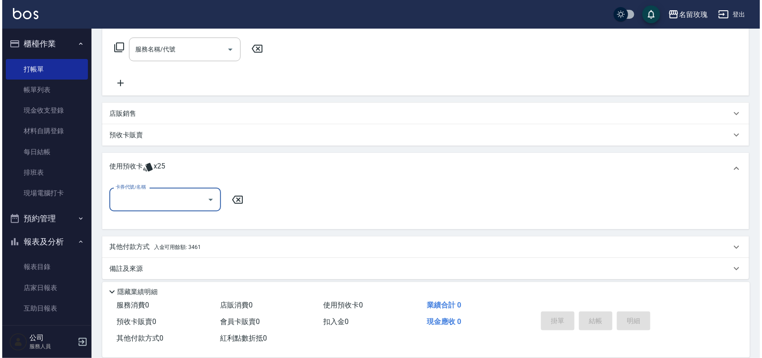
scroll to position [143, 0]
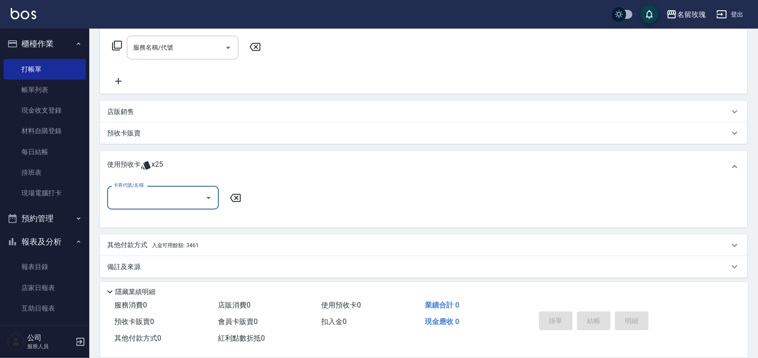
click at [127, 202] on input "卡券代號/名稱" at bounding box center [156, 198] width 90 height 16
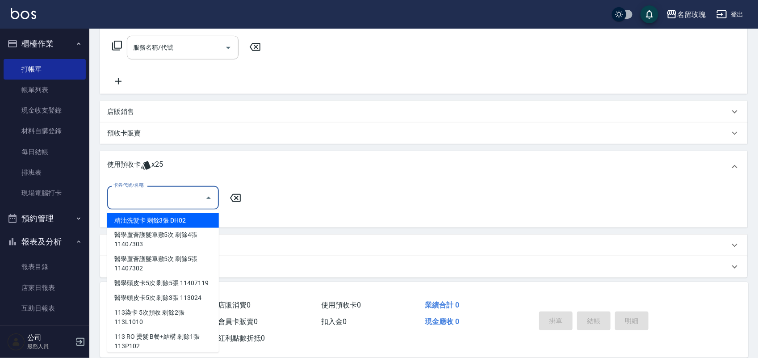
drag, startPoint x: 181, startPoint y: 215, endPoint x: 228, endPoint y: 179, distance: 59.2
click at [185, 213] on div "精油洗髮卡 剩餘3張 DH02" at bounding box center [163, 220] width 112 height 15
type input "精油洗髮卡 DH02"
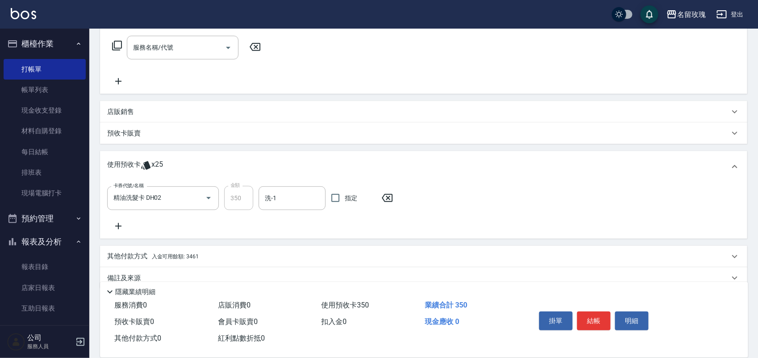
click at [290, 184] on div "卡券代號/名稱 精油洗髮卡 DH02 卡券代號/名稱 金額 350 金額 洗-1 洗-1 指定" at bounding box center [423, 210] width 647 height 56
click at [280, 196] on input "洗-1" at bounding box center [292, 198] width 59 height 16
type input "[PERSON_NAME]-20"
click at [595, 320] on button "結帳" at bounding box center [593, 320] width 33 height 19
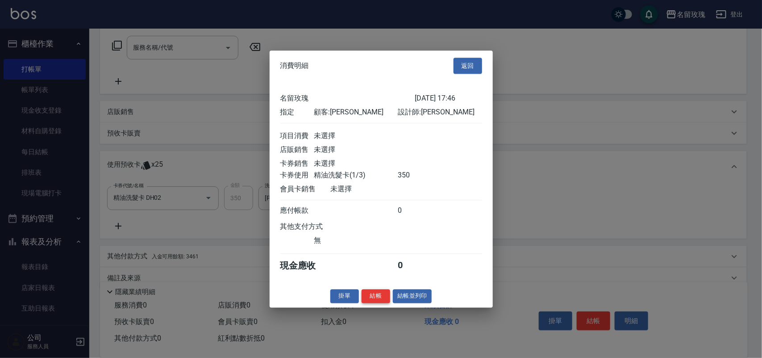
click at [381, 303] on button "結帳" at bounding box center [376, 296] width 29 height 14
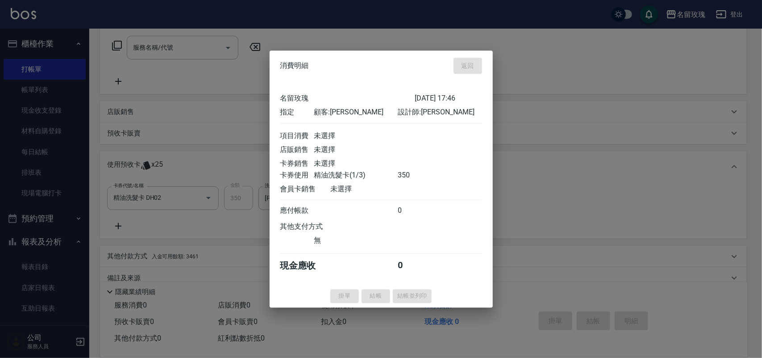
type input "[DATE] 17:59"
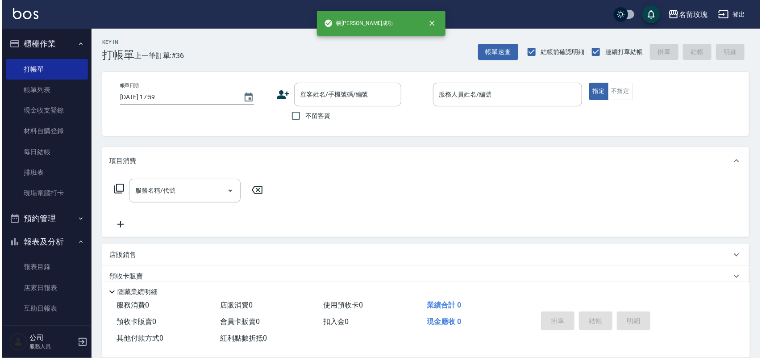
scroll to position [0, 0]
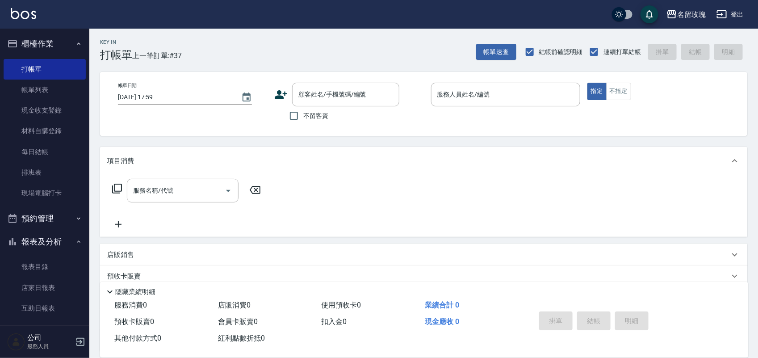
click at [311, 117] on span "不留客資" at bounding box center [315, 115] width 25 height 9
click at [303, 117] on input "不留客資" at bounding box center [294, 115] width 19 height 19
checkbox input "true"
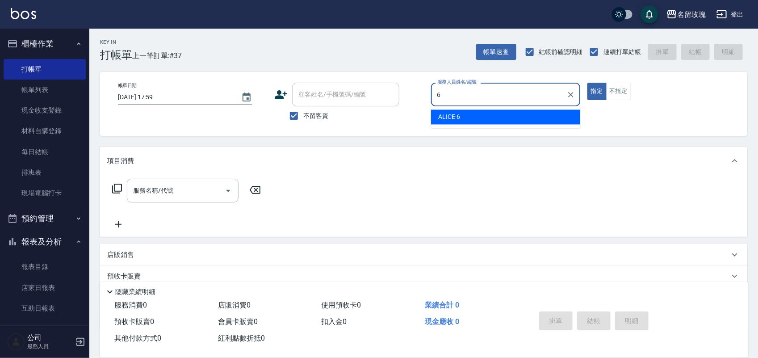
type input "ALICE-6"
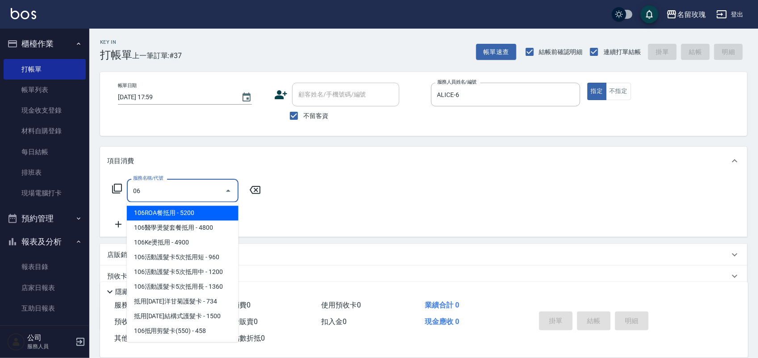
type input "0"
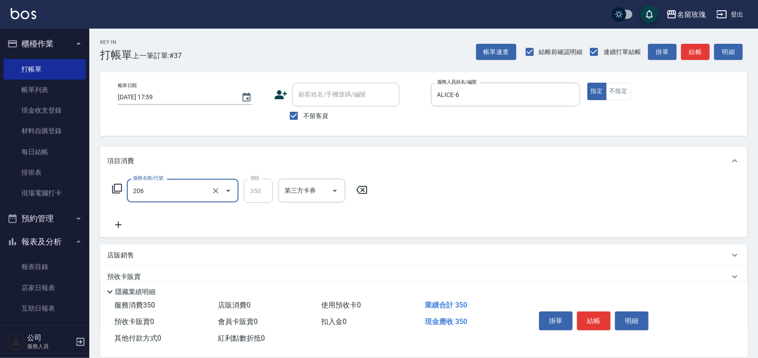
type input "洗髮精油(206)"
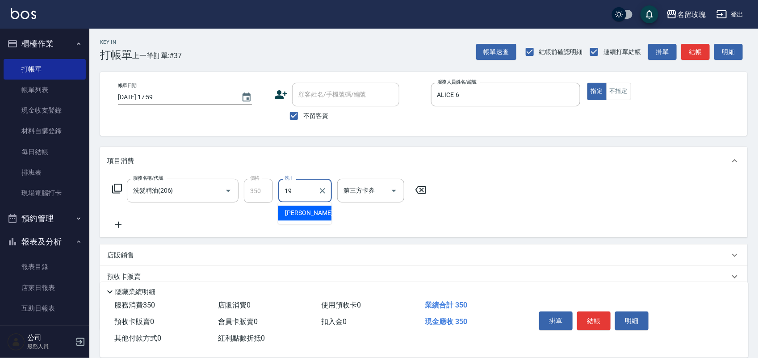
type input "[PERSON_NAME]-19"
drag, startPoint x: 119, startPoint y: 195, endPoint x: 117, endPoint y: 190, distance: 5.5
click at [119, 195] on div "服務名稱/代號 洗髮精油(206) 服務名稱/代號 價格 350 價格 洗-1 [PERSON_NAME]-19 洗-1 第三方卡券 第三方卡券" at bounding box center [269, 191] width 325 height 24
click at [119, 191] on icon at bounding box center [117, 189] width 10 height 10
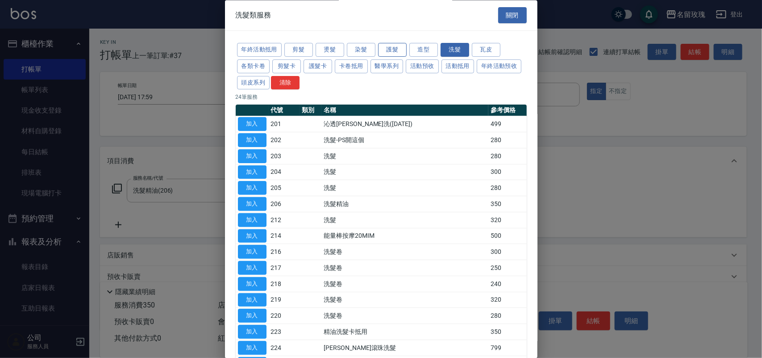
click at [398, 51] on button "護髮" at bounding box center [392, 50] width 29 height 14
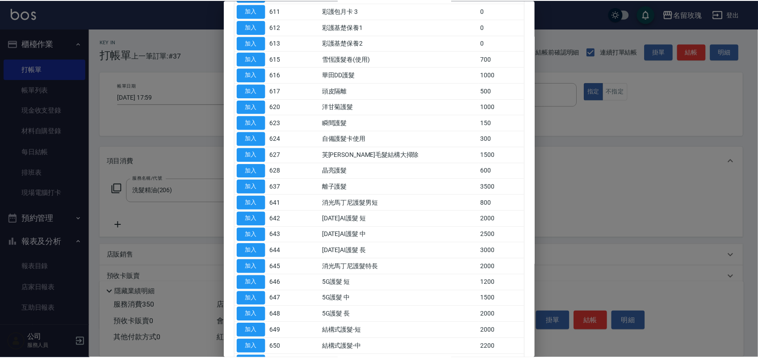
scroll to position [223, 0]
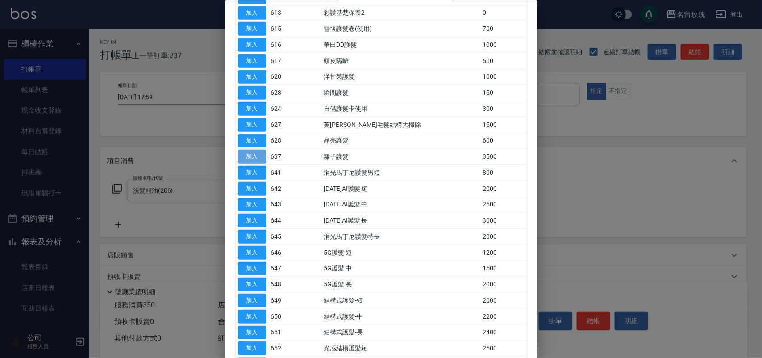
click at [255, 156] on button "加入" at bounding box center [252, 157] width 29 height 14
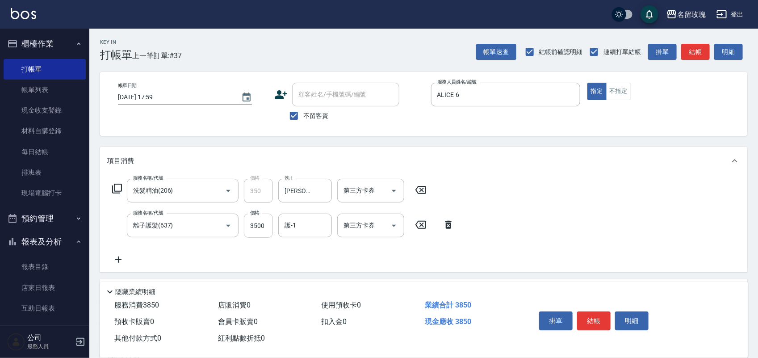
click at [258, 224] on input "3500" at bounding box center [258, 225] width 29 height 24
type input "2800"
type input "[PERSON_NAME]-19"
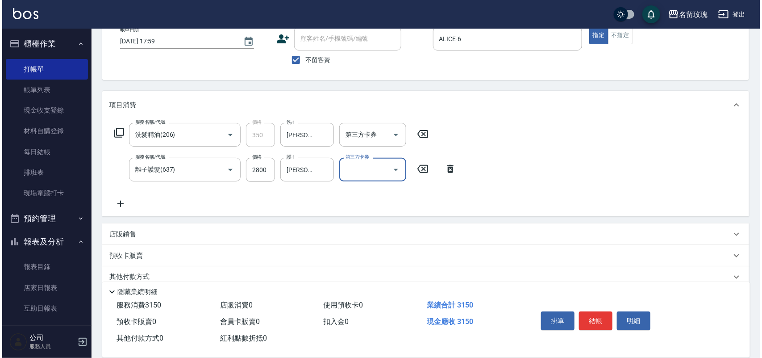
scroll to position [92, 0]
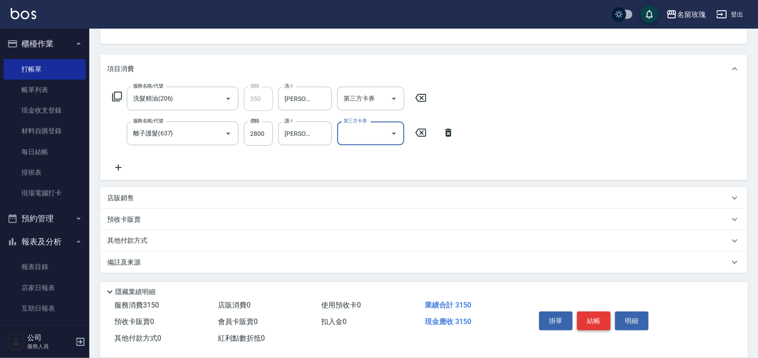
click at [595, 318] on button "結帳" at bounding box center [593, 320] width 33 height 19
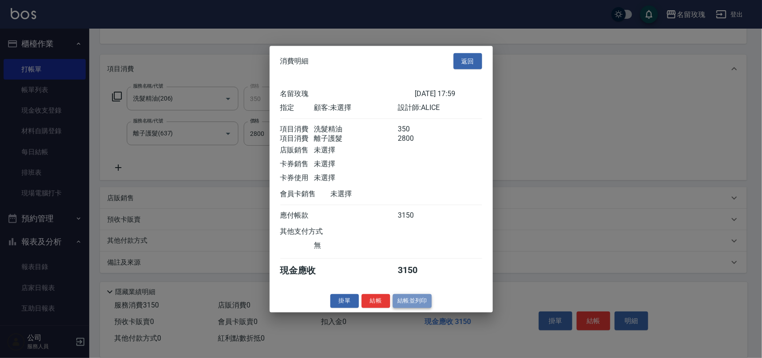
click at [423, 307] on button "結帳並列印" at bounding box center [412, 301] width 39 height 14
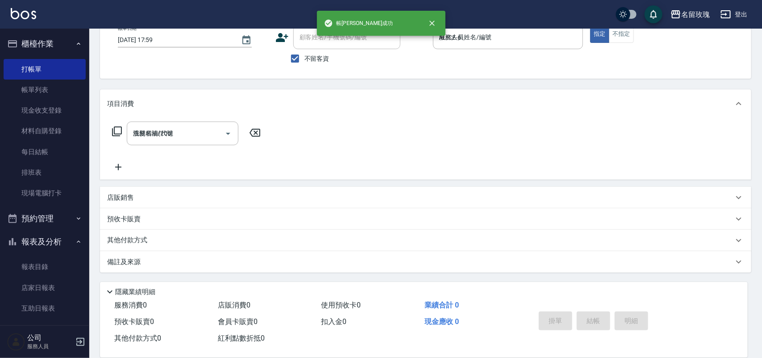
type input "[DATE] 18:02"
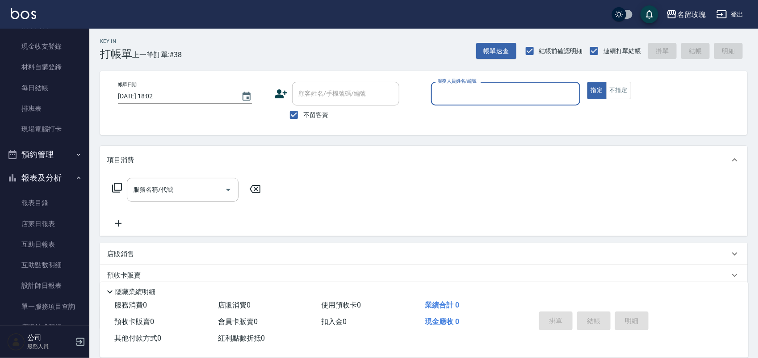
scroll to position [157, 0]
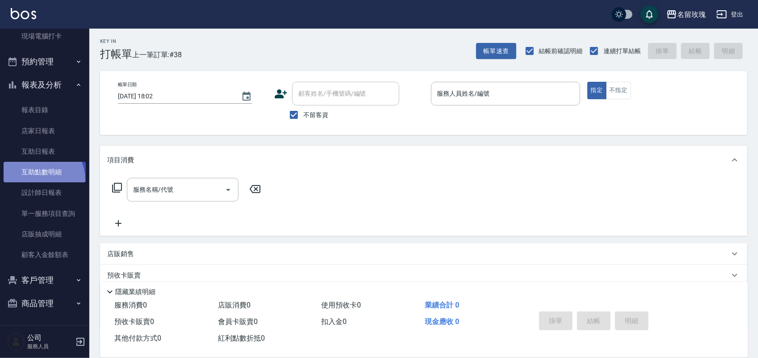
click at [36, 180] on link "互助點數明細" at bounding box center [45, 172] width 82 height 21
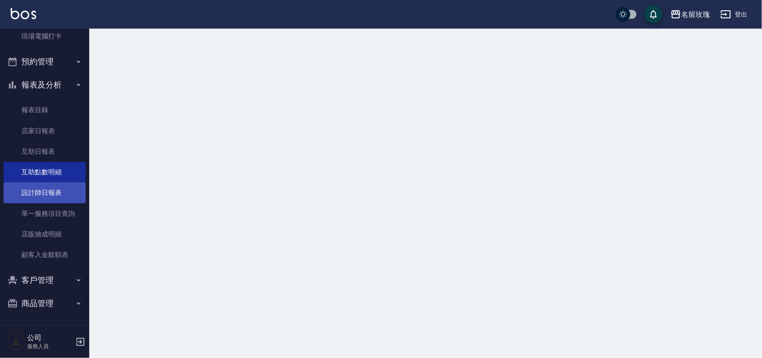
click at [41, 188] on link "設計師日報表" at bounding box center [45, 192] width 82 height 21
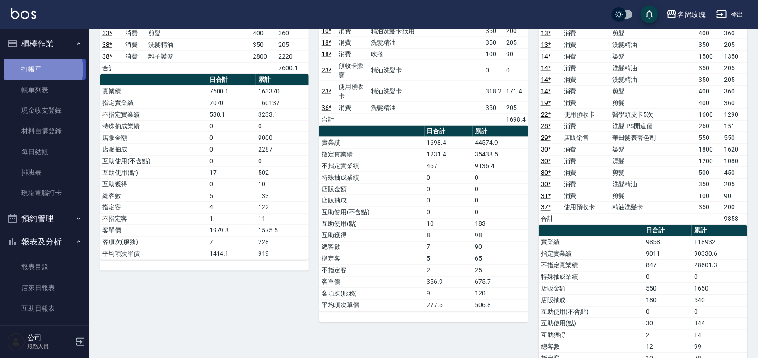
click at [29, 69] on link "打帳單" at bounding box center [45, 69] width 82 height 21
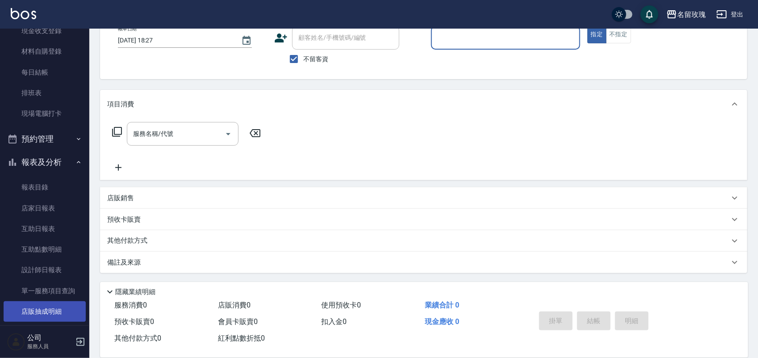
scroll to position [157, 0]
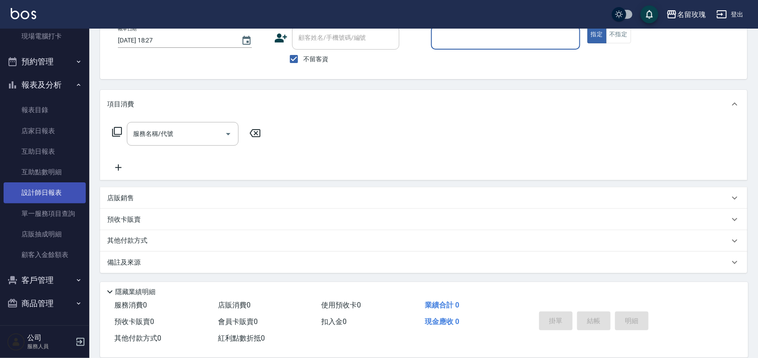
click at [61, 184] on link "設計師日報表" at bounding box center [45, 192] width 82 height 21
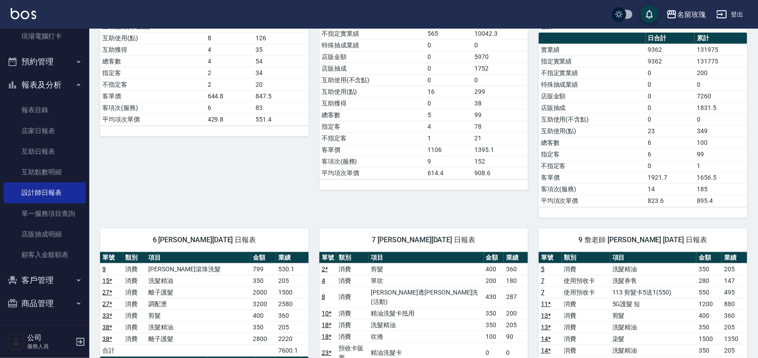
scroll to position [335, 0]
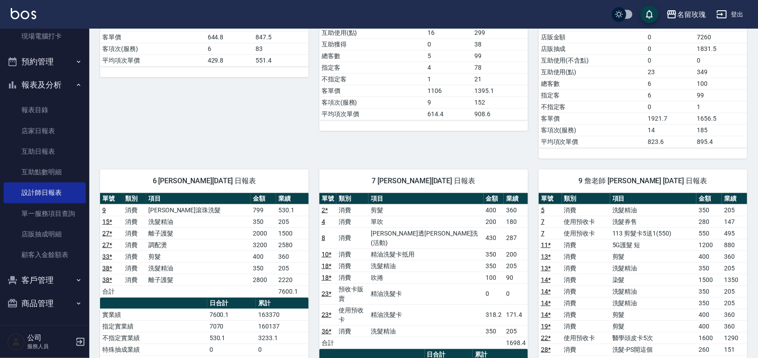
click at [100, 205] on th "單號" at bounding box center [111, 199] width 23 height 12
click at [102, 209] on link "9" at bounding box center [104, 209] width 4 height 7
